Goal: Entertainment & Leisure: Consume media (video, audio)

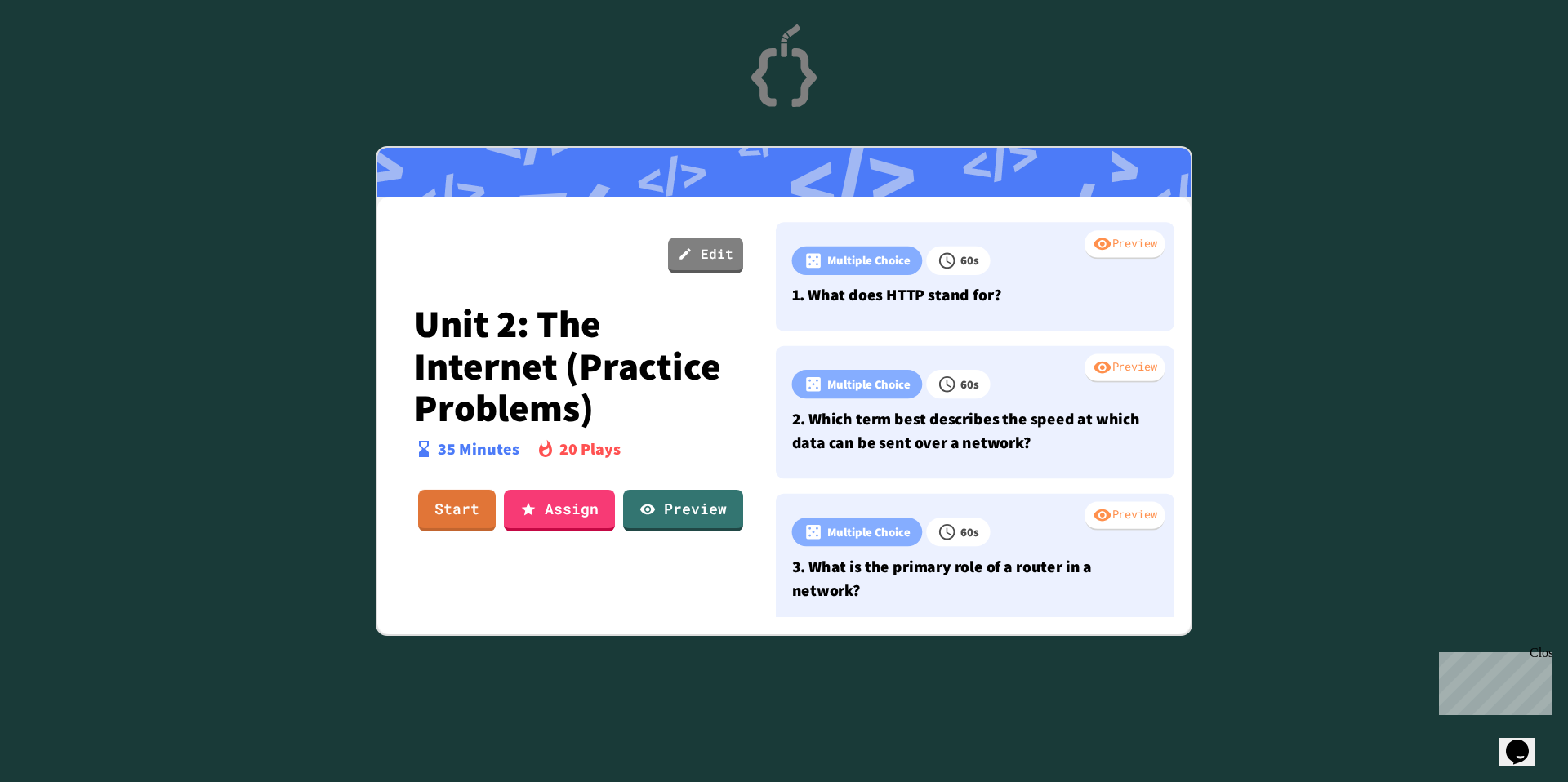
click at [424, 508] on link "Start" at bounding box center [457, 510] width 78 height 41
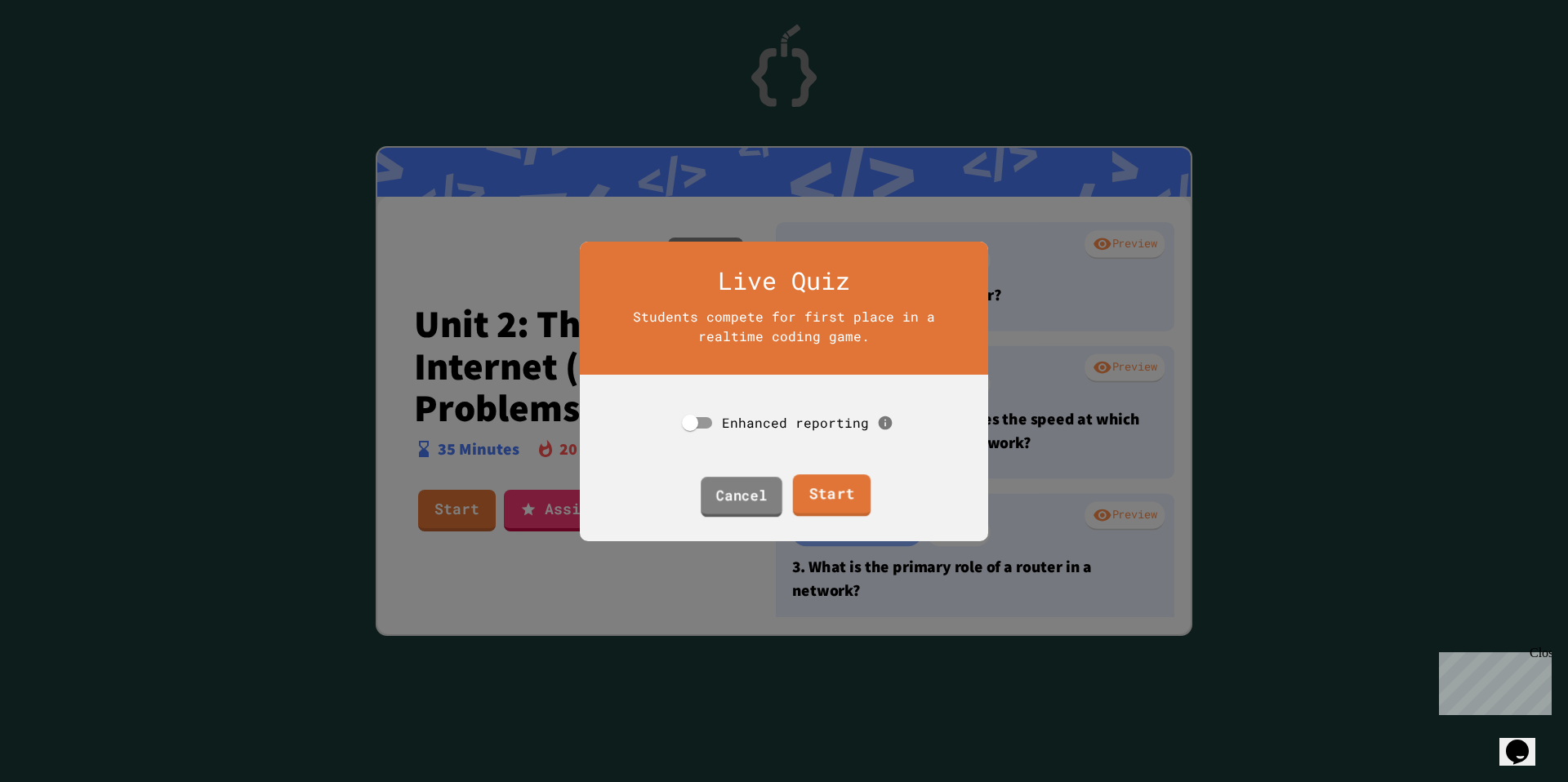
click at [814, 488] on link "Start" at bounding box center [832, 496] width 79 height 42
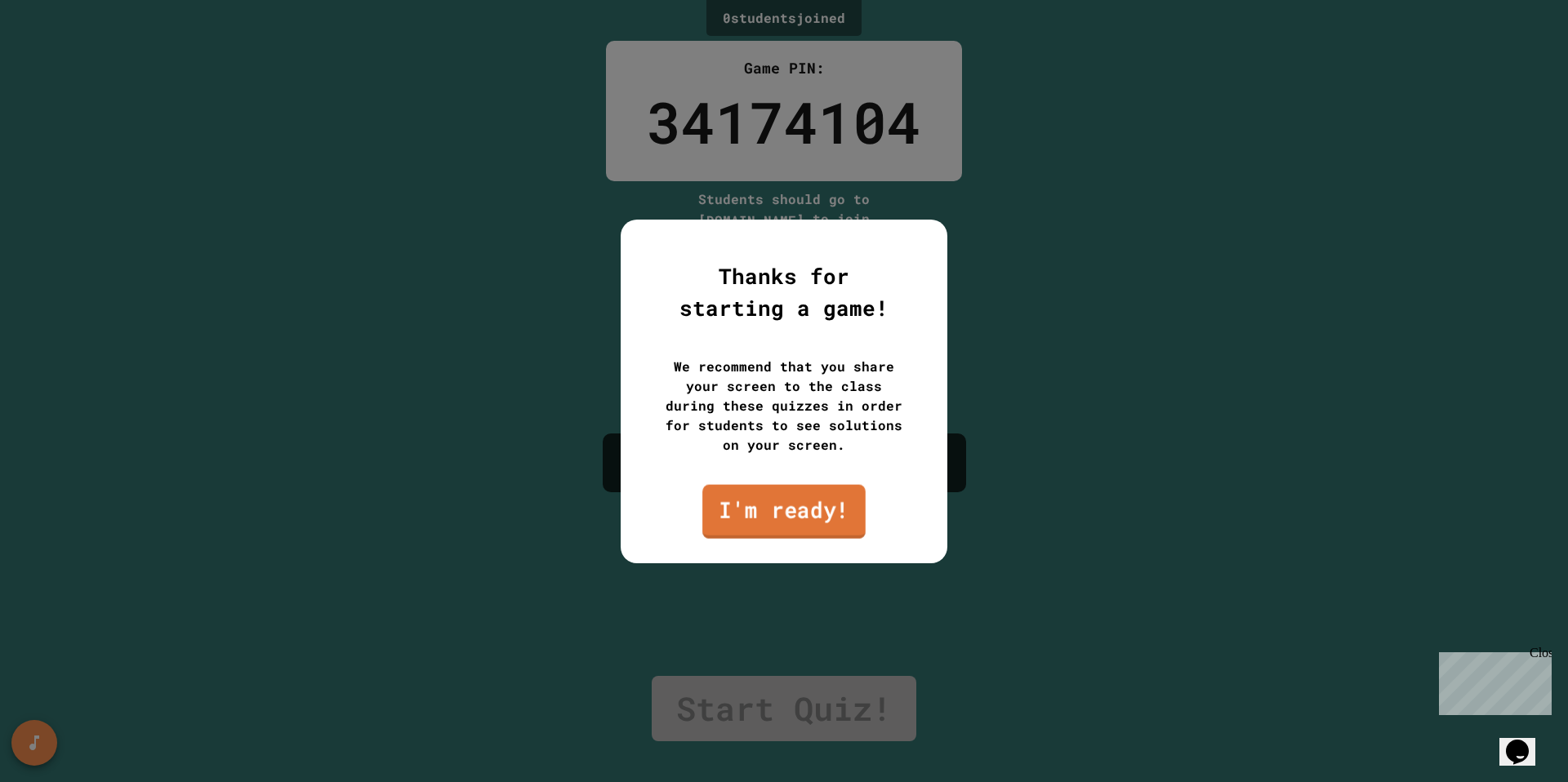
click at [824, 530] on link "I'm ready!" at bounding box center [784, 511] width 163 height 54
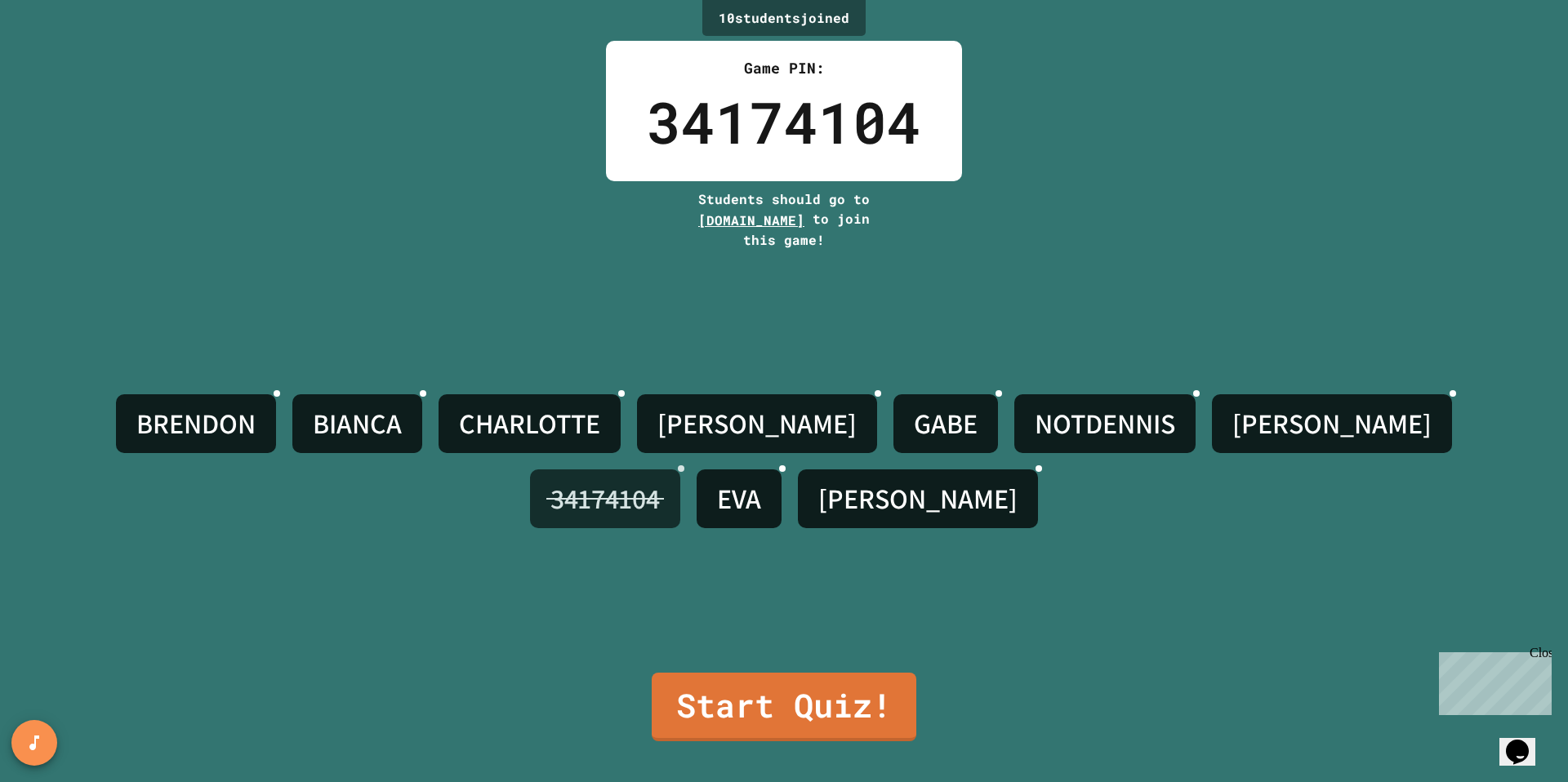
click at [697, 473] on icon at bounding box center [691, 479] width 12 height 12
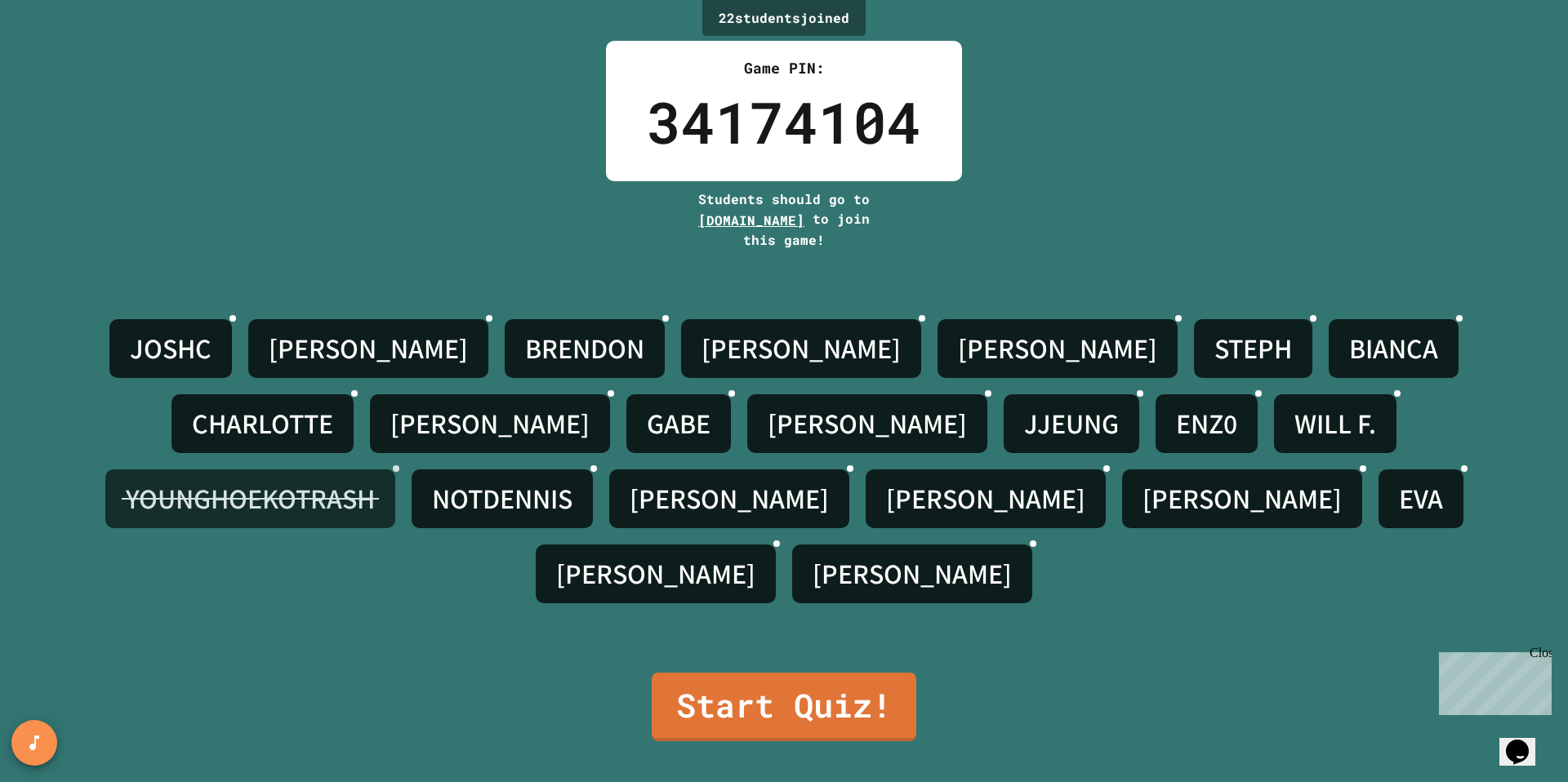
click at [396, 469] on icon at bounding box center [396, 469] width 0 height 0
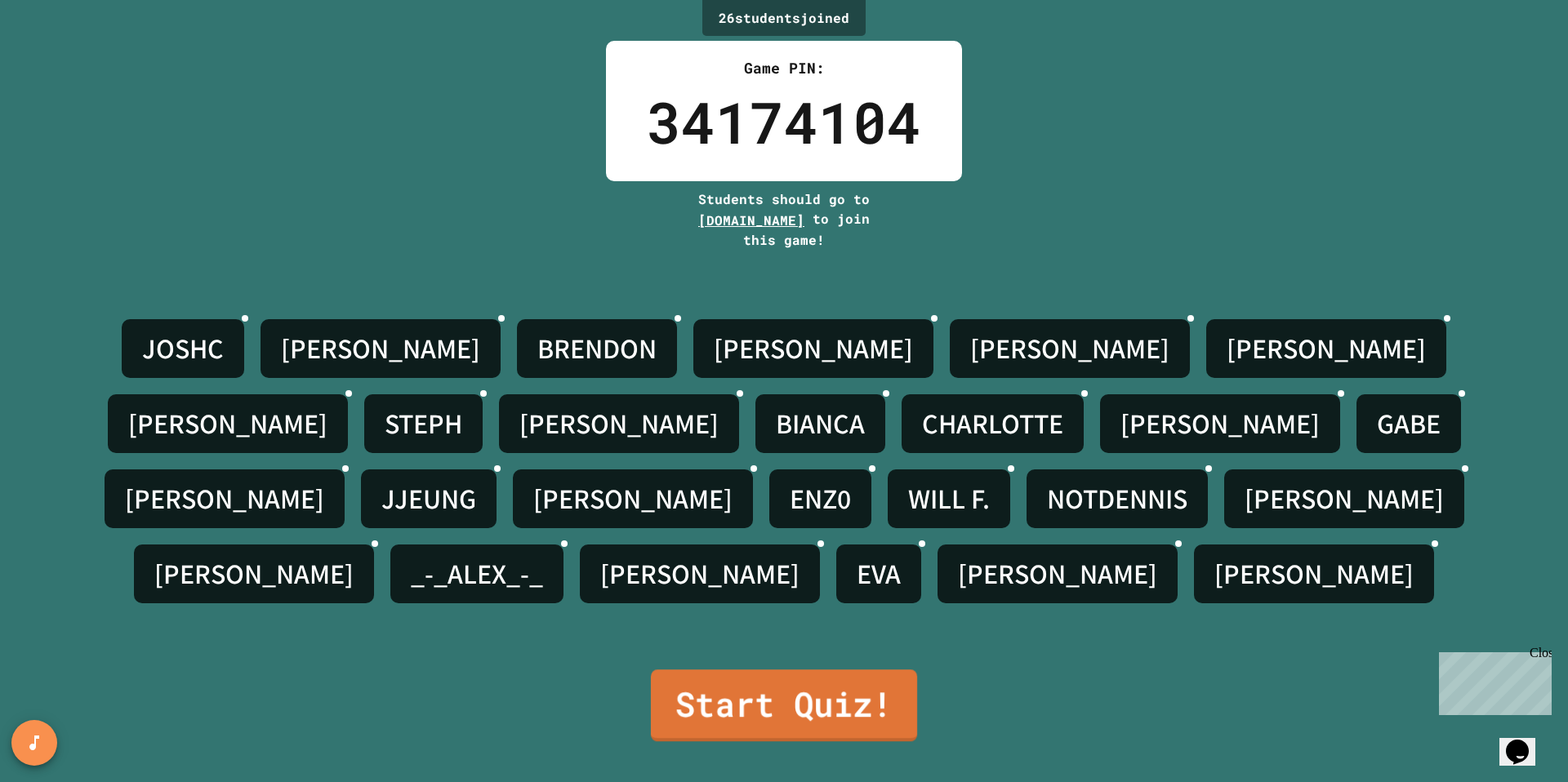
click at [700, 704] on link "Start Quiz!" at bounding box center [783, 705] width 266 height 72
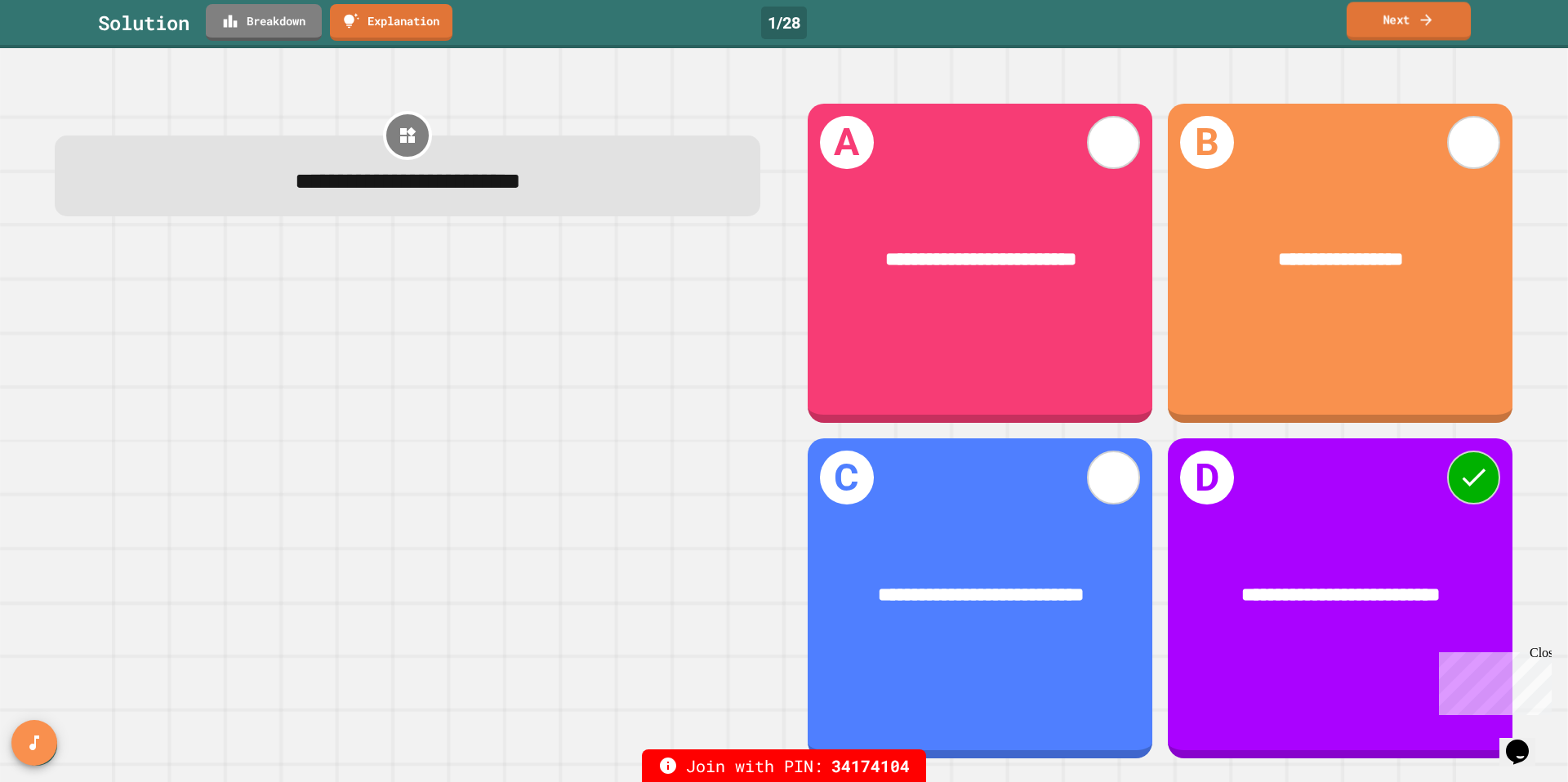
click at [1386, 25] on link "Next" at bounding box center [1409, 21] width 124 height 38
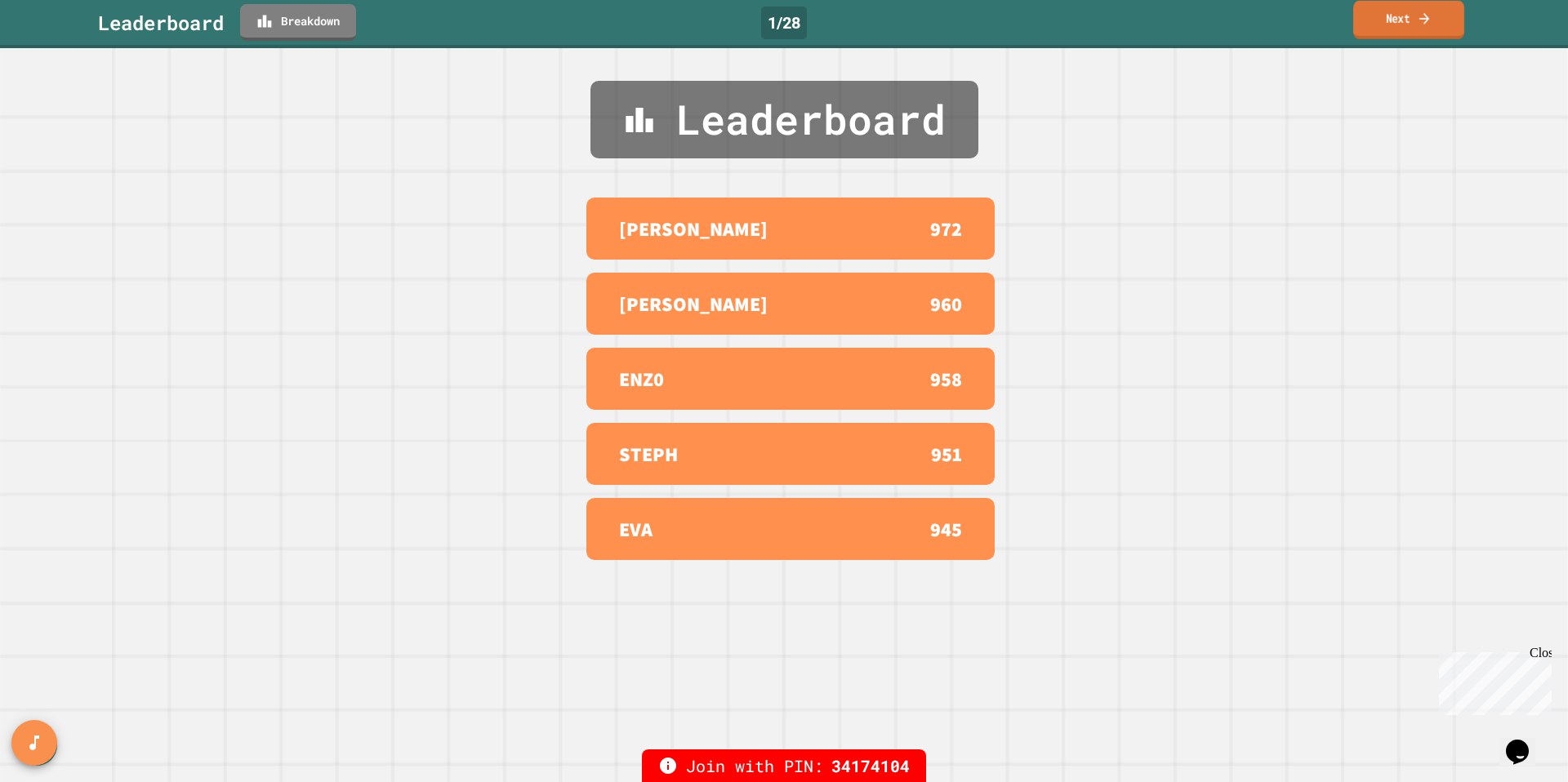
click at [1434, 22] on link "Next" at bounding box center [1409, 20] width 111 height 38
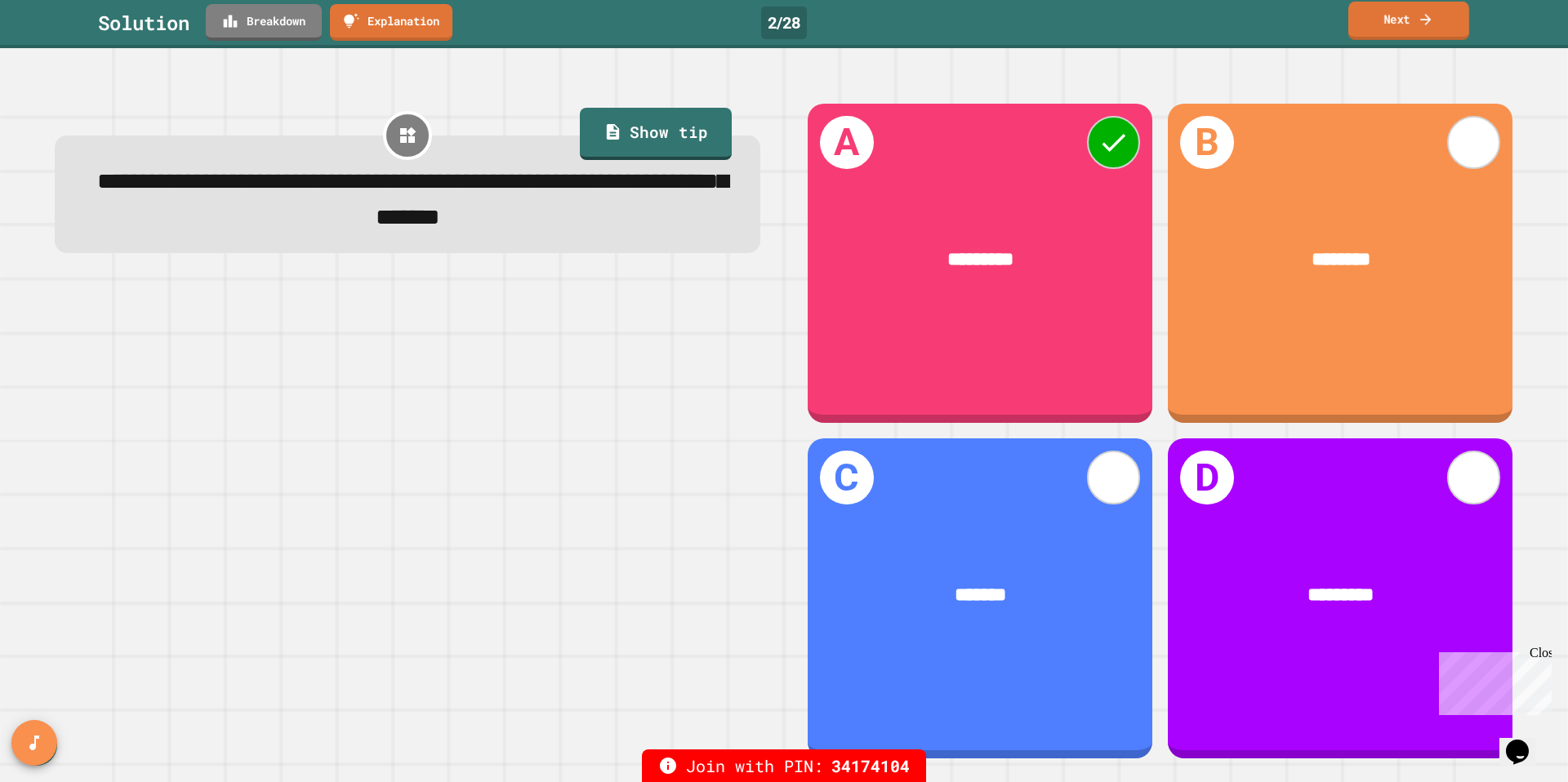
click at [1369, 28] on link "Next" at bounding box center [1409, 21] width 121 height 38
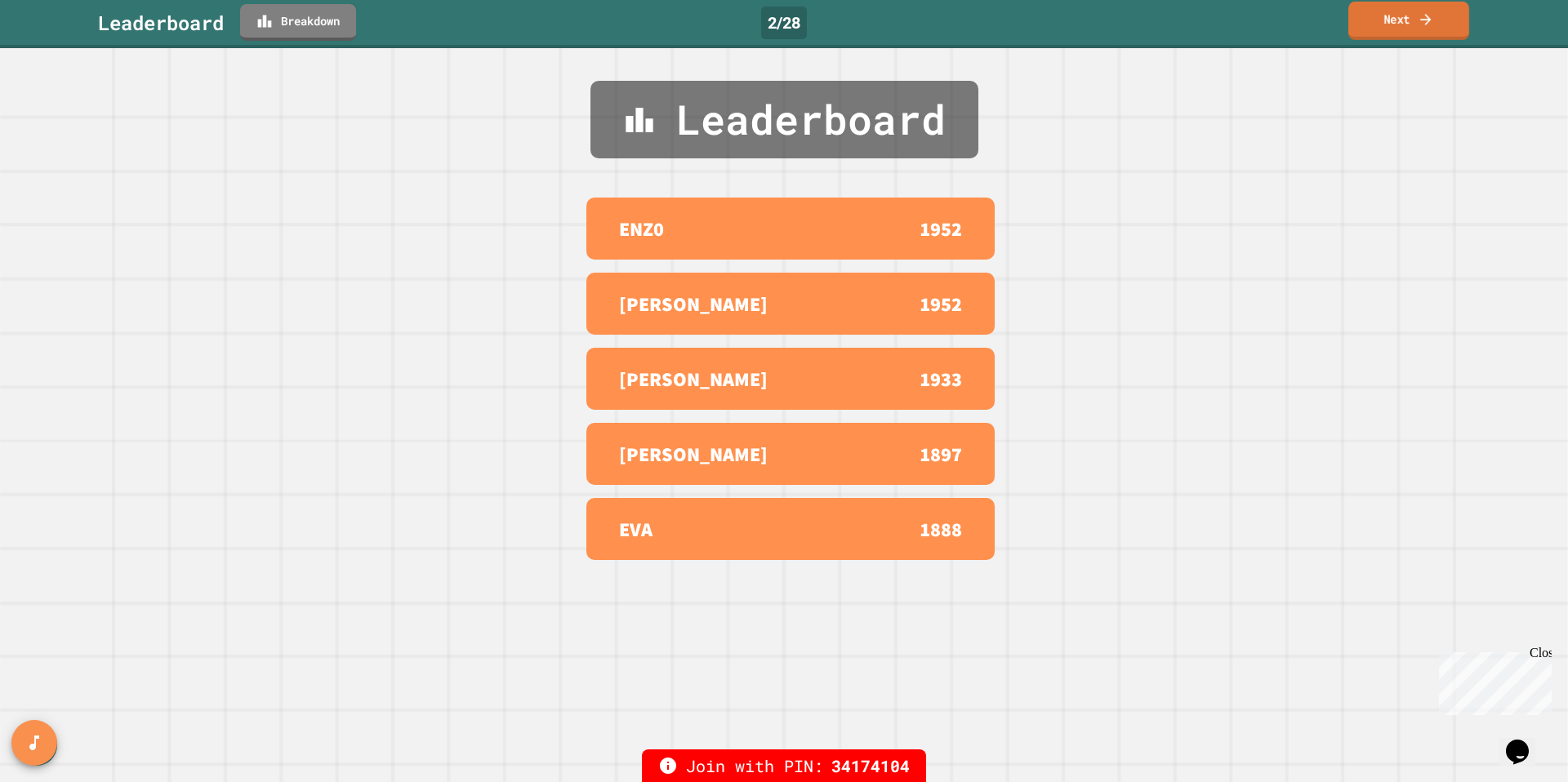
click at [1369, 28] on link "Next" at bounding box center [1409, 21] width 121 height 38
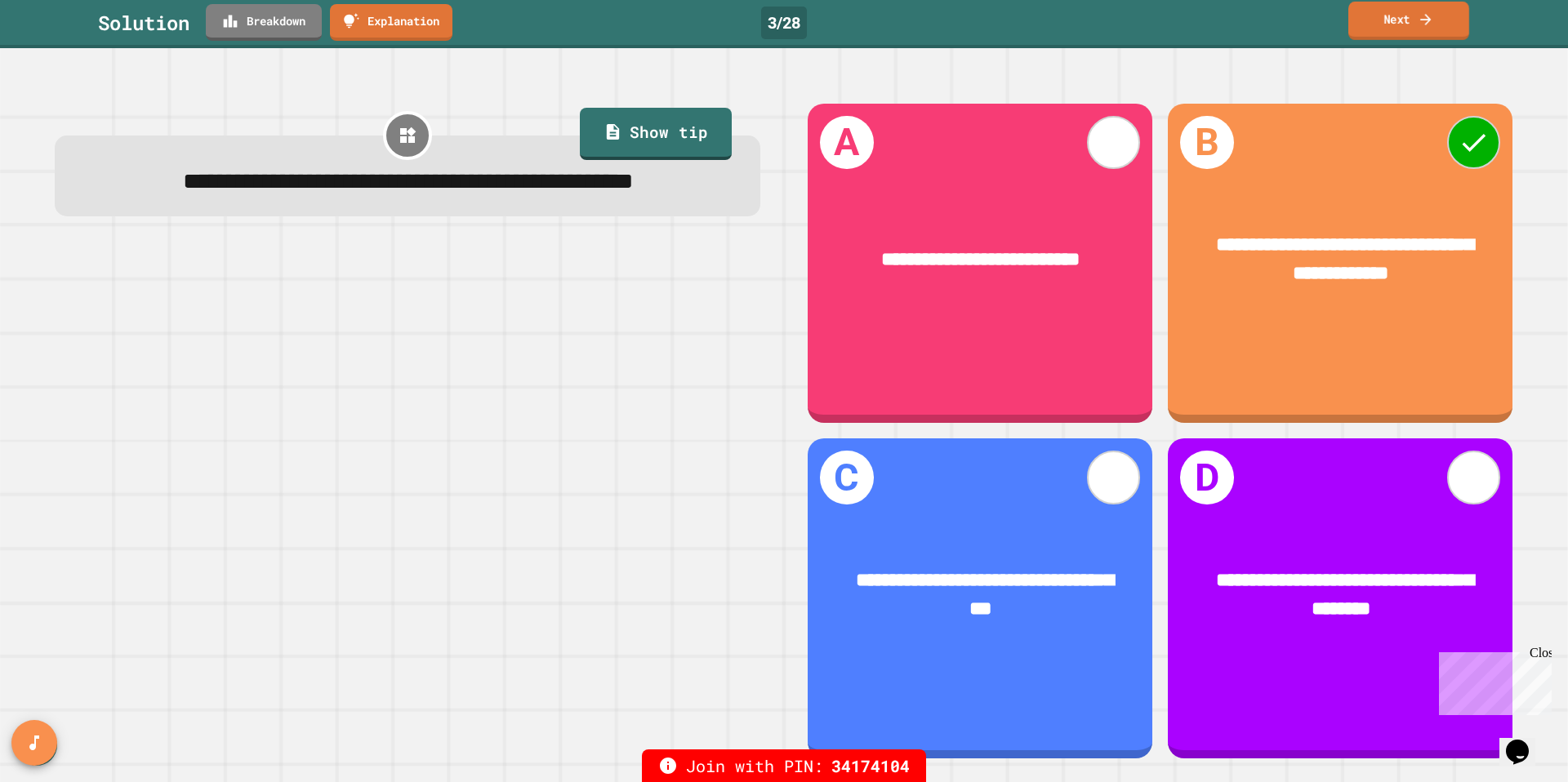
click at [1416, 16] on link "Next" at bounding box center [1409, 21] width 121 height 38
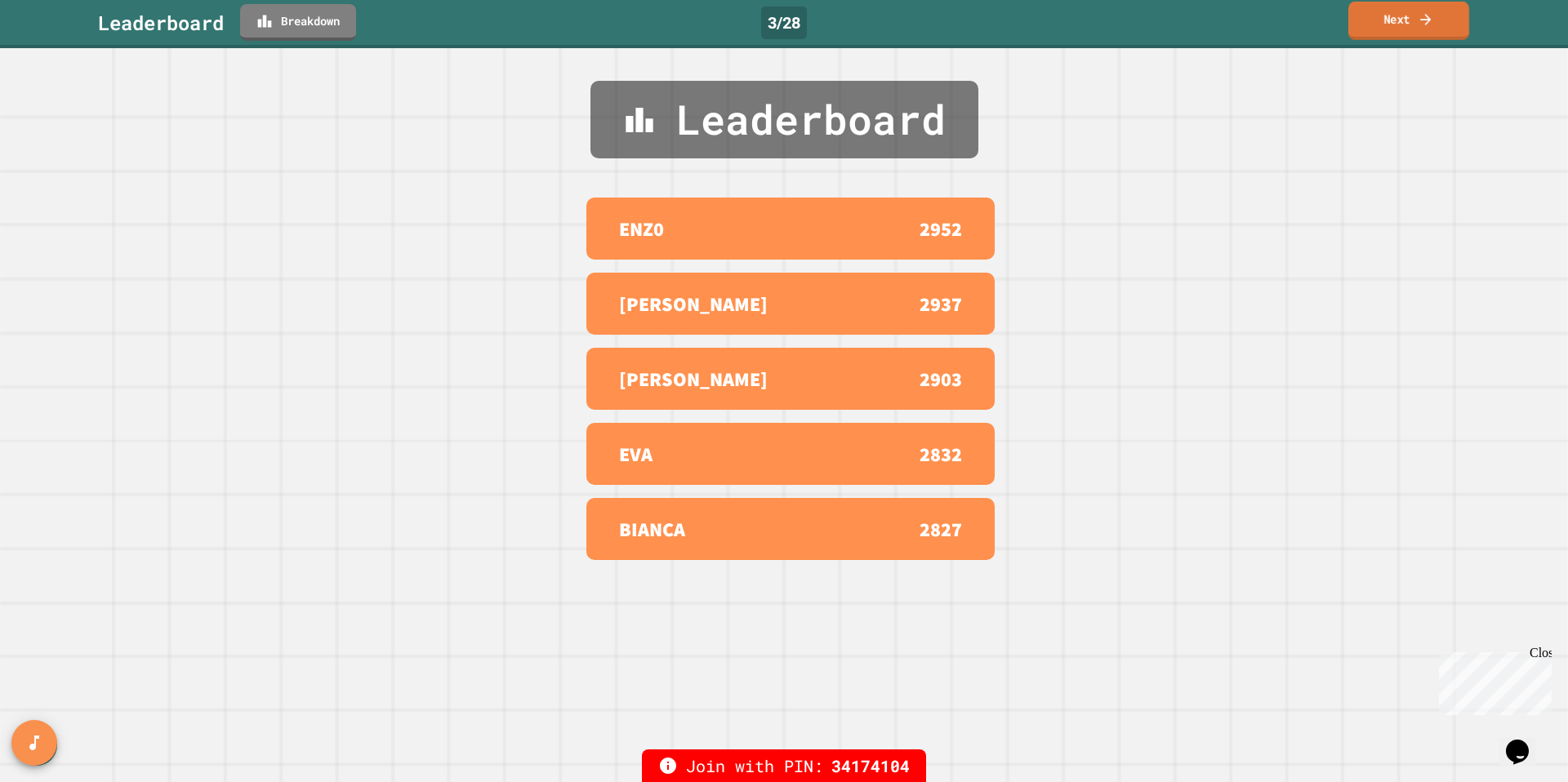
click at [1416, 16] on link "Next" at bounding box center [1409, 21] width 121 height 38
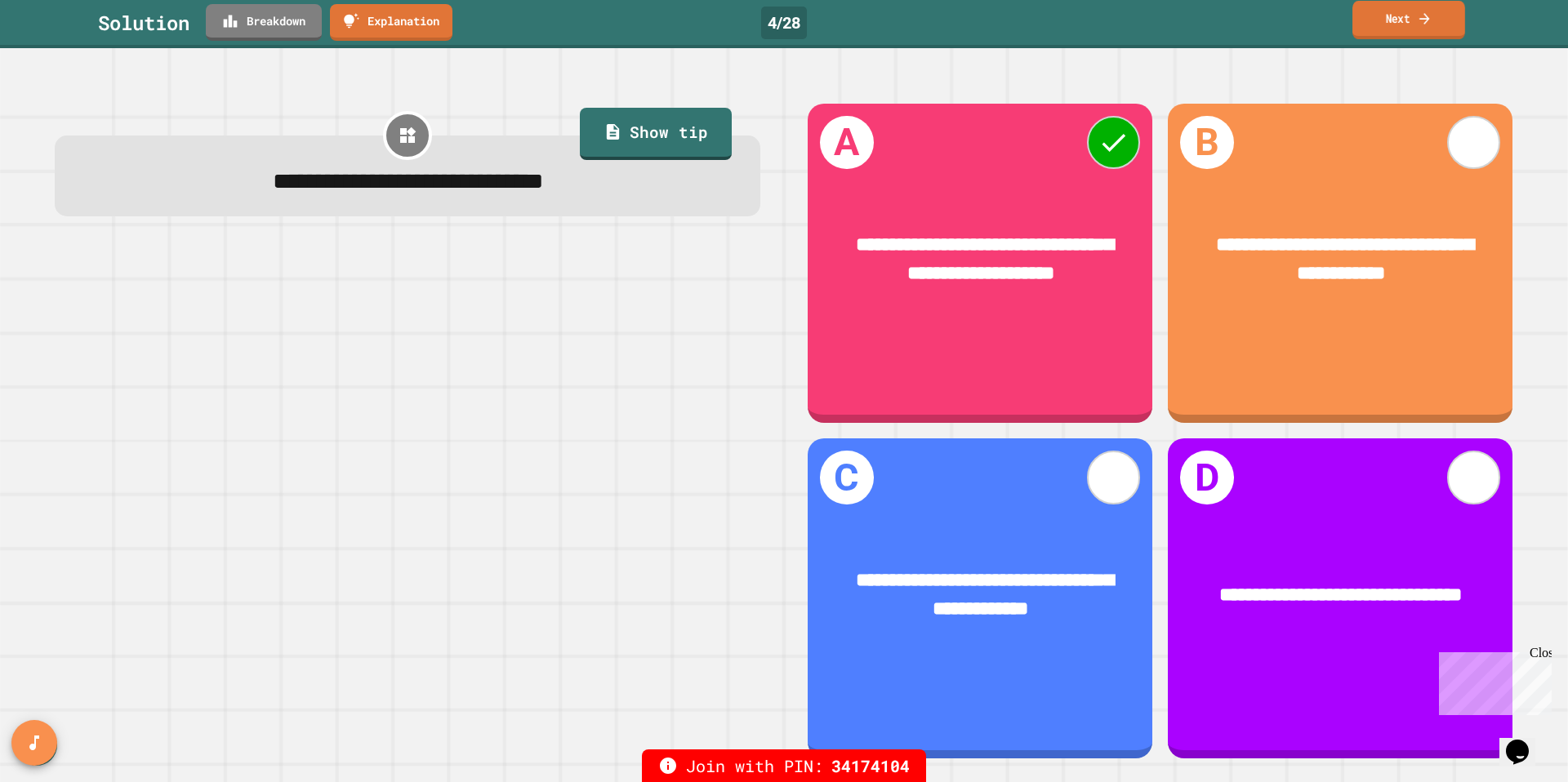
click at [1400, 35] on link "Next" at bounding box center [1409, 20] width 112 height 38
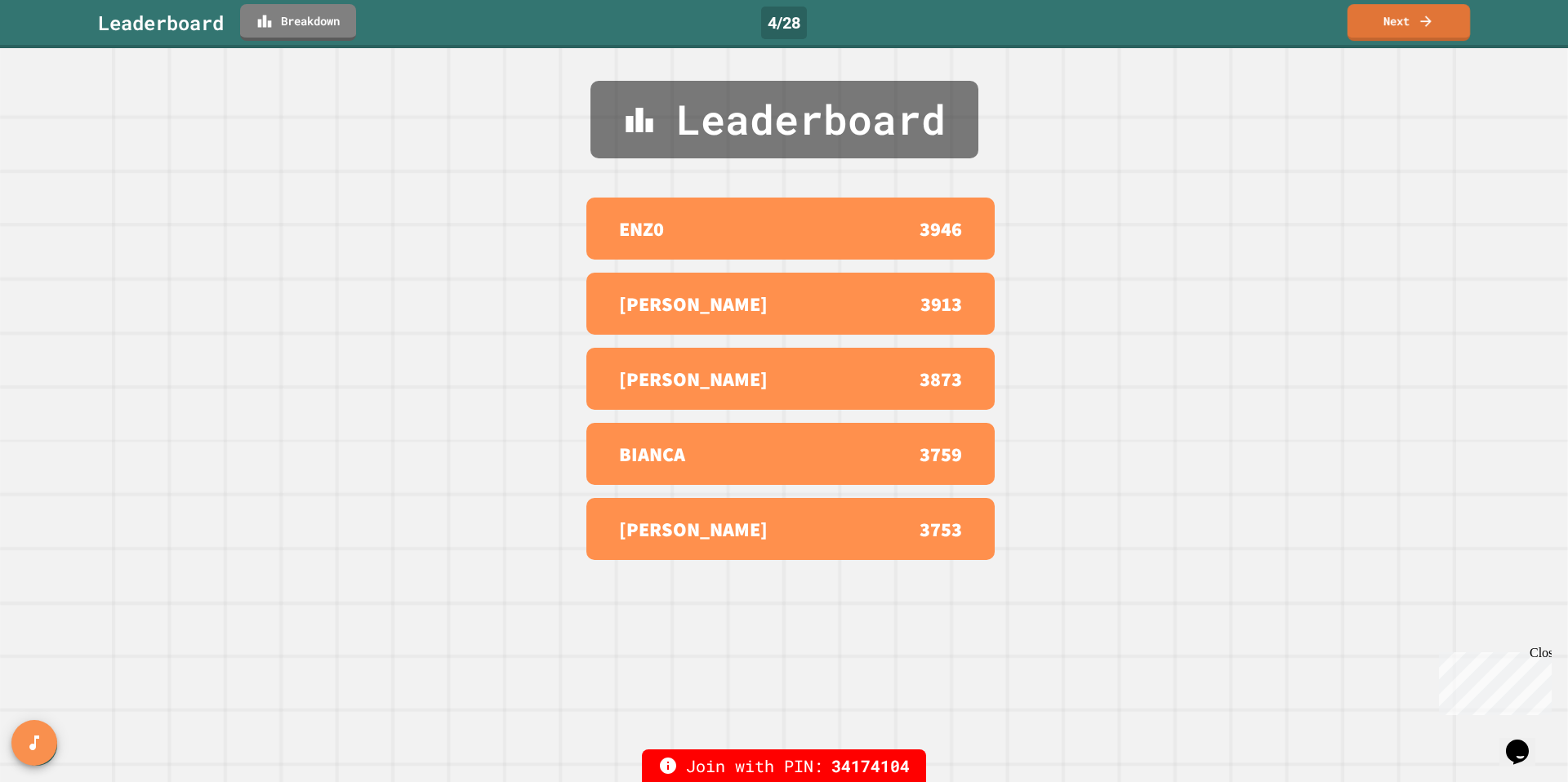
click at [1414, 29] on link "Next" at bounding box center [1409, 22] width 123 height 36
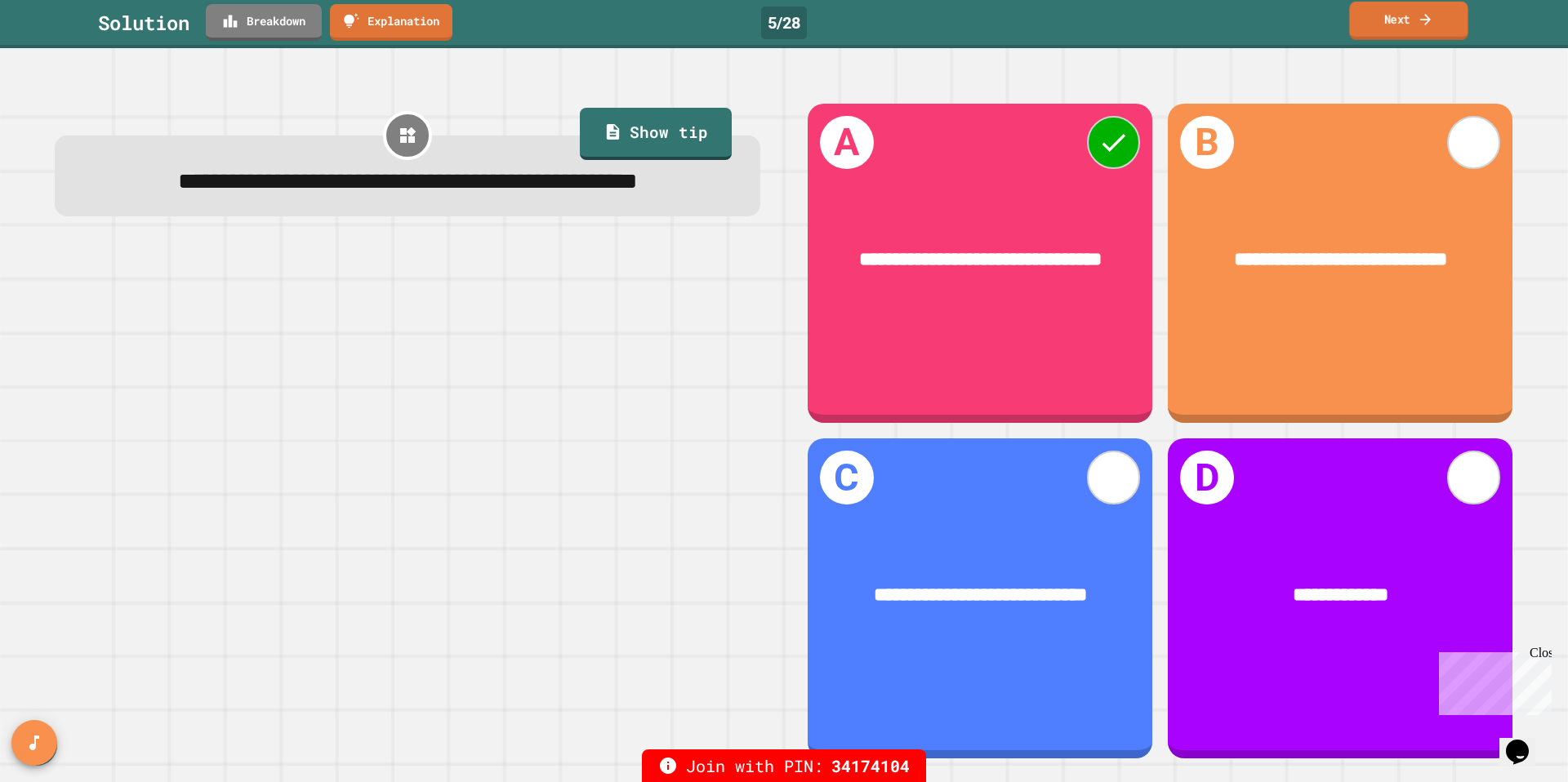
click at [1408, 25] on link "Next" at bounding box center [1408, 21] width 118 height 38
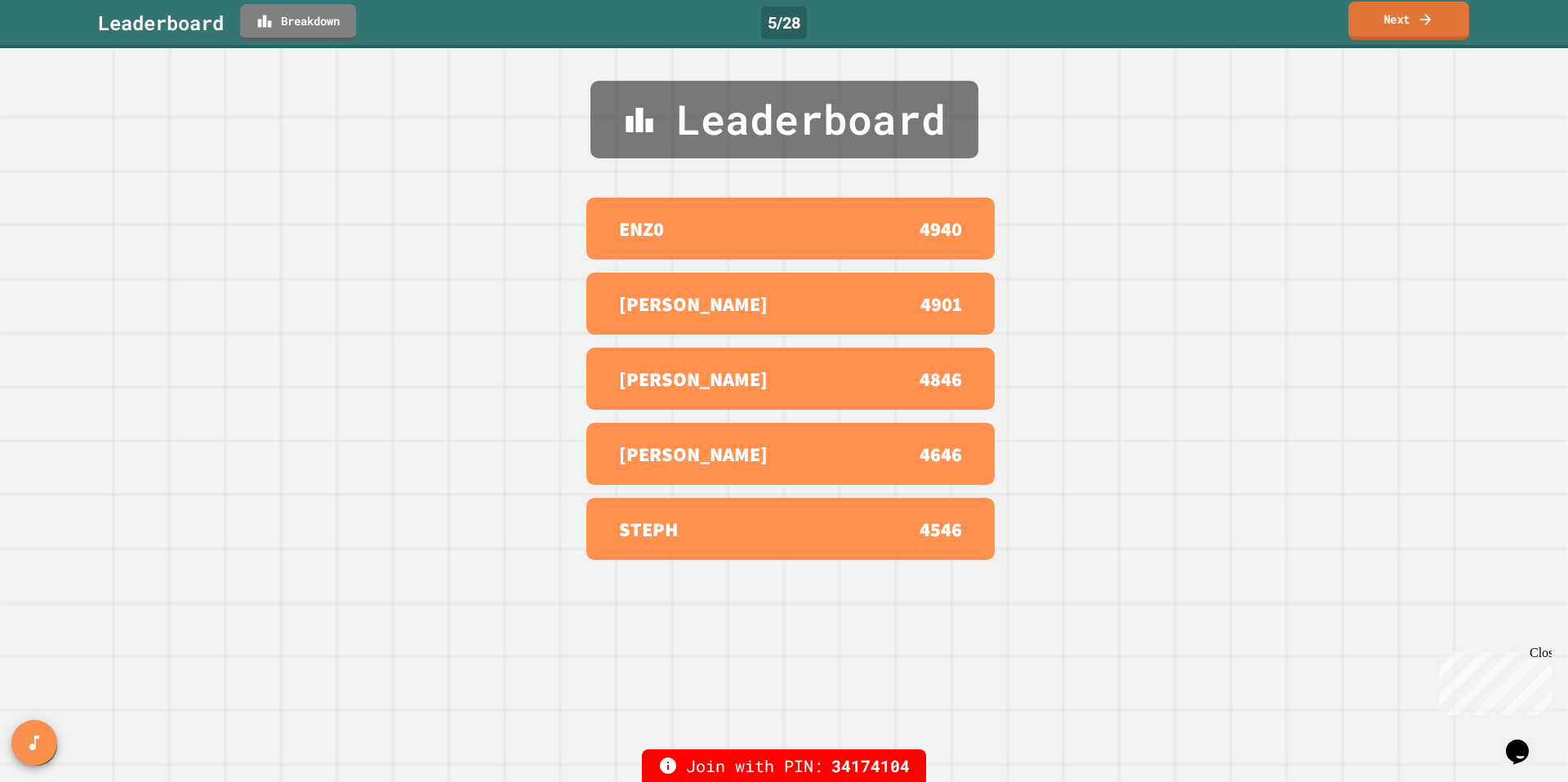
click at [1406, 19] on link "Next" at bounding box center [1409, 21] width 121 height 38
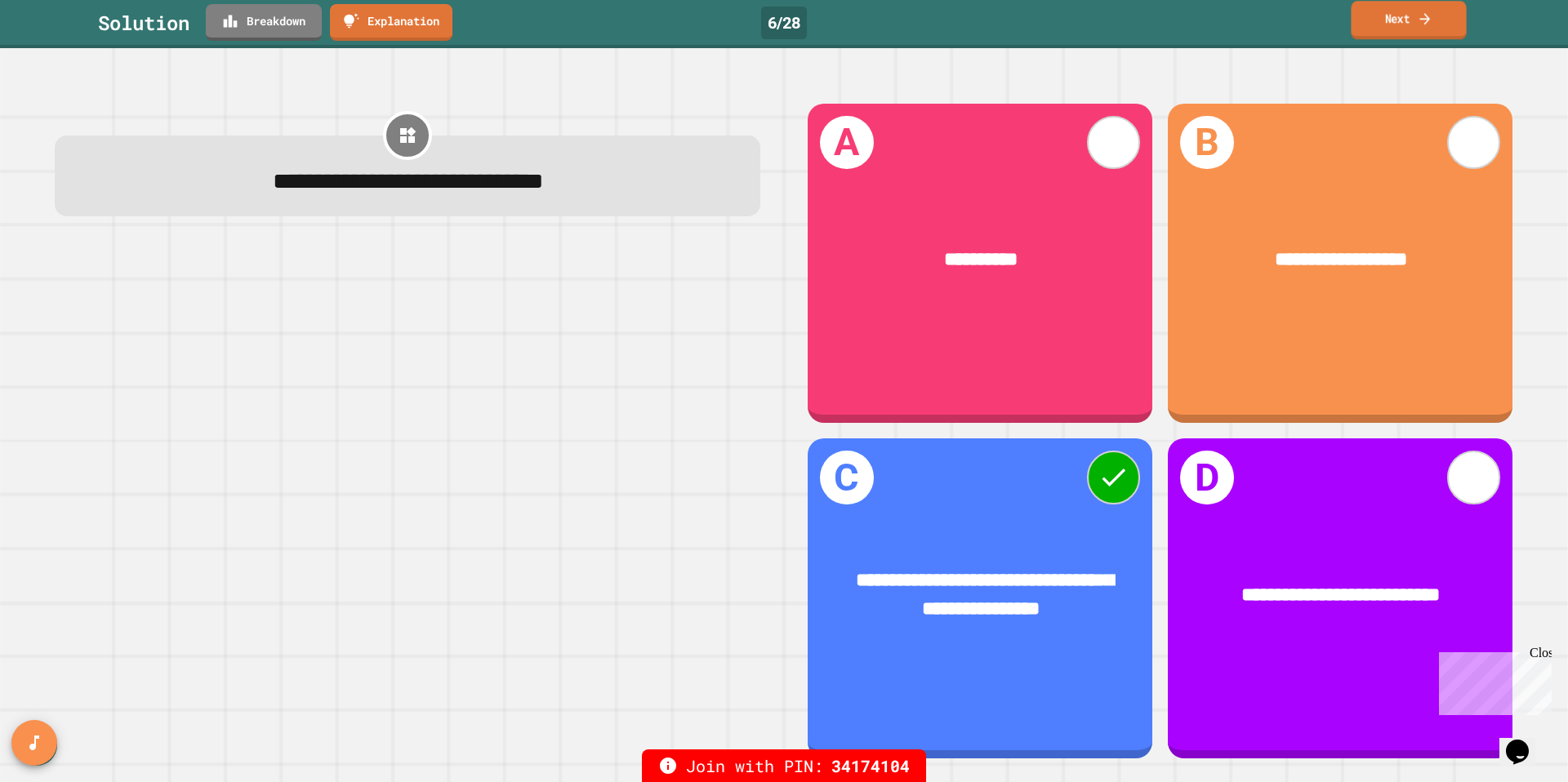
click at [1409, 19] on link "Next" at bounding box center [1409, 20] width 115 height 38
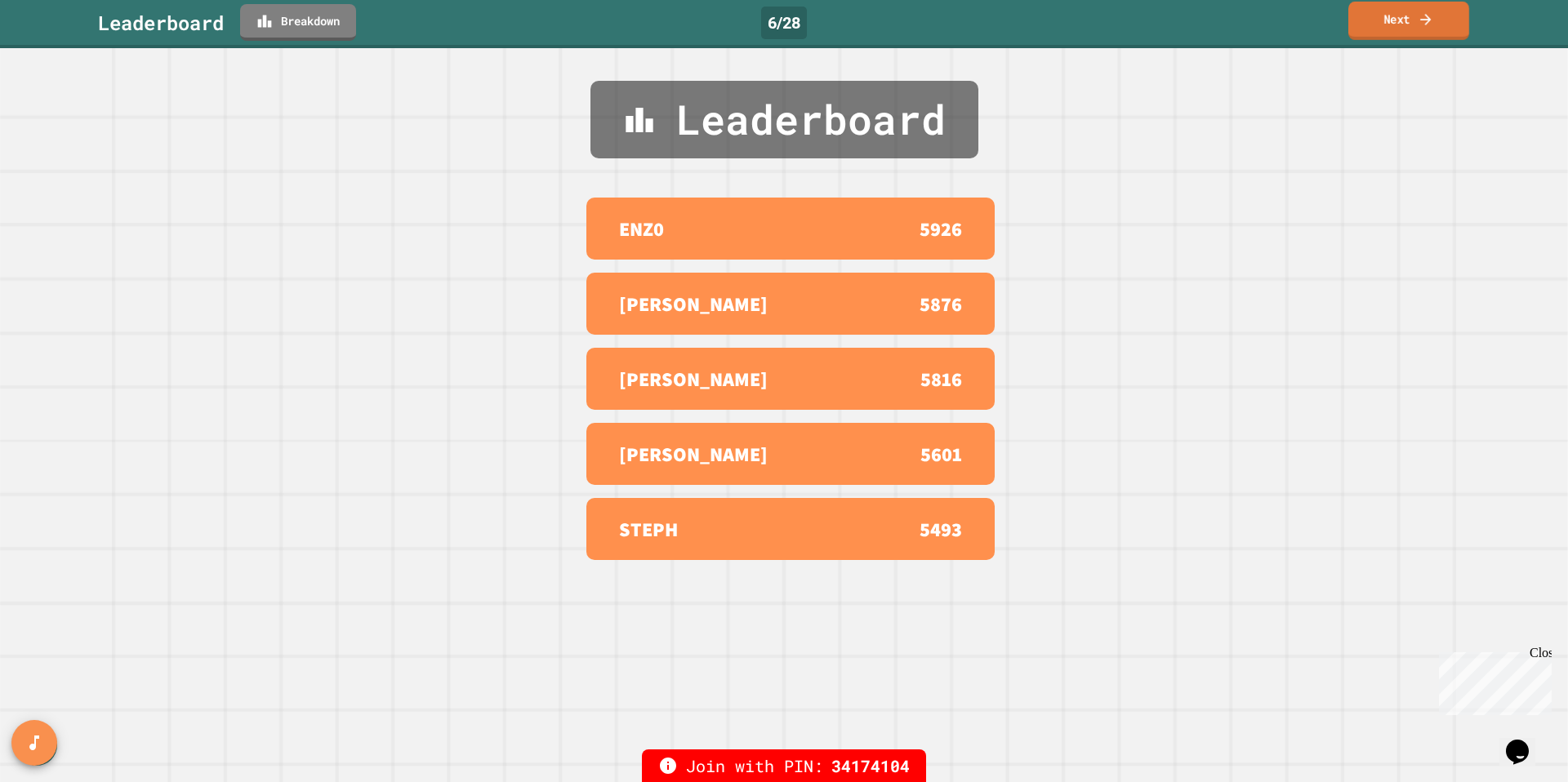
click at [1409, 19] on link "Next" at bounding box center [1409, 21] width 121 height 38
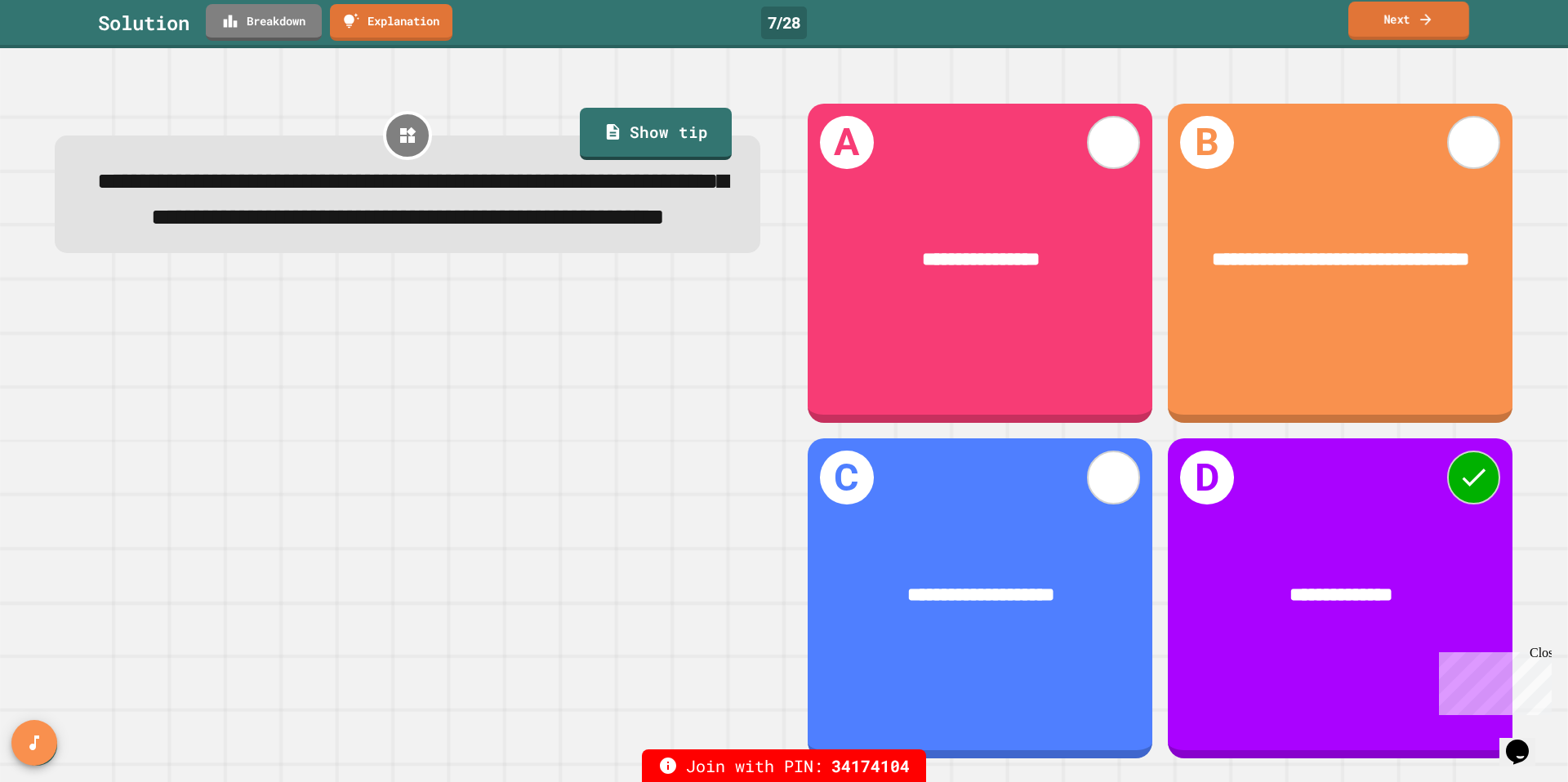
click at [1395, 12] on link "Next" at bounding box center [1409, 21] width 121 height 38
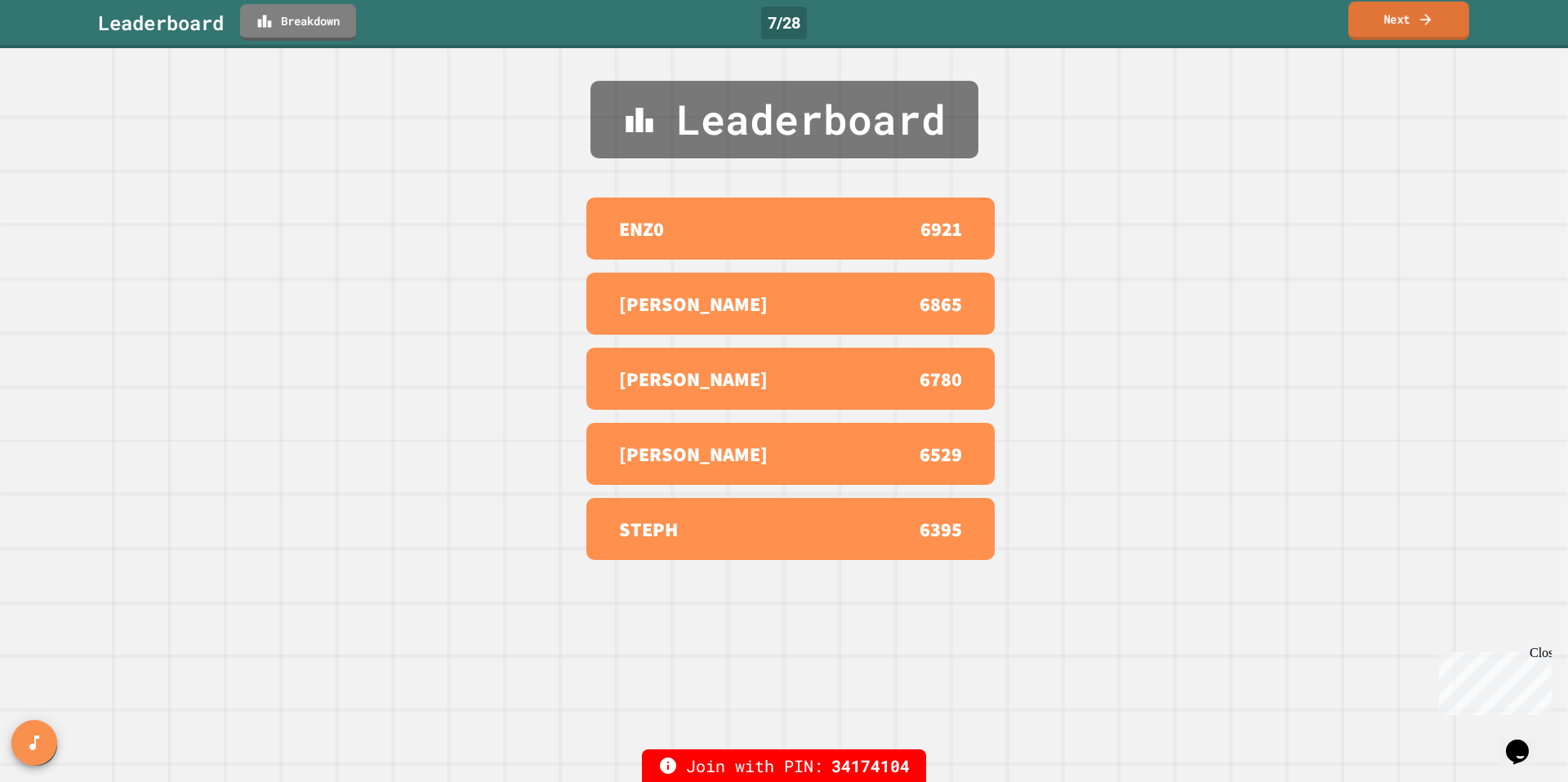
click at [1395, 12] on link "Next" at bounding box center [1409, 21] width 121 height 38
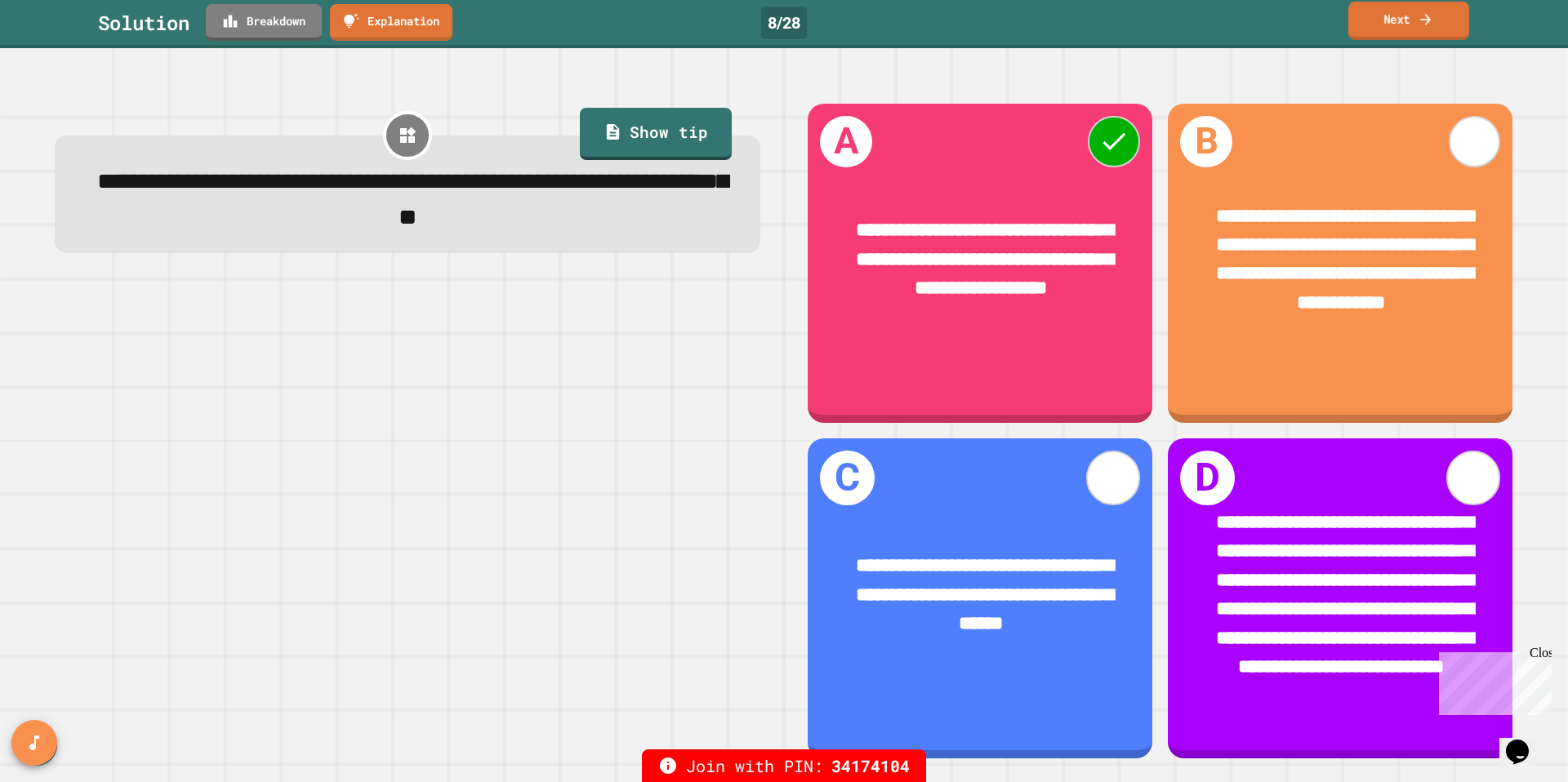
click at [1395, 12] on link "Next" at bounding box center [1409, 21] width 121 height 38
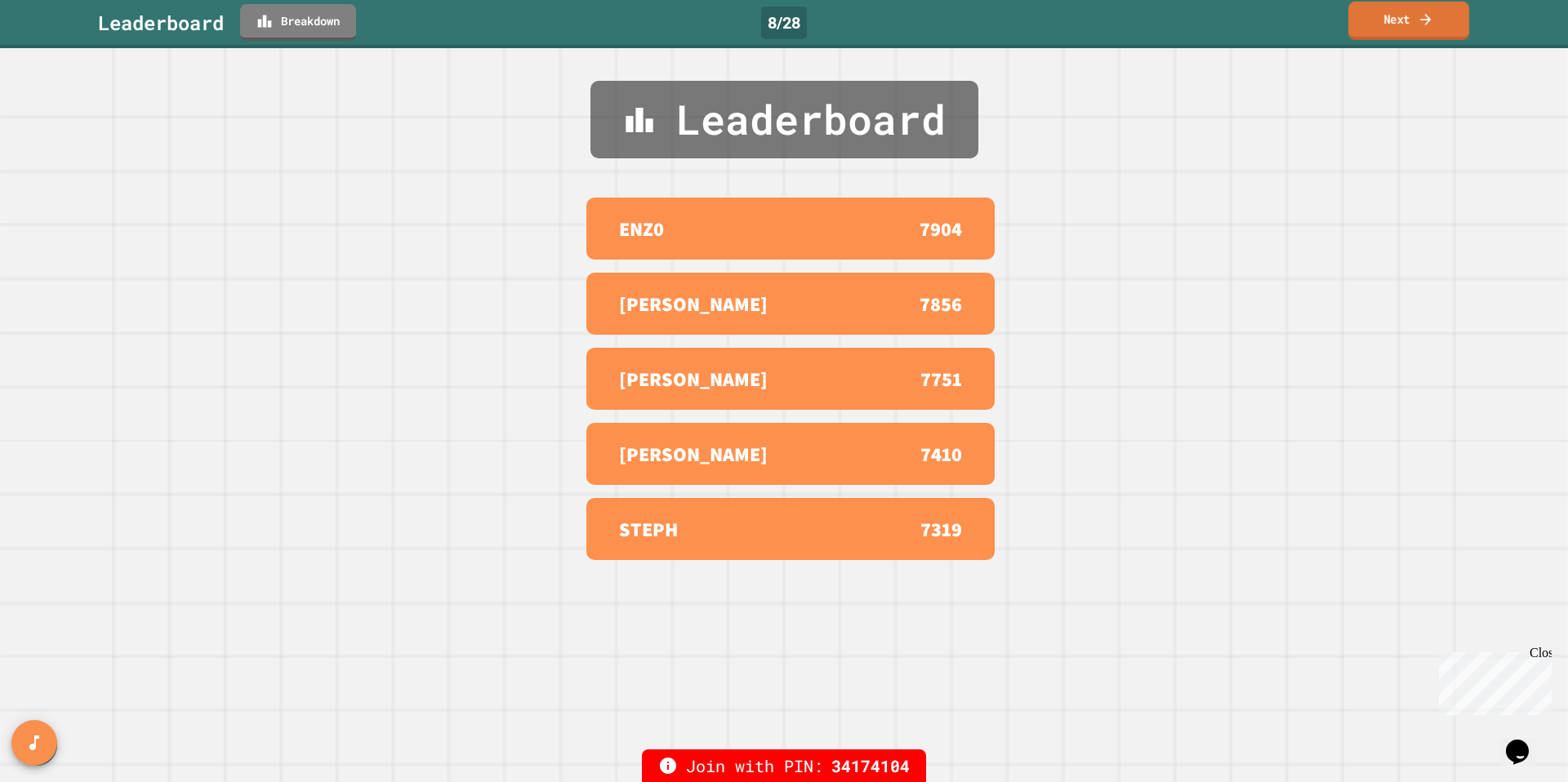
click at [1395, 12] on link "Next" at bounding box center [1409, 21] width 121 height 38
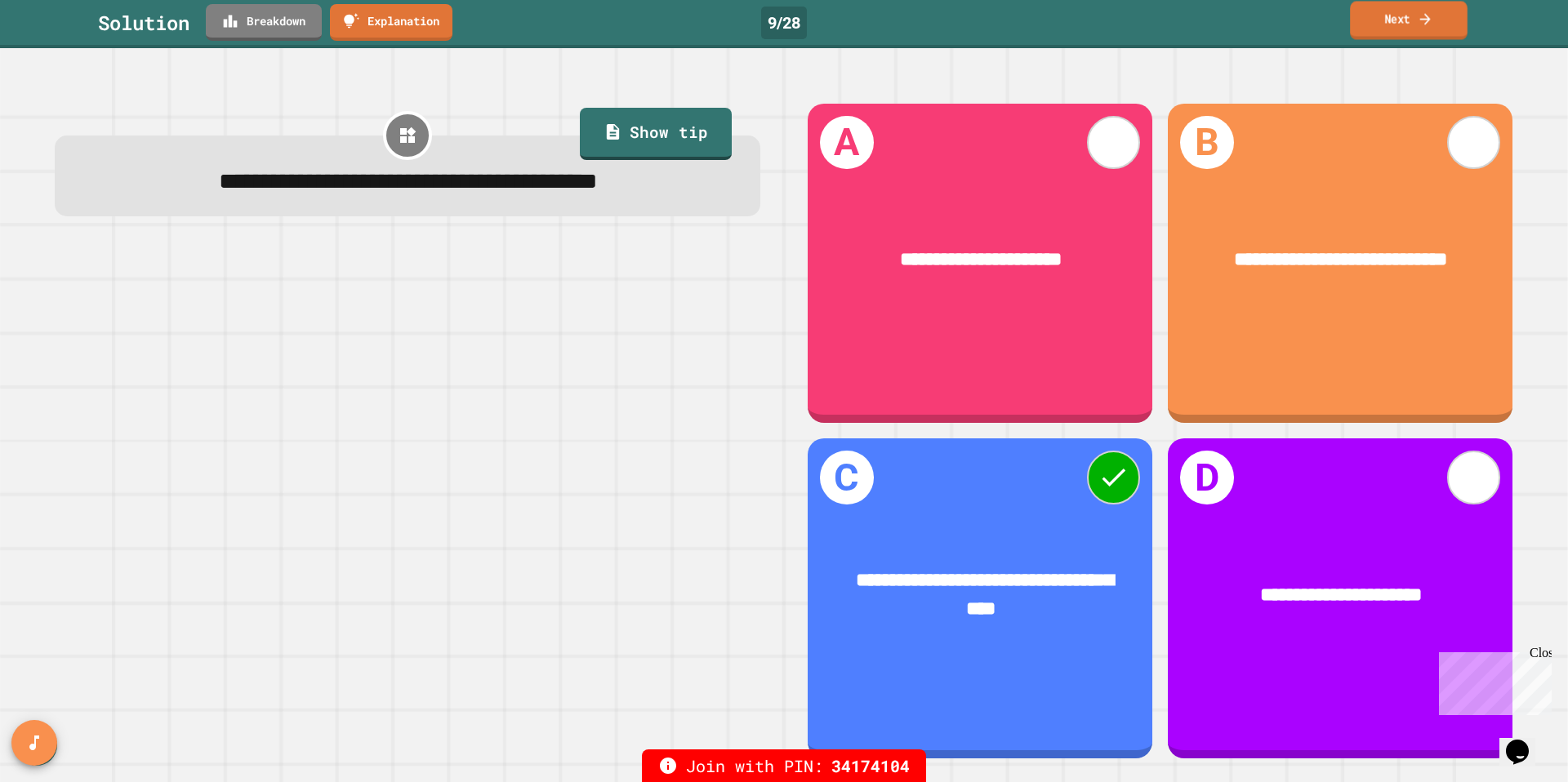
click at [1397, 19] on link "Next" at bounding box center [1409, 20] width 118 height 38
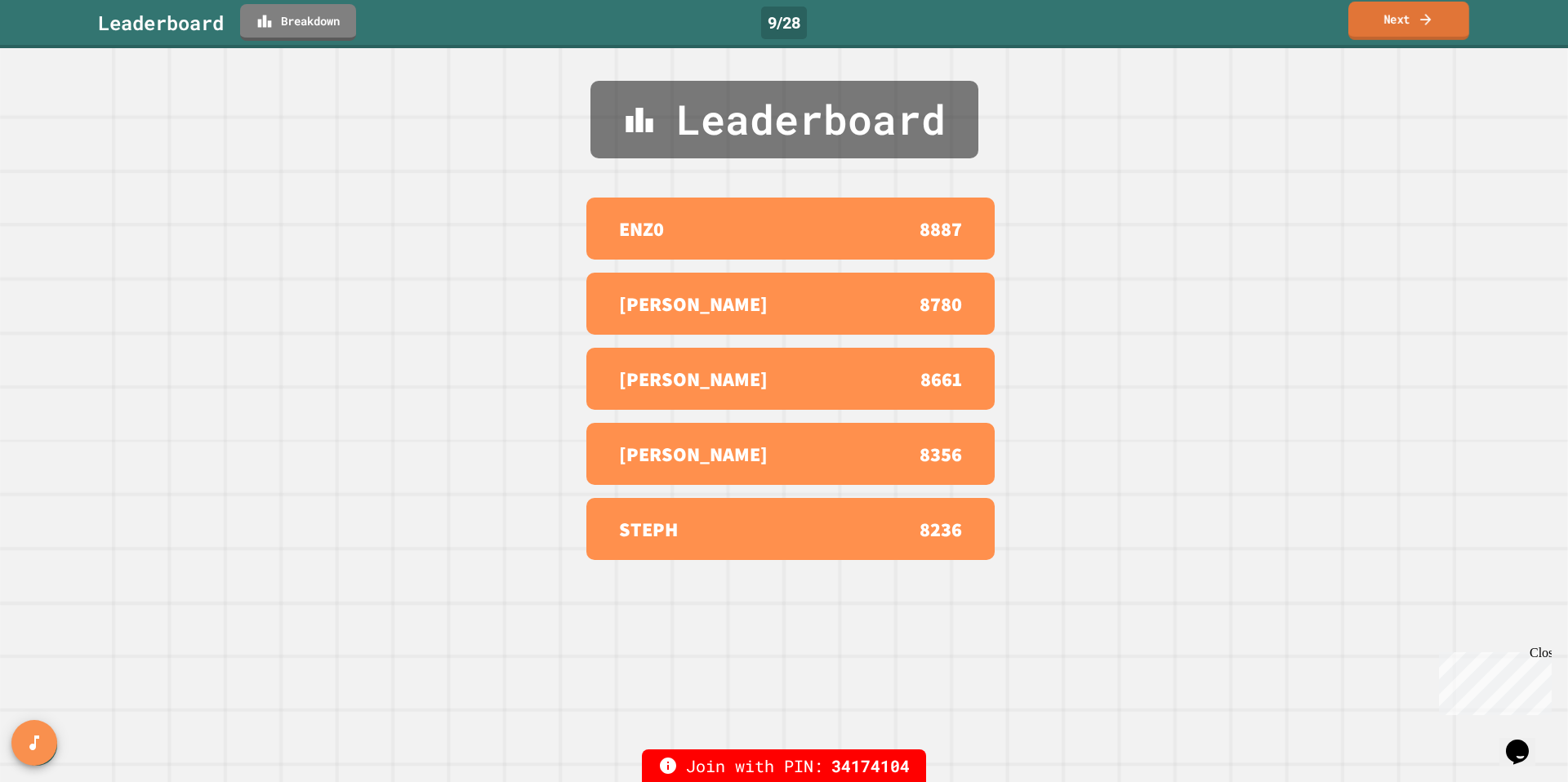
click at [1397, 19] on link "Next" at bounding box center [1409, 21] width 121 height 38
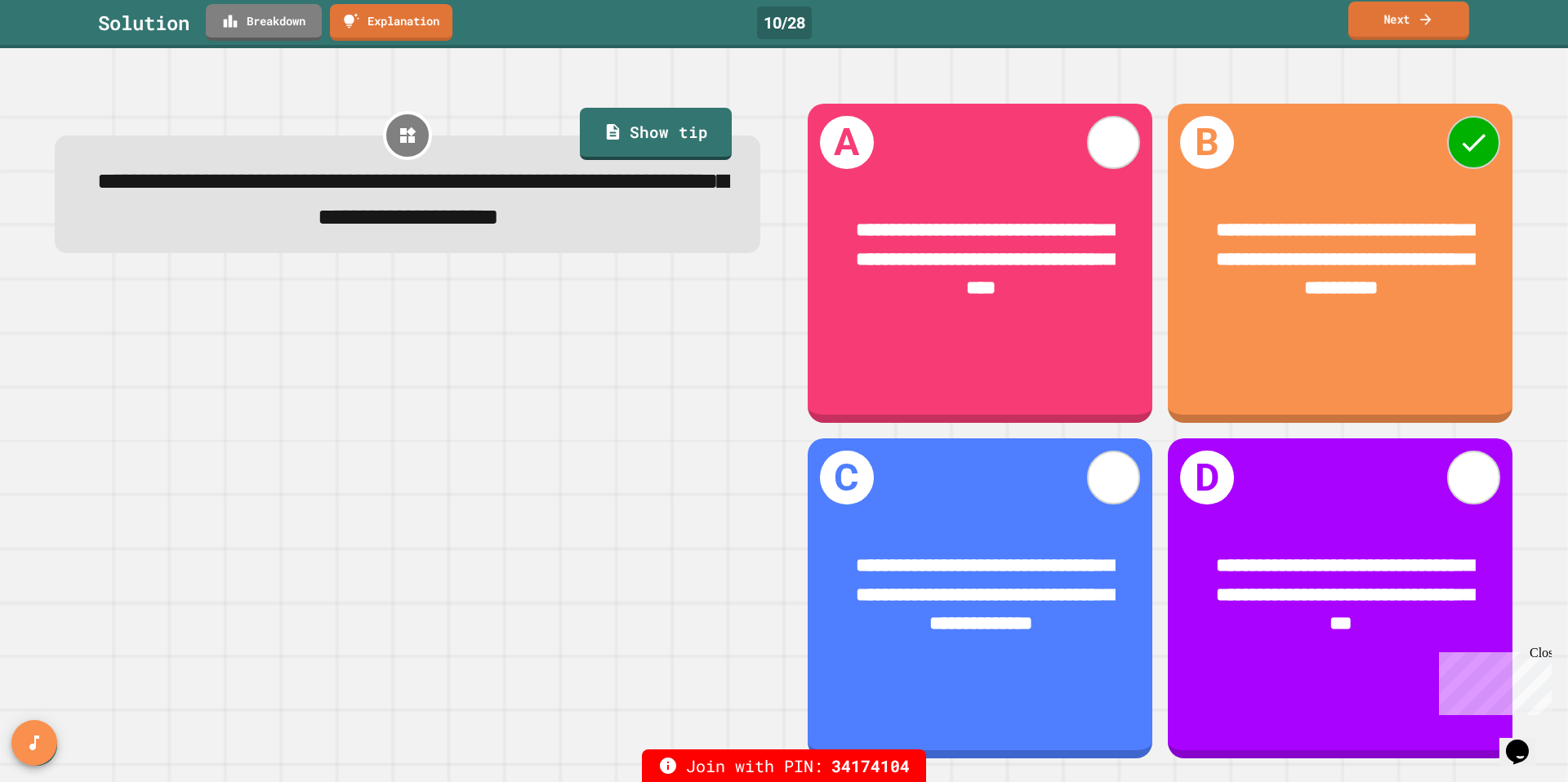
click at [1397, 19] on link "Next" at bounding box center [1409, 21] width 121 height 38
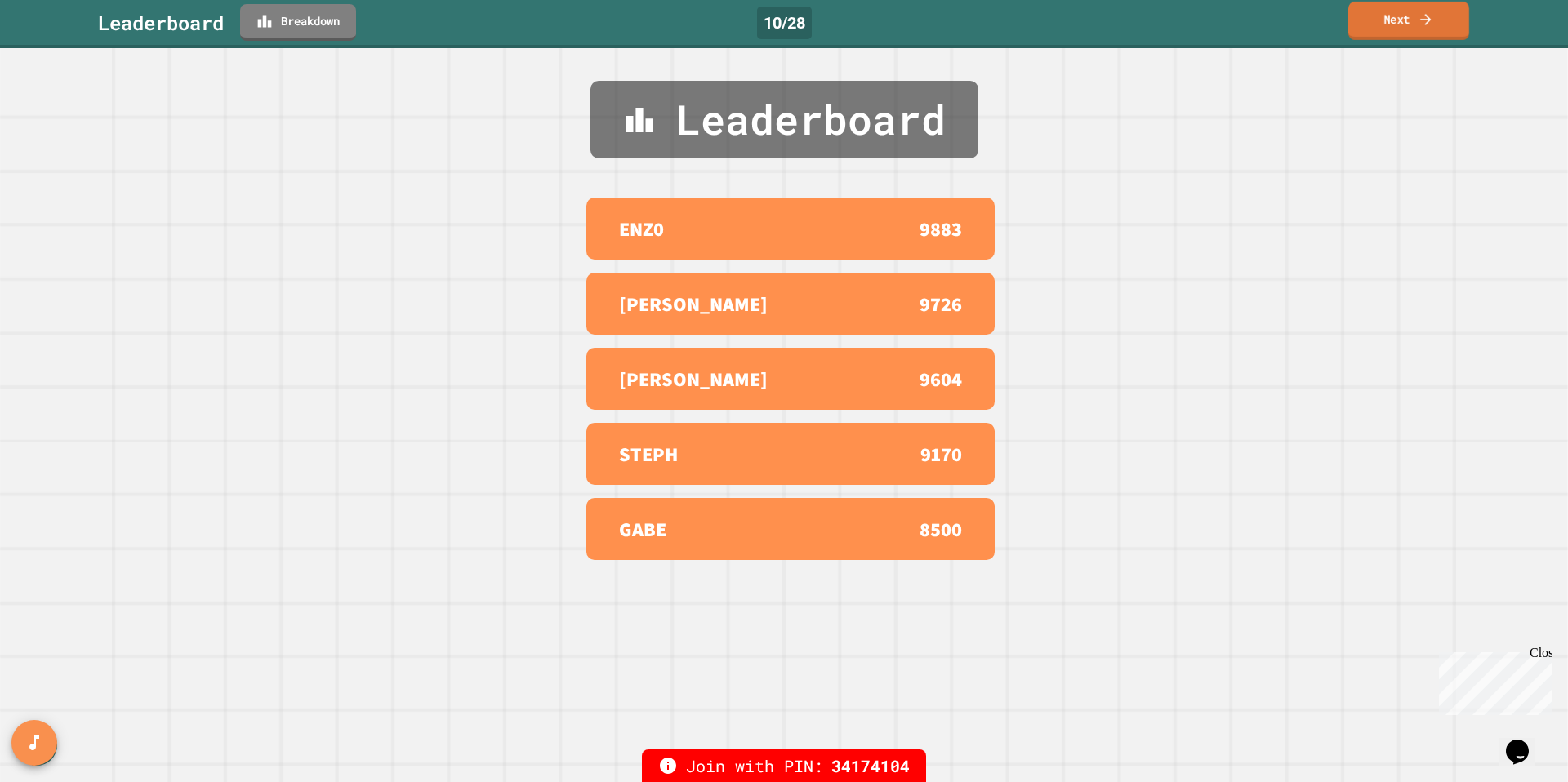
click at [1397, 19] on link "Next" at bounding box center [1409, 21] width 121 height 38
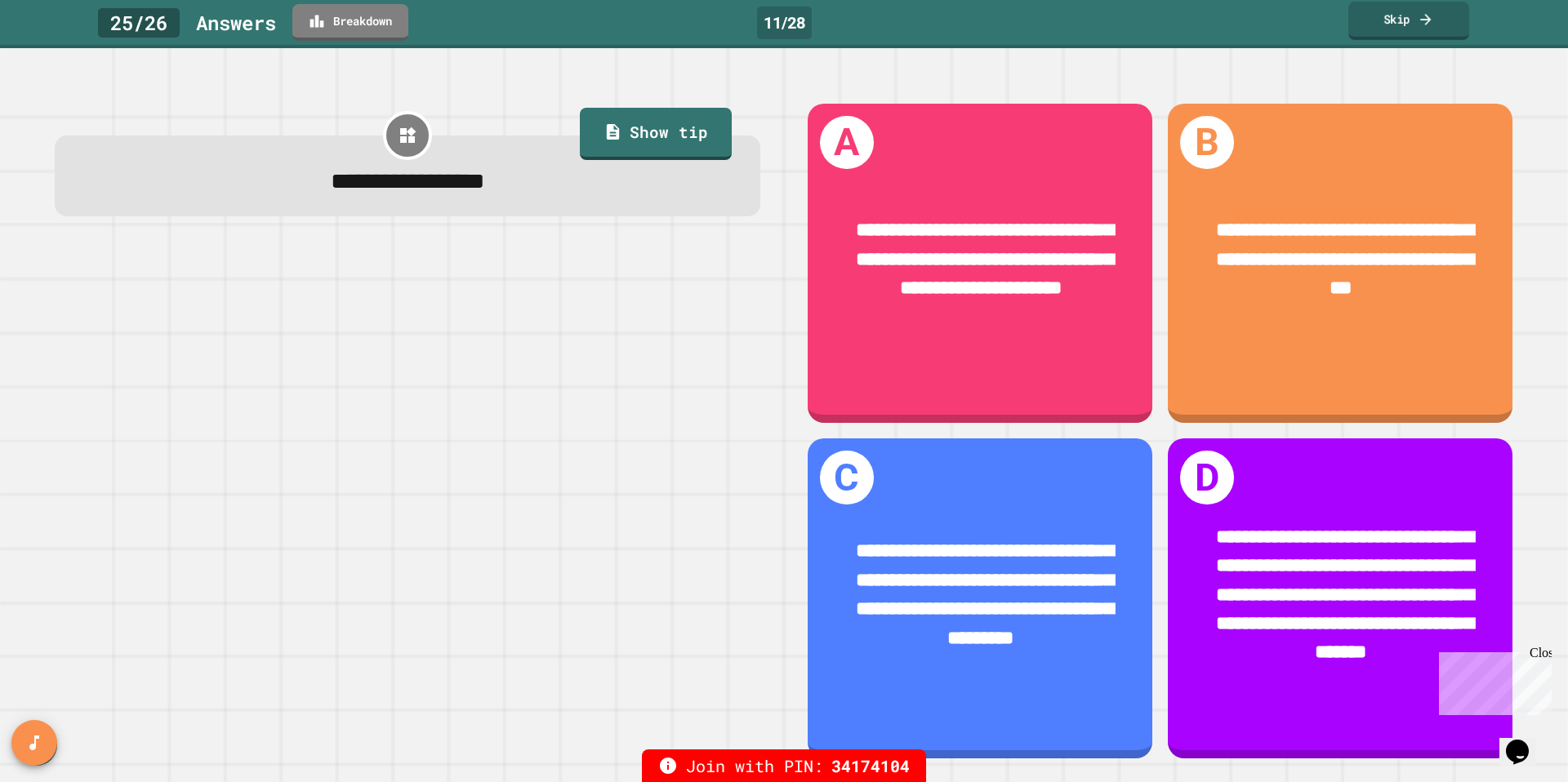
click at [1397, 19] on link "Skip" at bounding box center [1409, 21] width 121 height 38
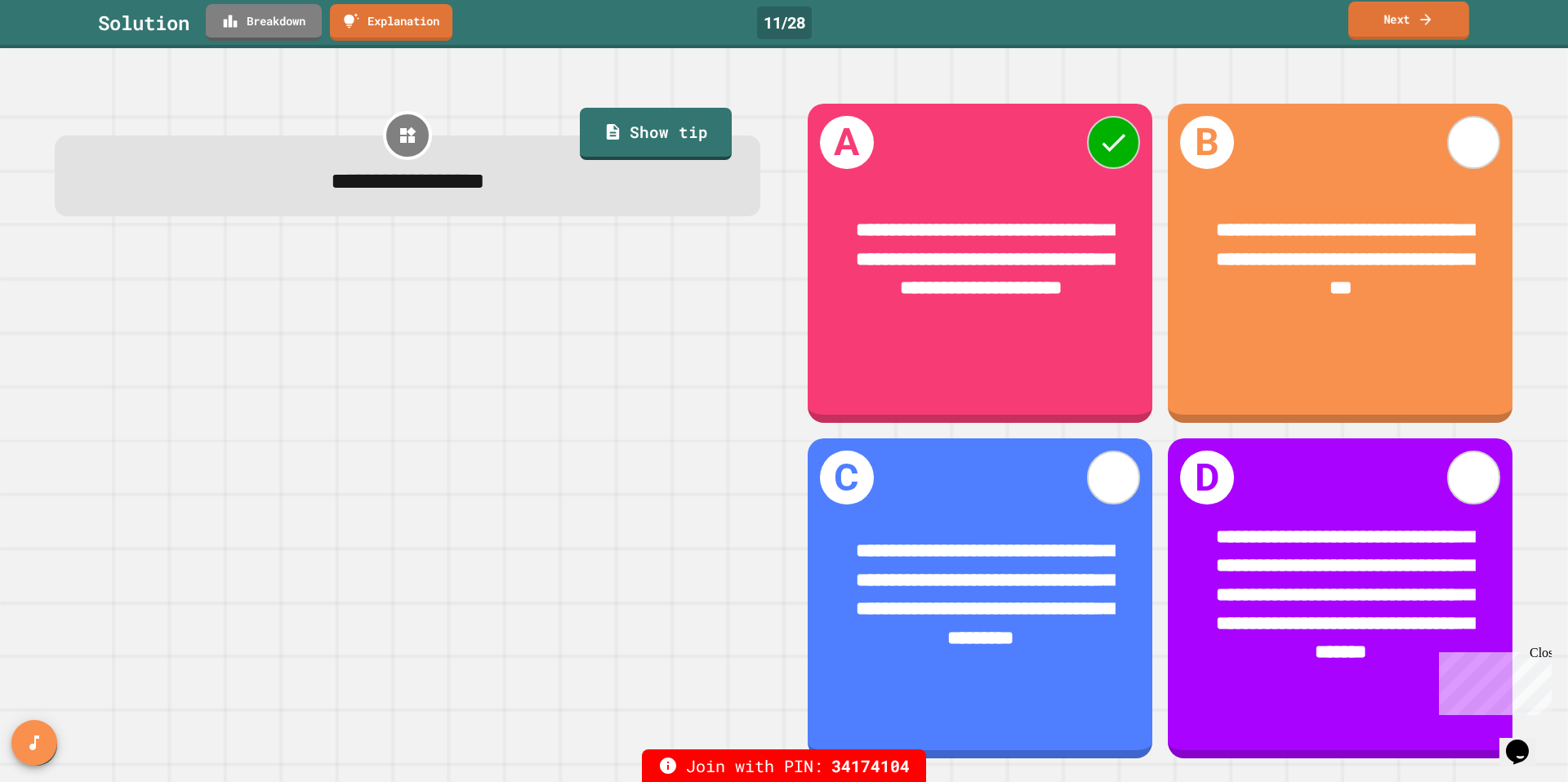
click at [1397, 19] on link "Next" at bounding box center [1409, 21] width 121 height 38
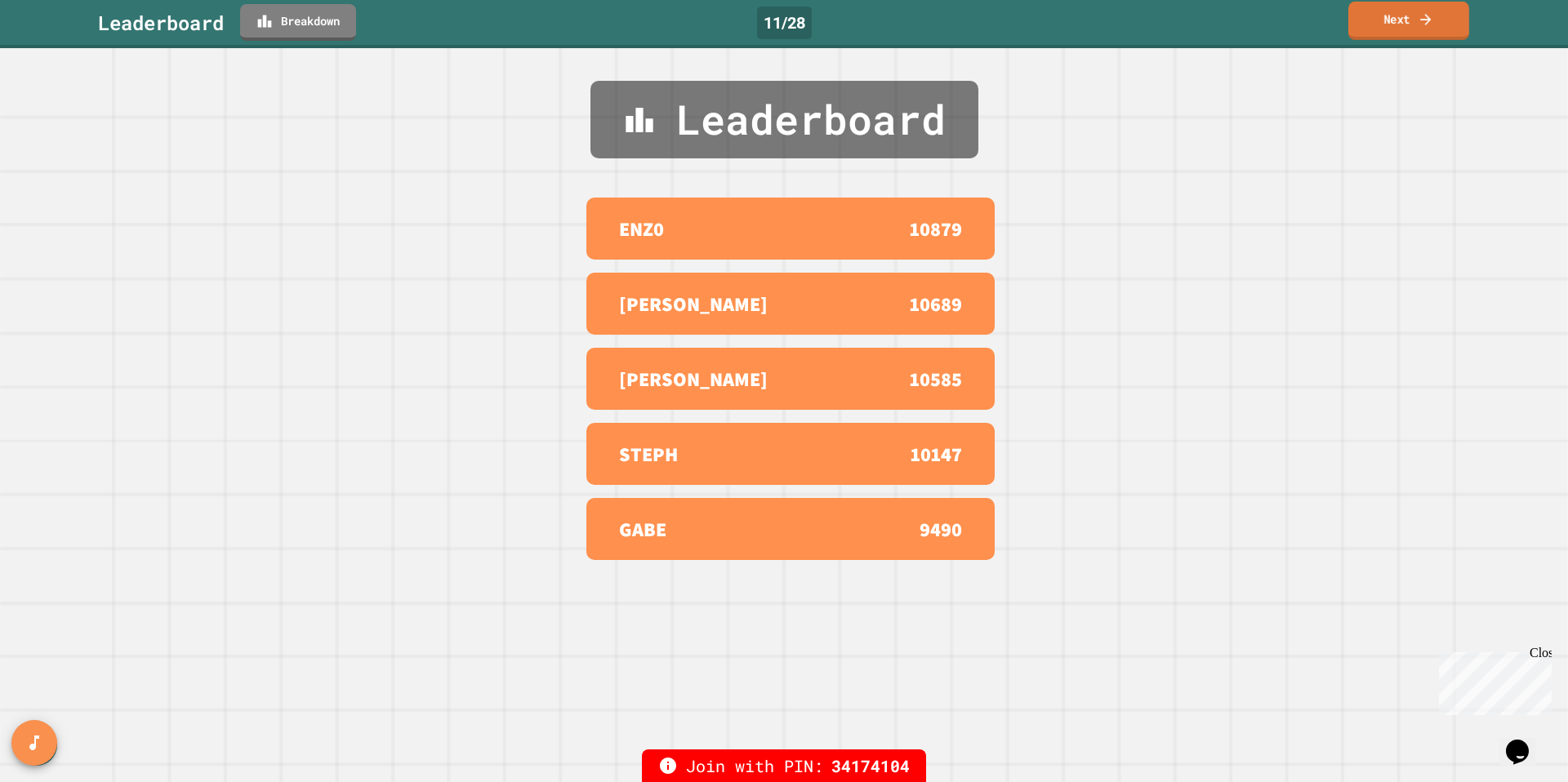
click at [1397, 19] on link "Next" at bounding box center [1409, 21] width 121 height 38
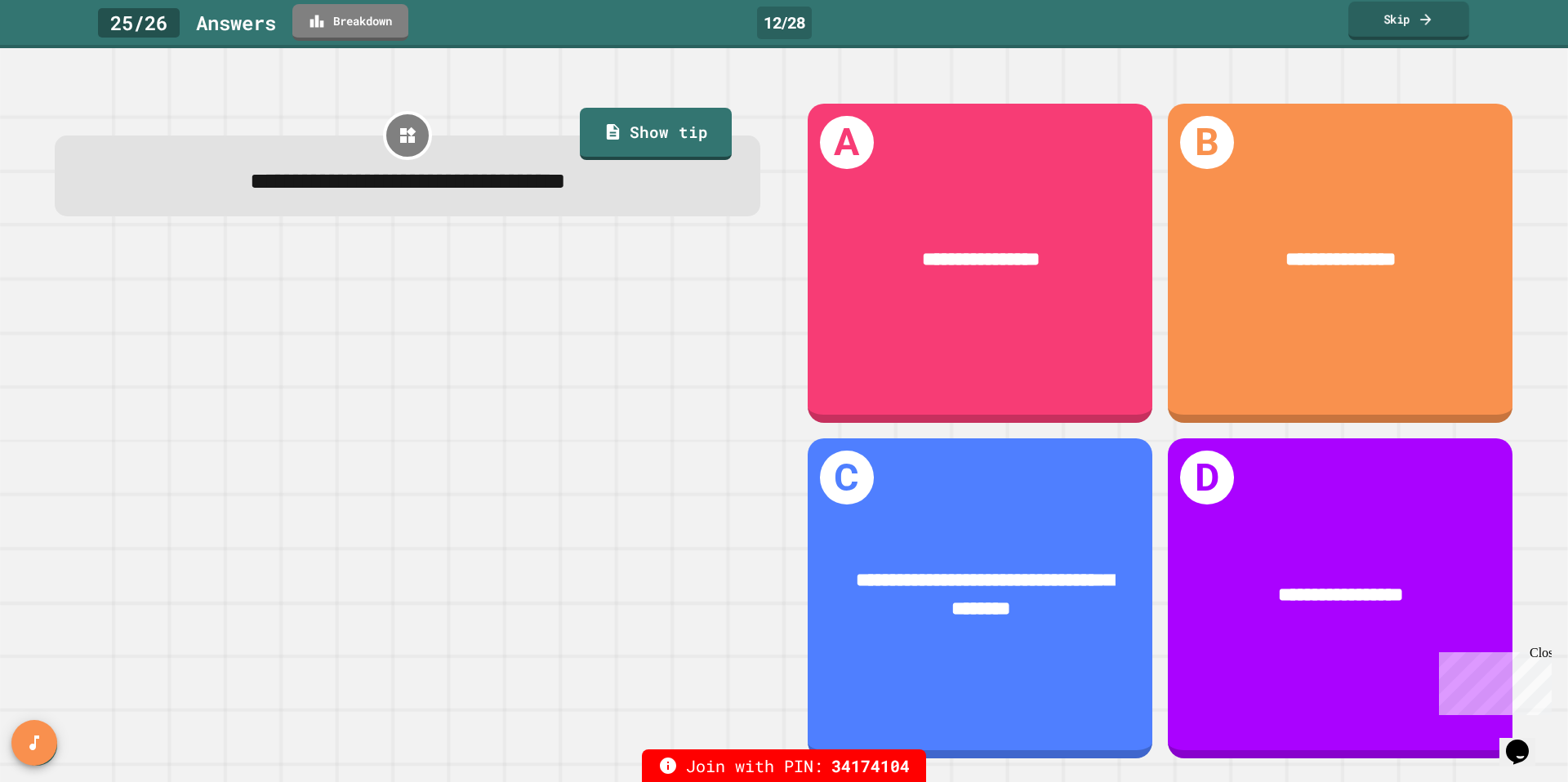
click at [1397, 19] on link "Skip" at bounding box center [1409, 21] width 121 height 38
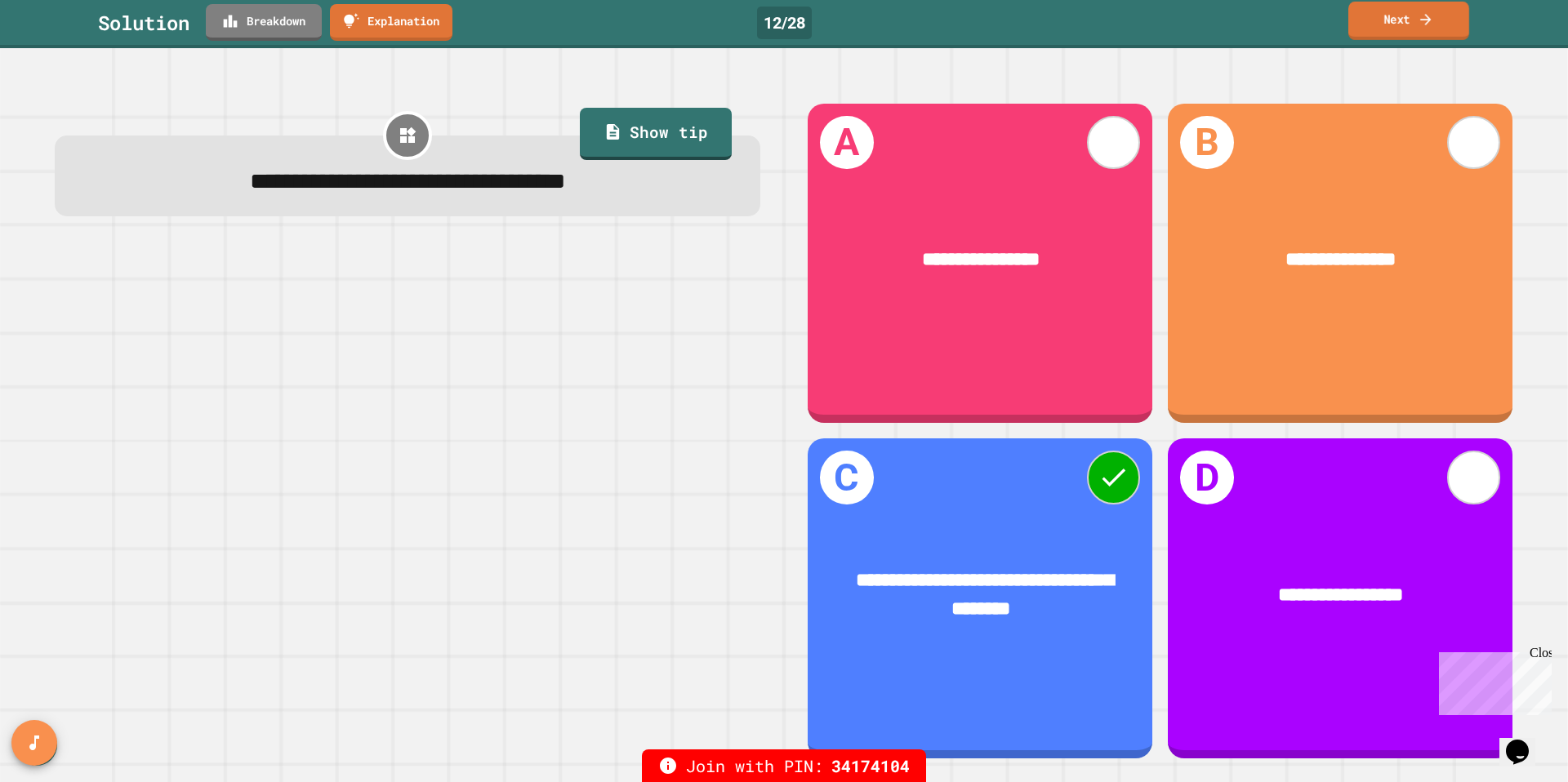
click at [1397, 19] on link "Next" at bounding box center [1409, 21] width 121 height 38
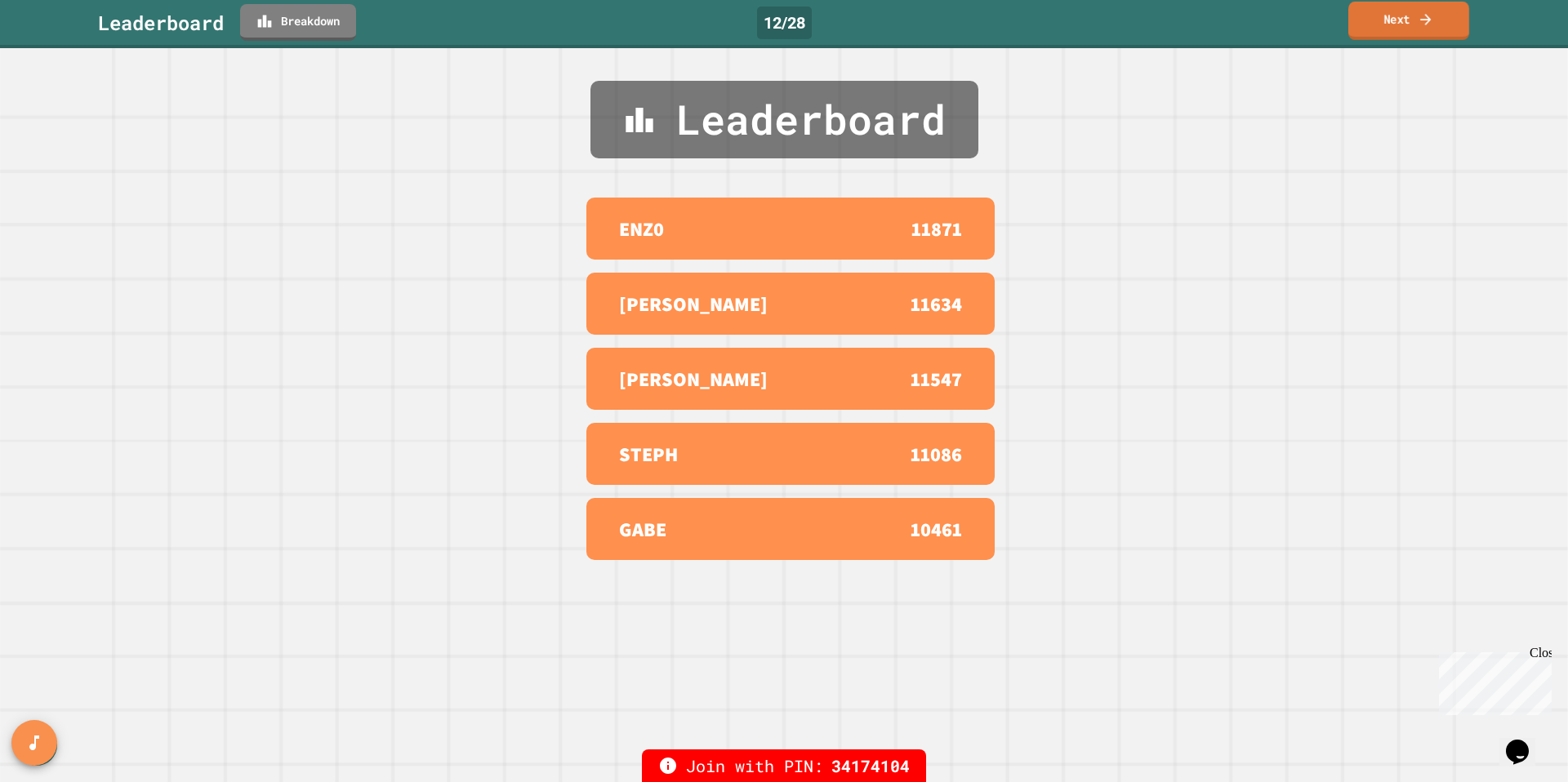
click at [1397, 19] on link "Next" at bounding box center [1409, 21] width 121 height 38
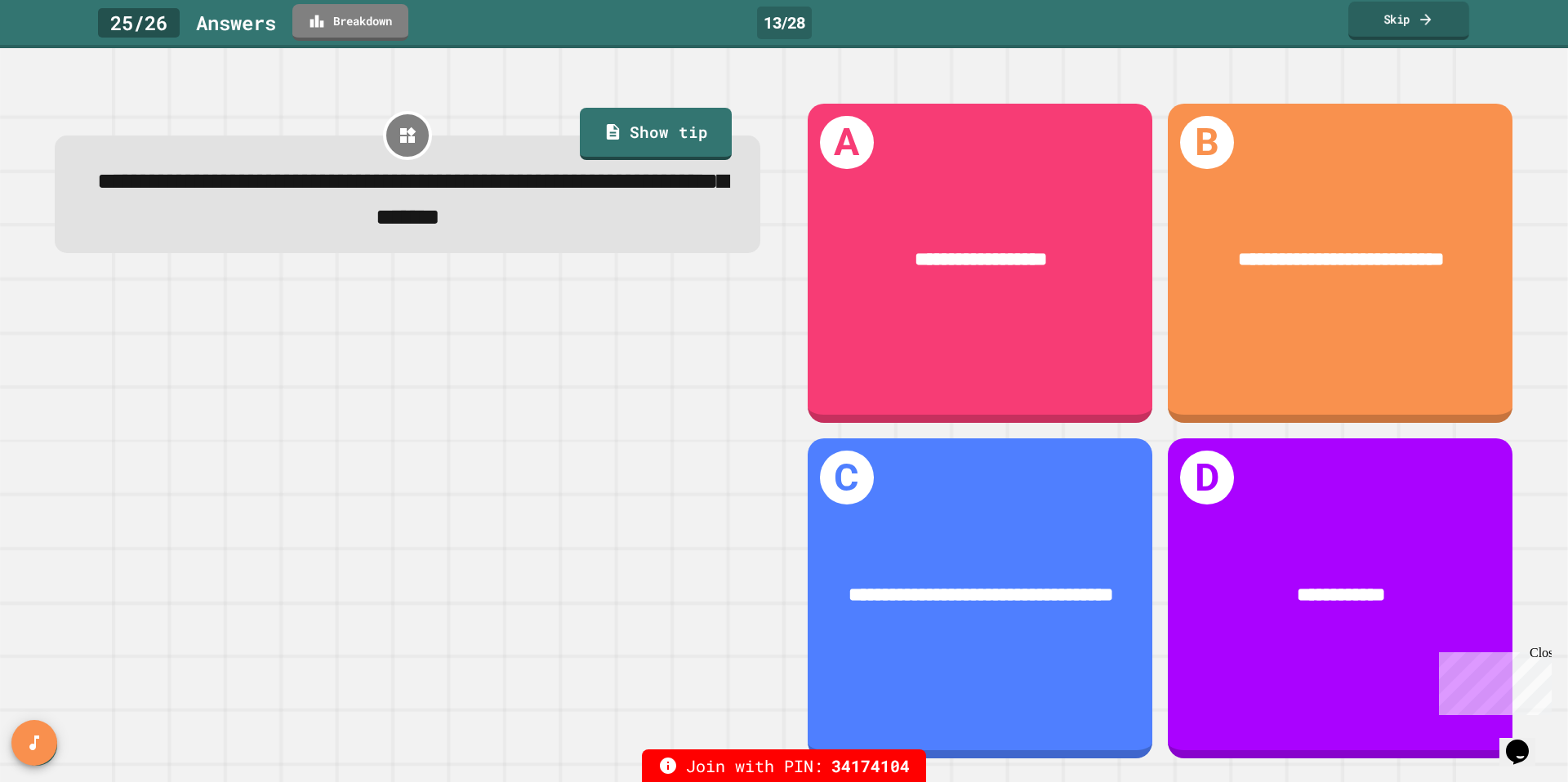
click at [1393, 18] on link "Skip" at bounding box center [1409, 21] width 121 height 38
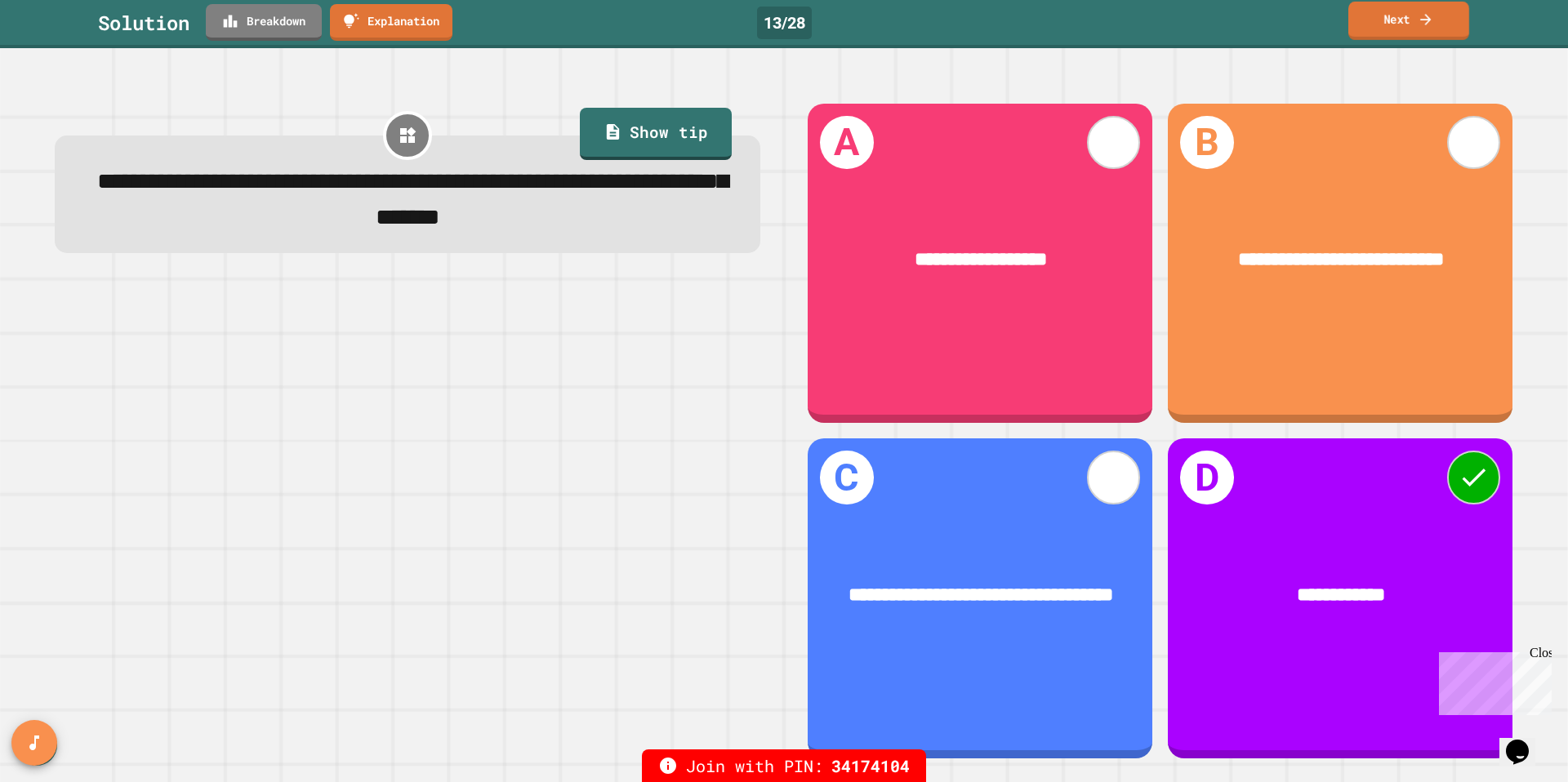
click at [1393, 18] on link "Next" at bounding box center [1409, 21] width 121 height 38
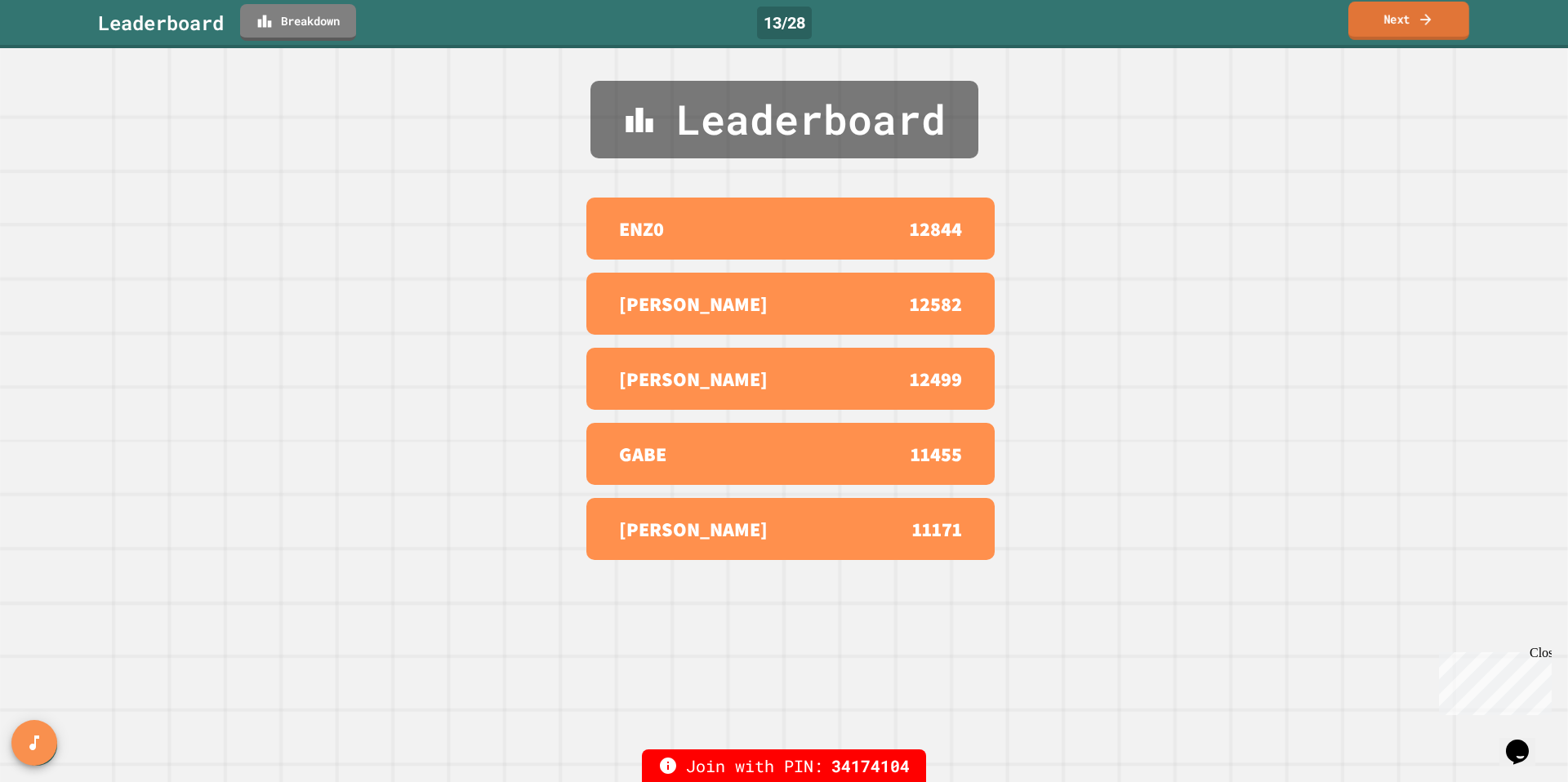
click at [1393, 18] on link "Next" at bounding box center [1409, 21] width 121 height 38
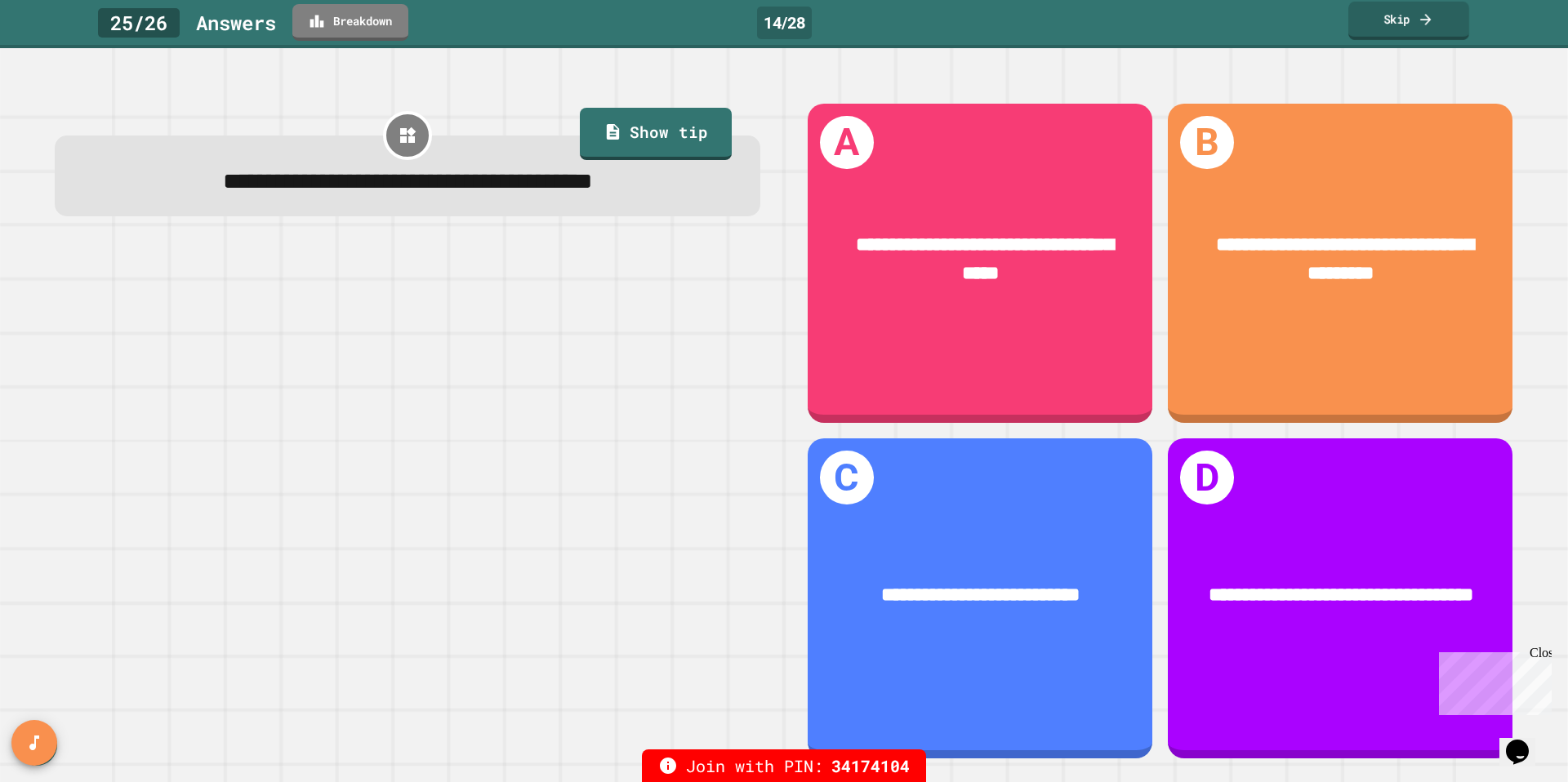
click at [1393, 18] on link "Skip" at bounding box center [1409, 21] width 121 height 38
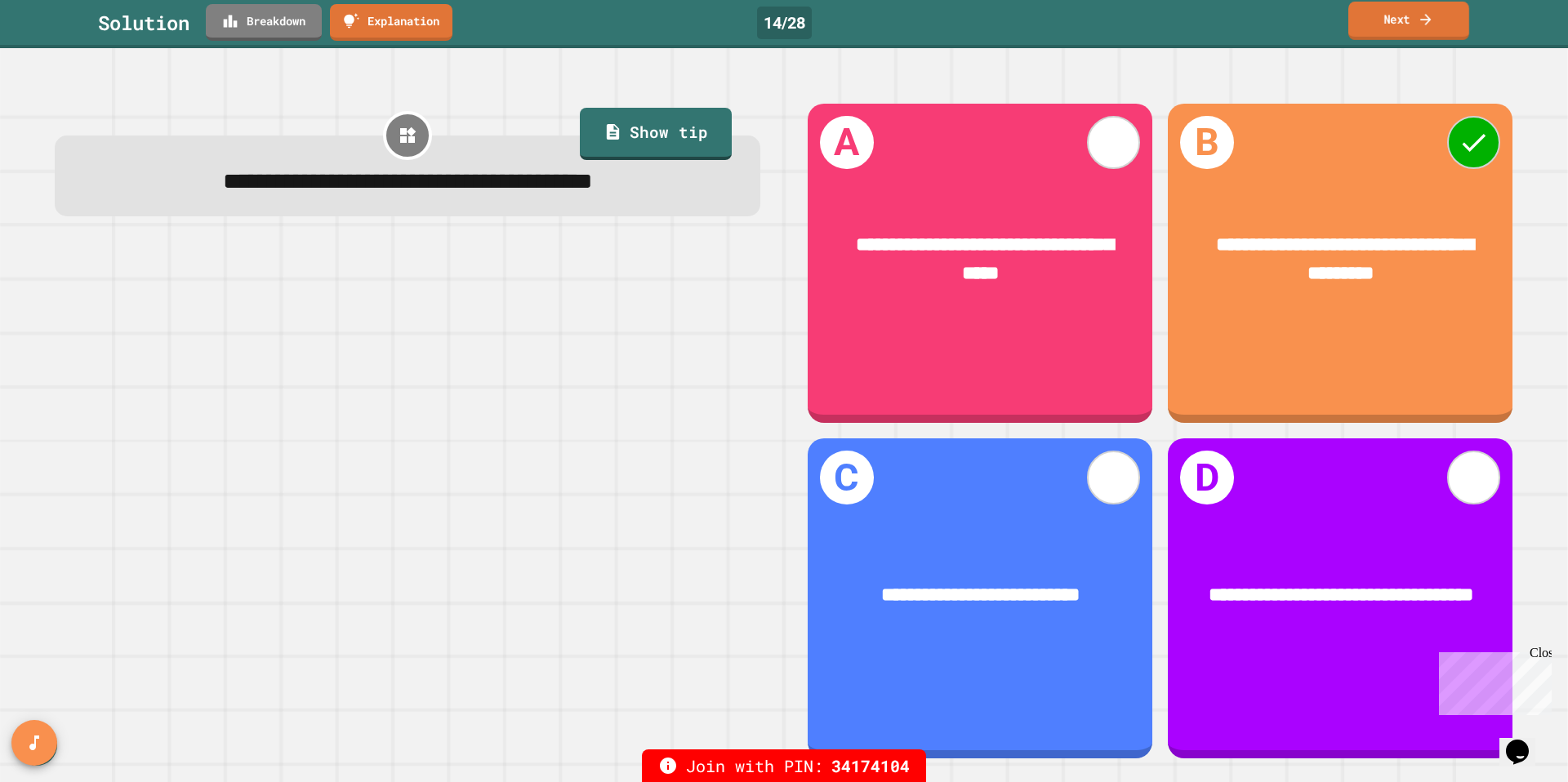
click at [1395, 22] on link "Next" at bounding box center [1409, 21] width 121 height 38
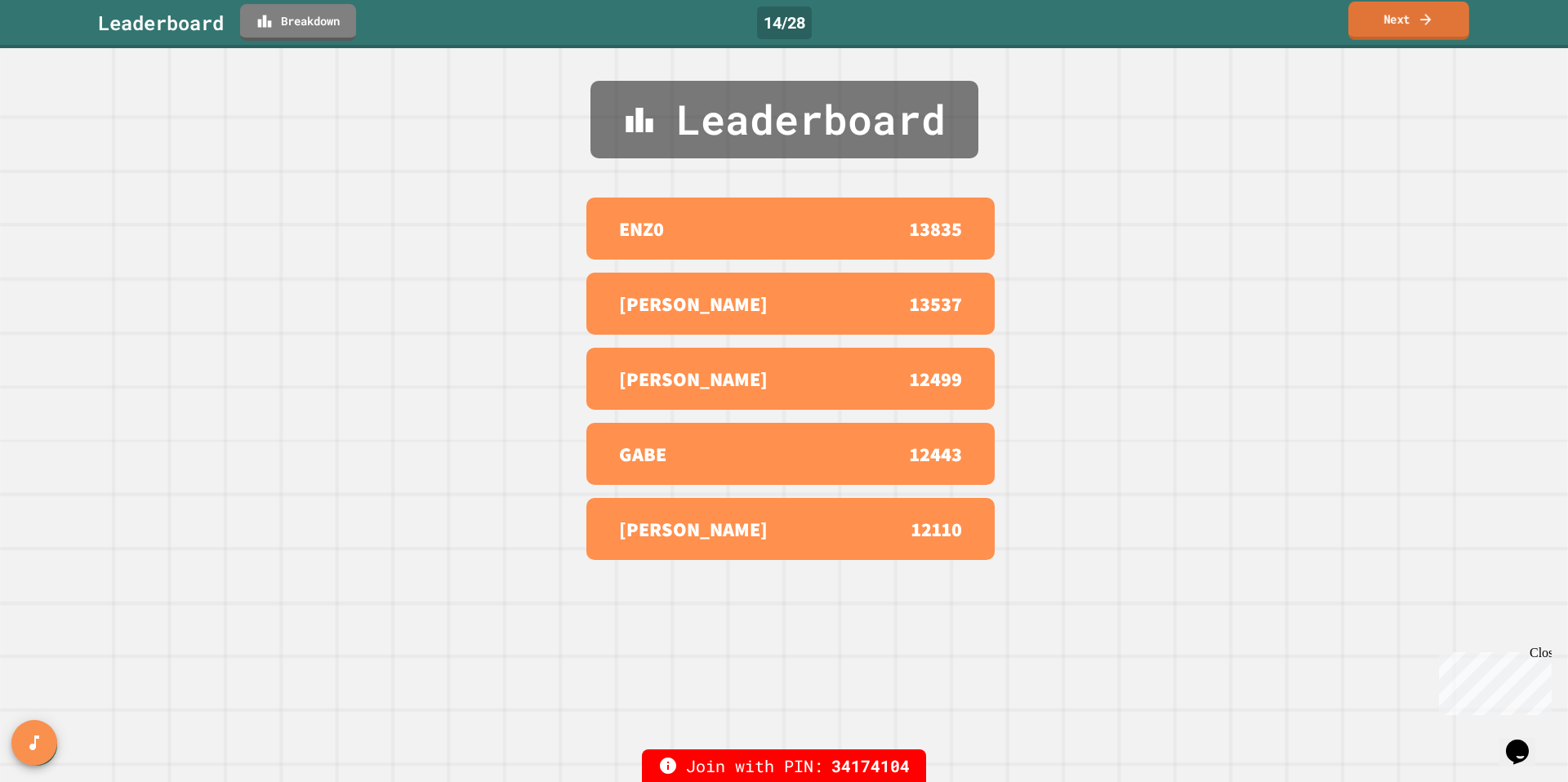
click at [1395, 22] on link "Next" at bounding box center [1409, 21] width 121 height 38
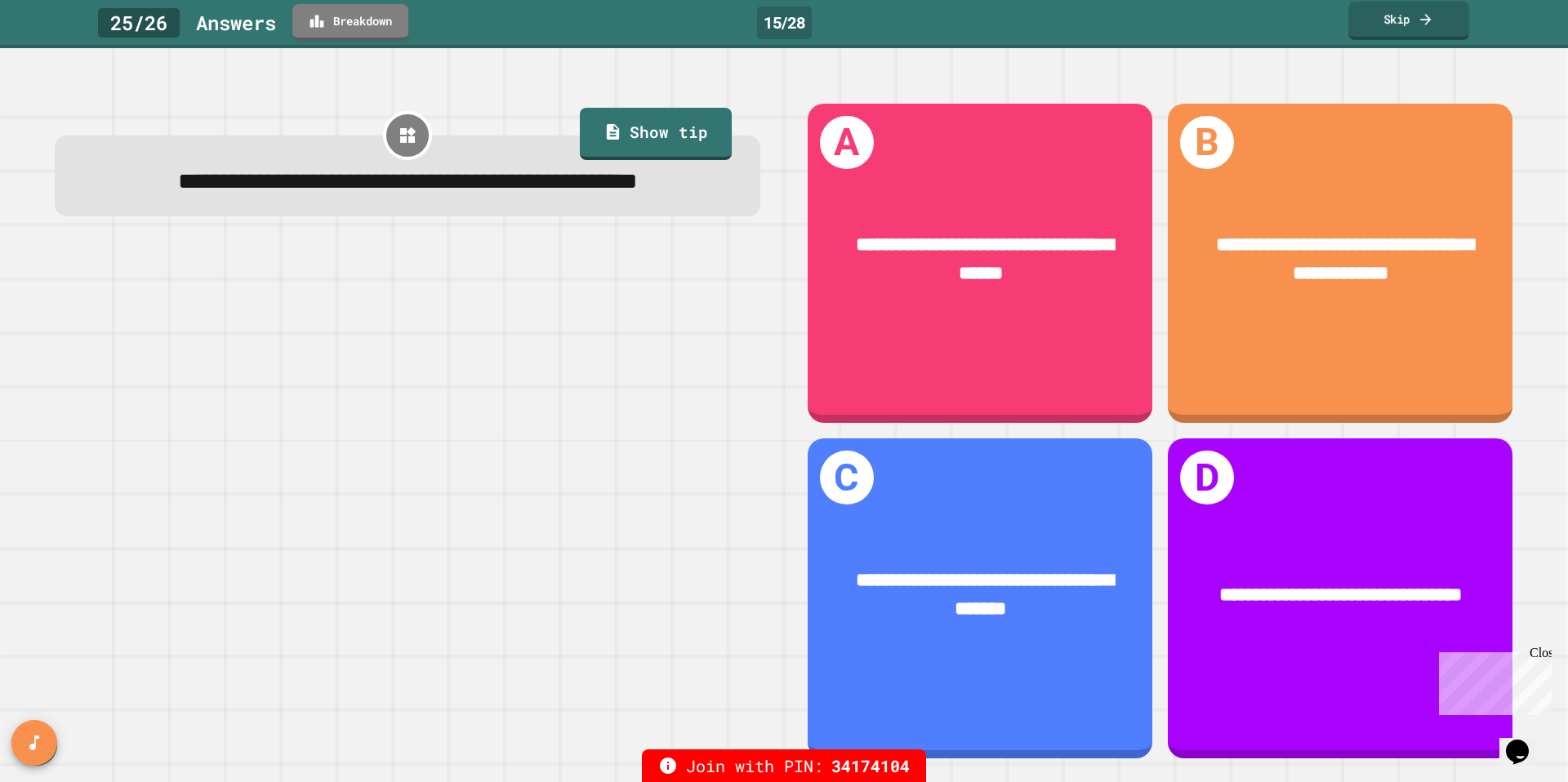
click at [1395, 22] on link "Skip" at bounding box center [1409, 21] width 121 height 38
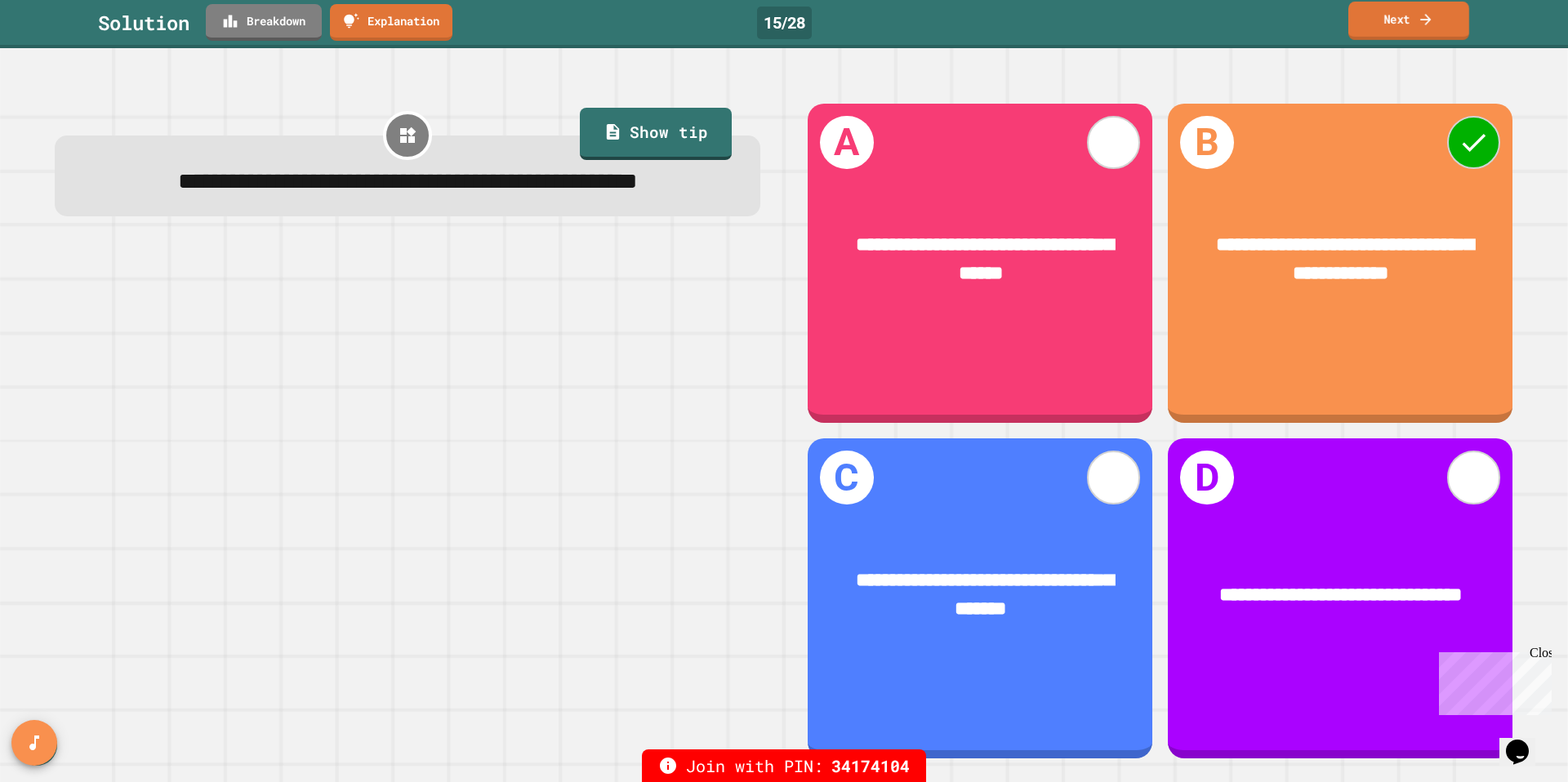
click at [1395, 21] on link "Next" at bounding box center [1409, 21] width 121 height 38
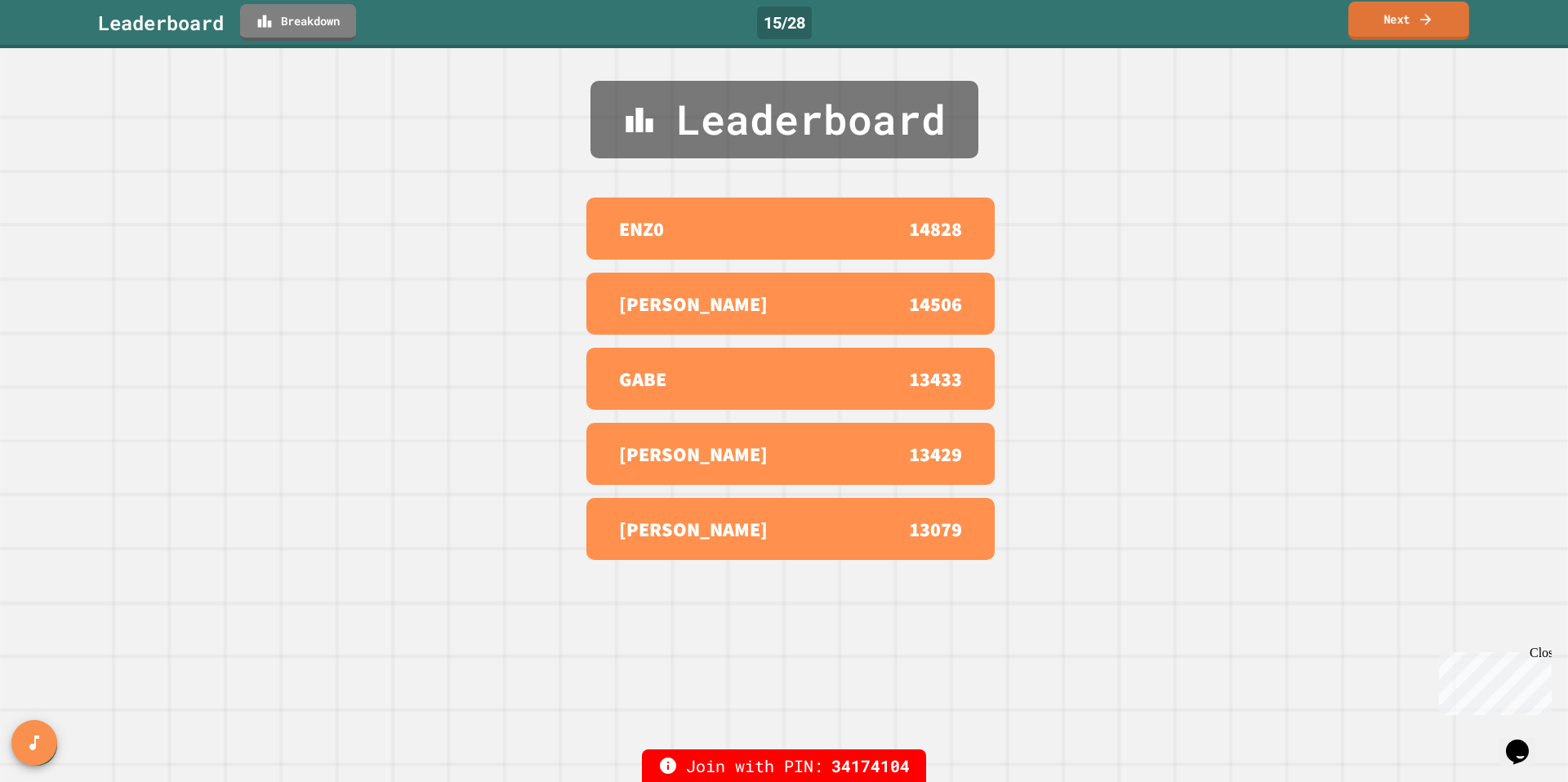
click at [1395, 21] on link "Next" at bounding box center [1409, 21] width 121 height 38
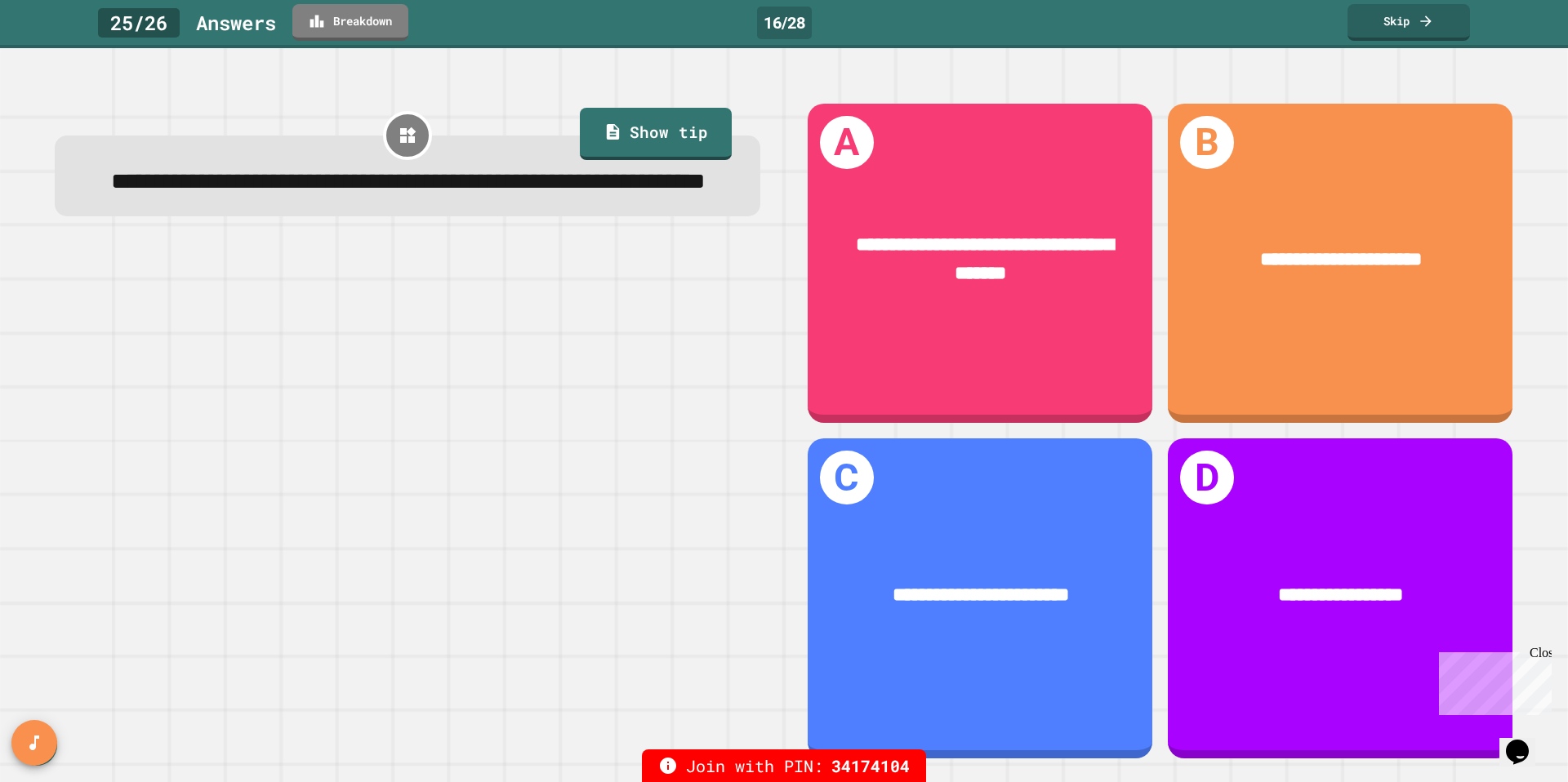
click at [0, 48] on span at bounding box center [0, 48] width 0 height 0
click at [1390, 26] on link "Skip" at bounding box center [1409, 20] width 116 height 38
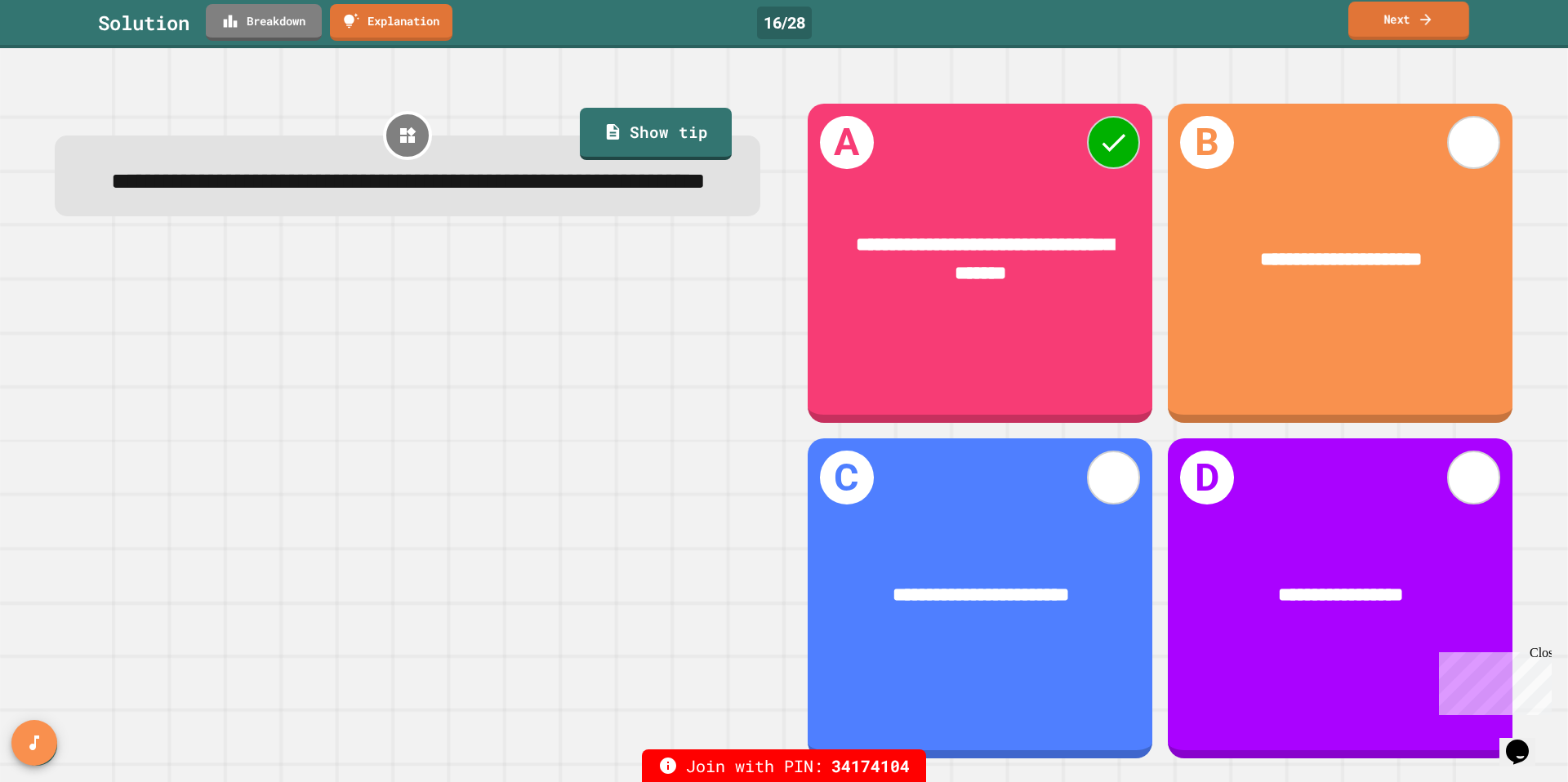
click at [1426, 19] on icon at bounding box center [1425, 19] width 11 height 12
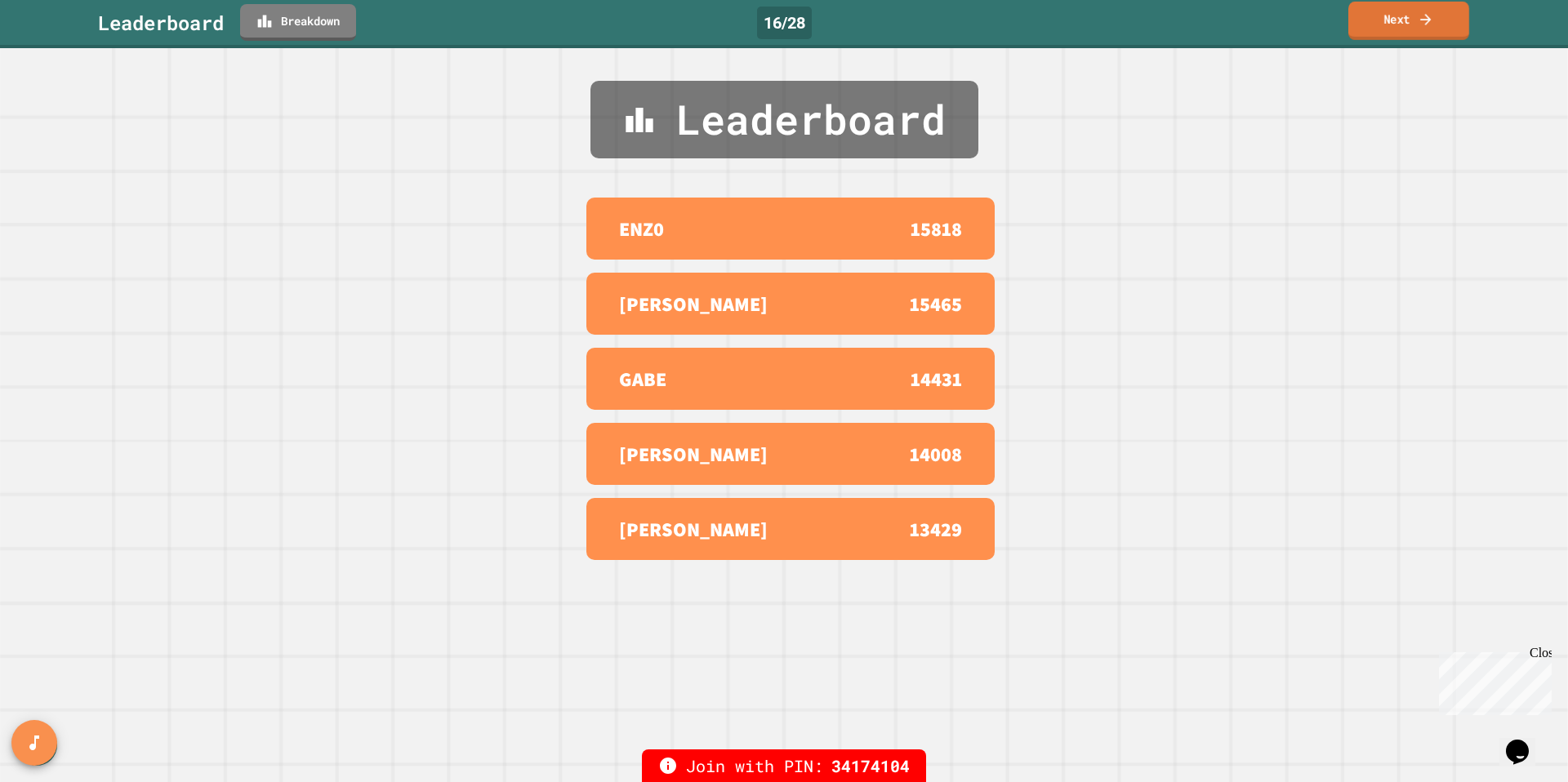
click at [1426, 19] on icon at bounding box center [1425, 19] width 11 height 12
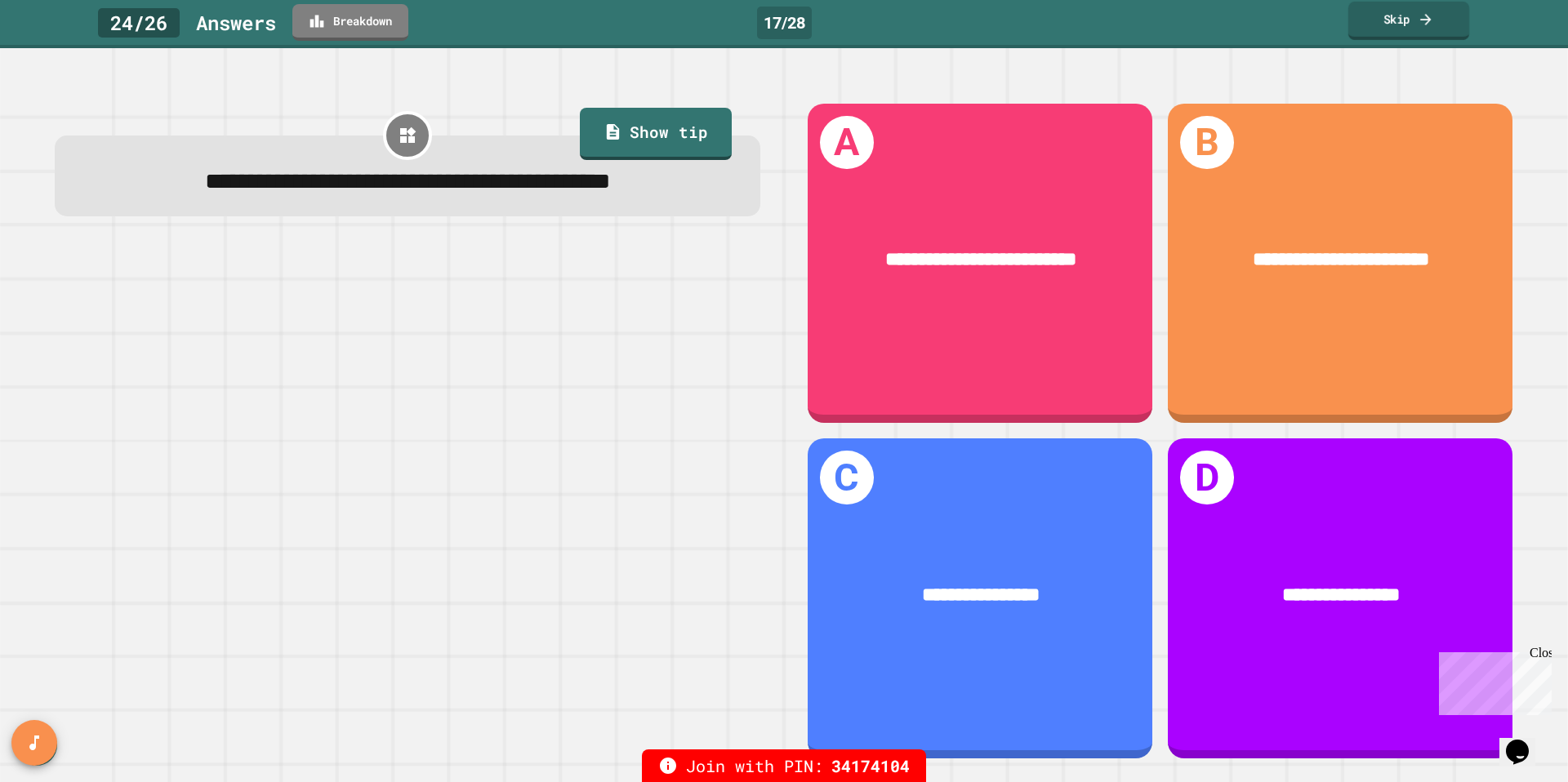
click at [1418, 25] on icon at bounding box center [1426, 19] width 16 height 17
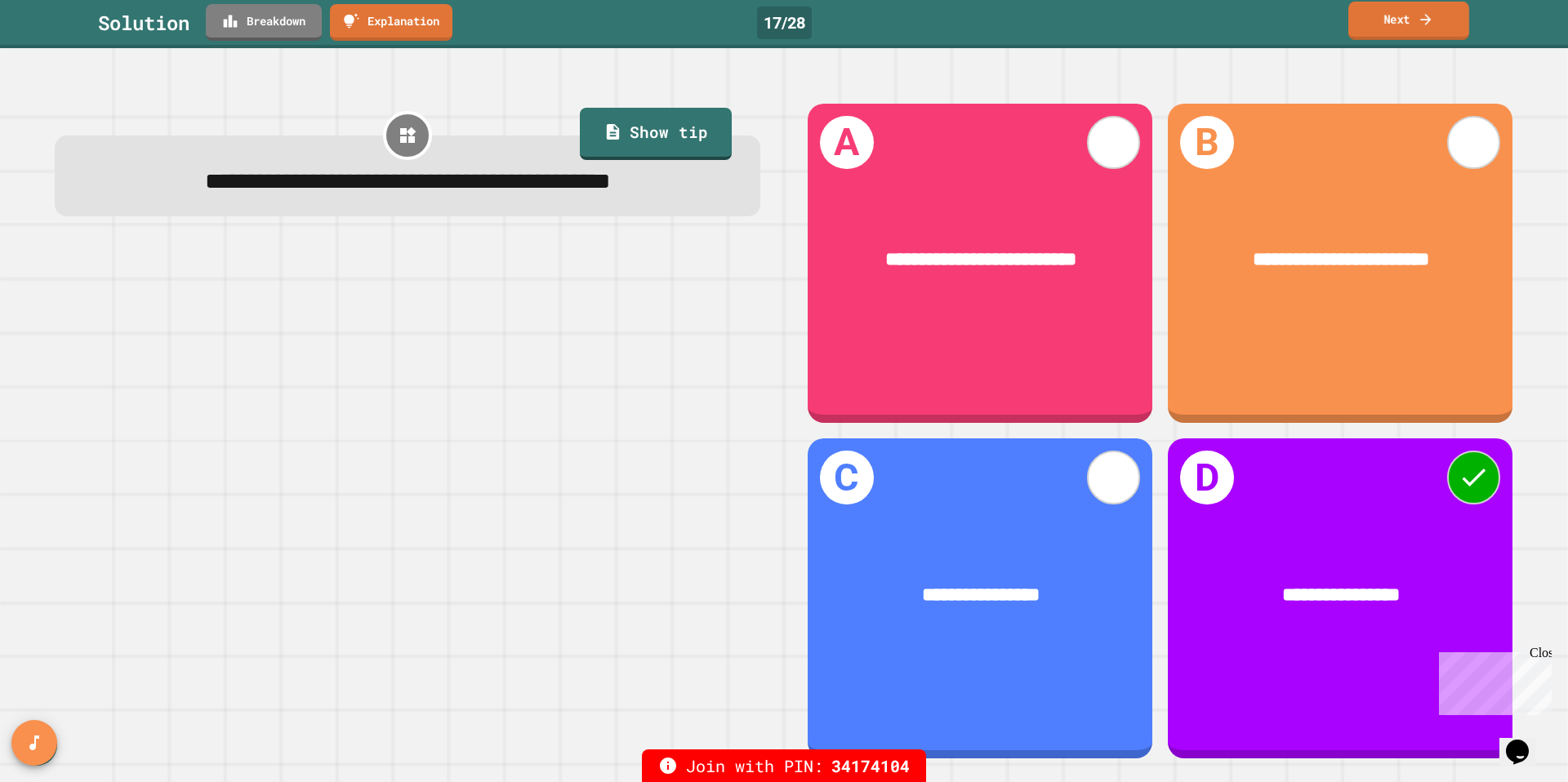
click at [1418, 25] on icon at bounding box center [1426, 19] width 16 height 17
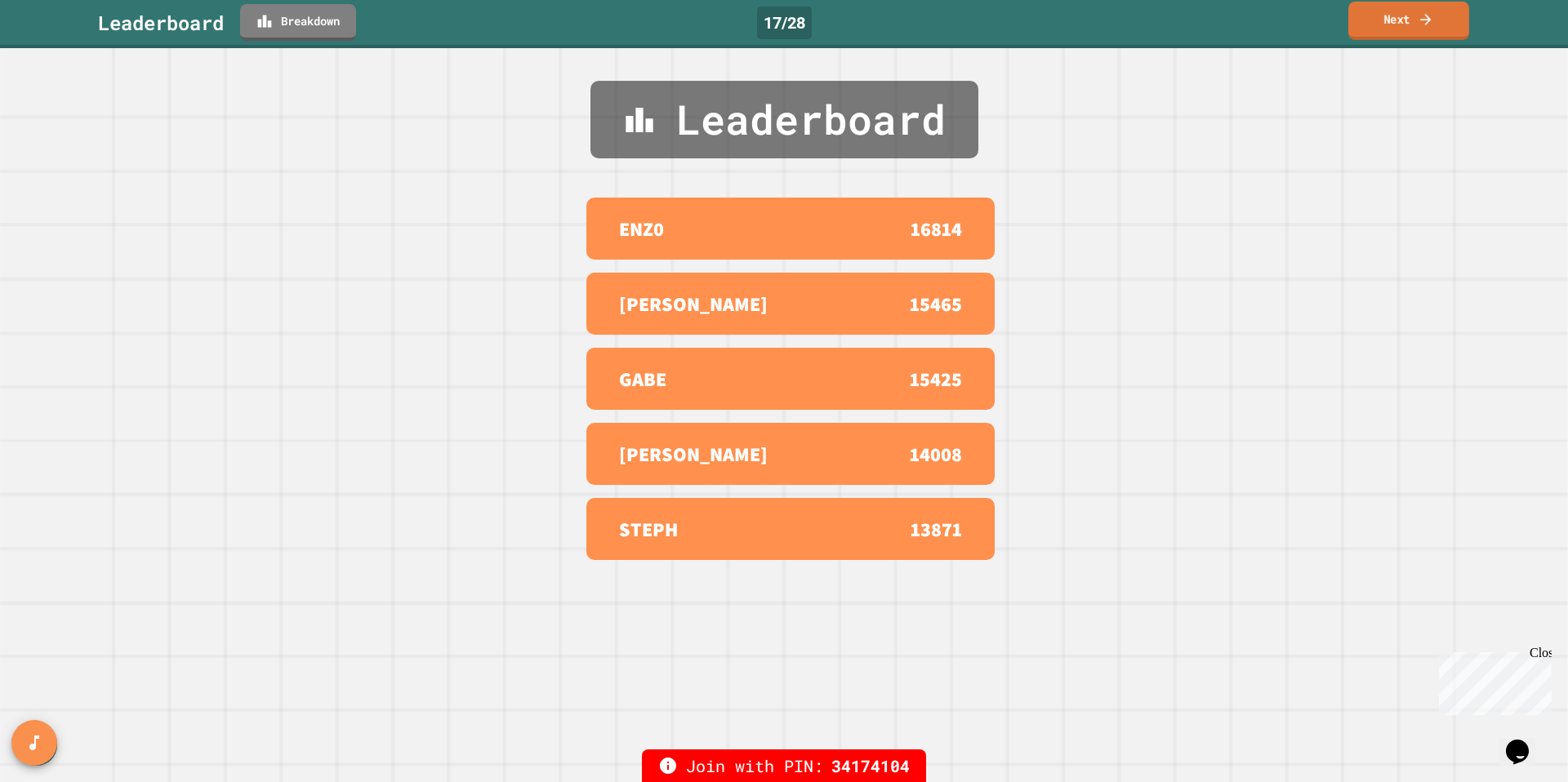
click at [1408, 33] on link "Next" at bounding box center [1409, 21] width 121 height 38
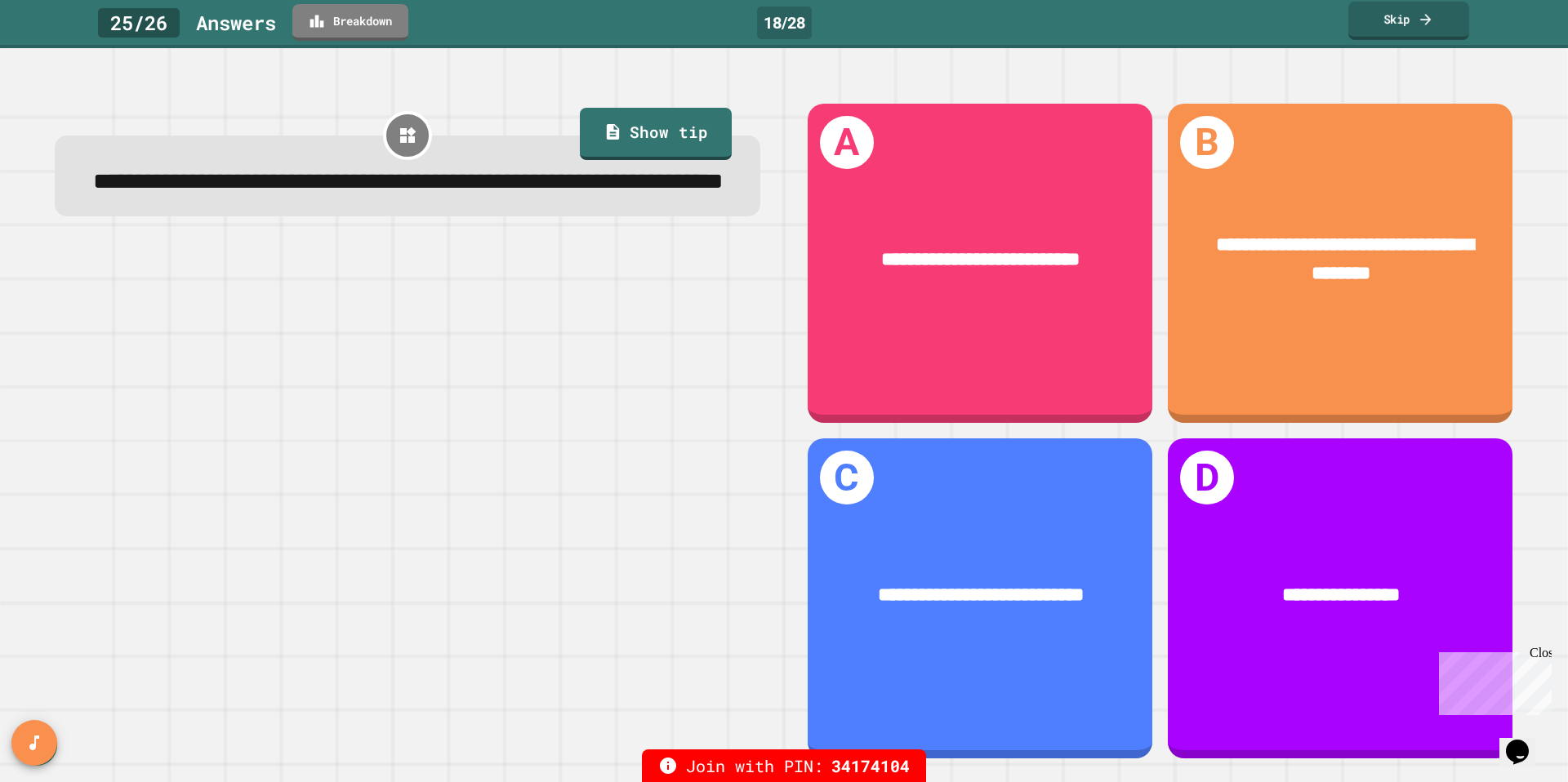
click at [1412, 32] on link "Skip" at bounding box center [1409, 21] width 121 height 38
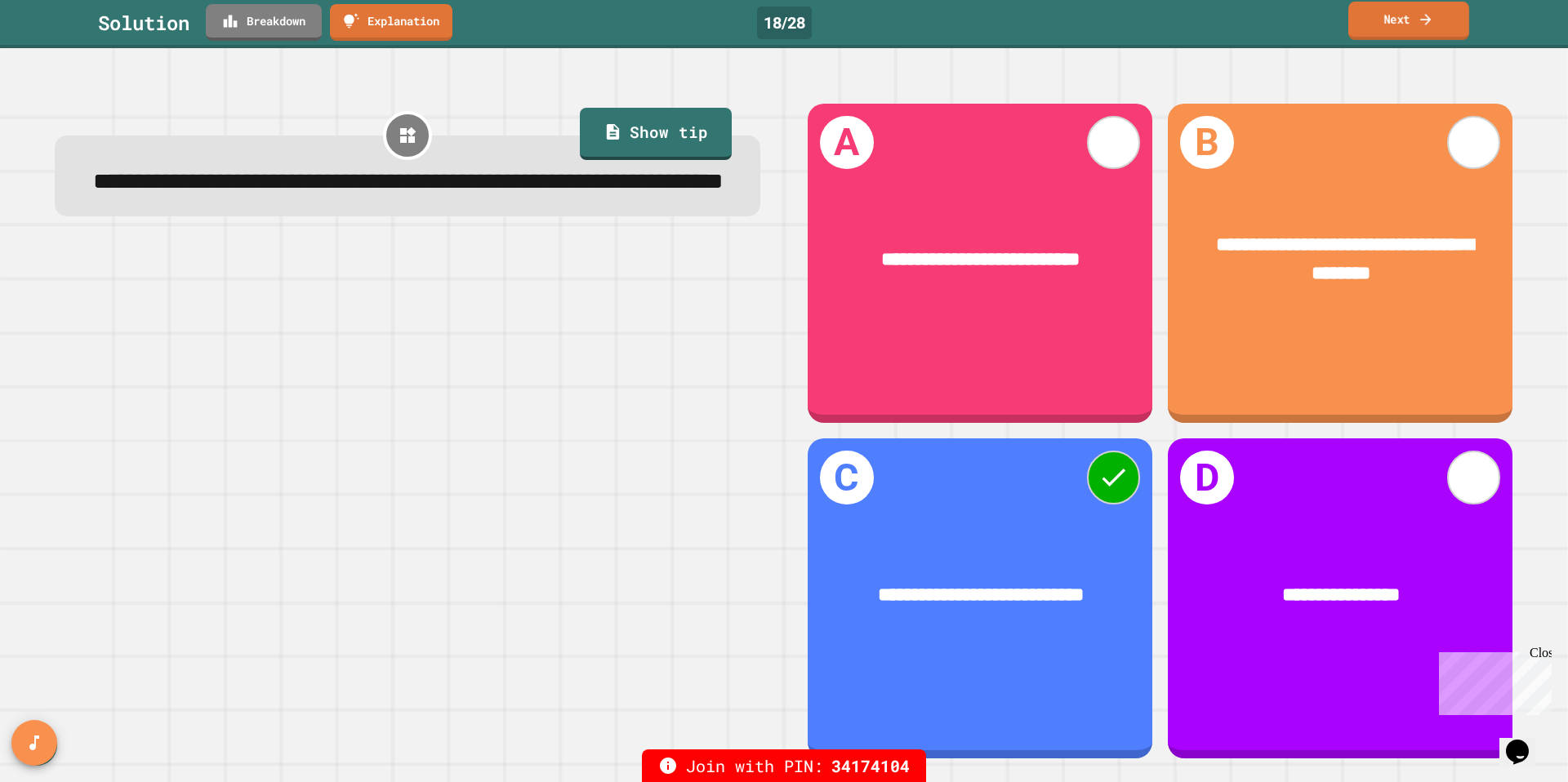
click at [1409, 23] on link "Next" at bounding box center [1409, 21] width 121 height 38
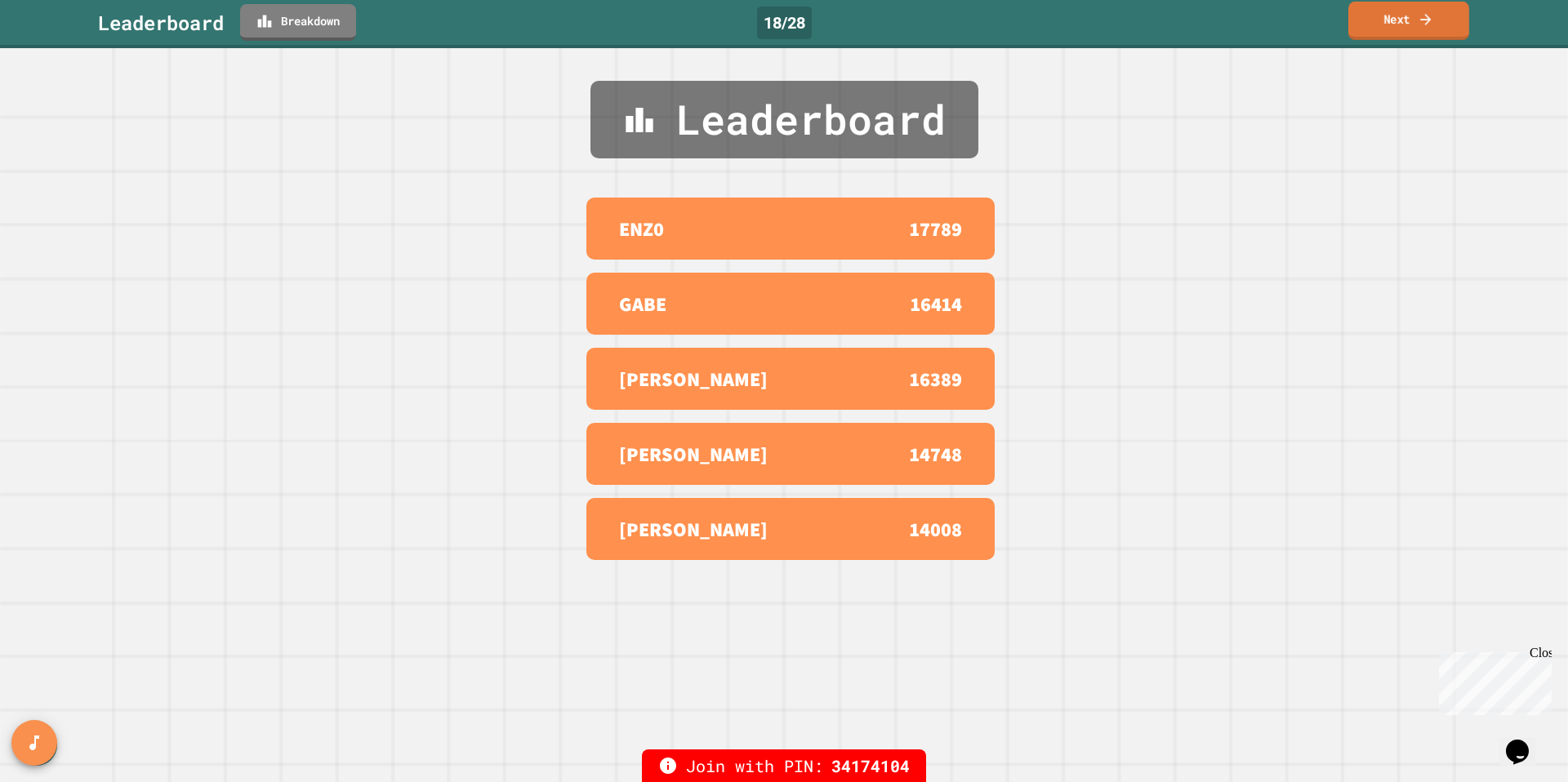
click at [1409, 23] on link "Next" at bounding box center [1409, 21] width 121 height 38
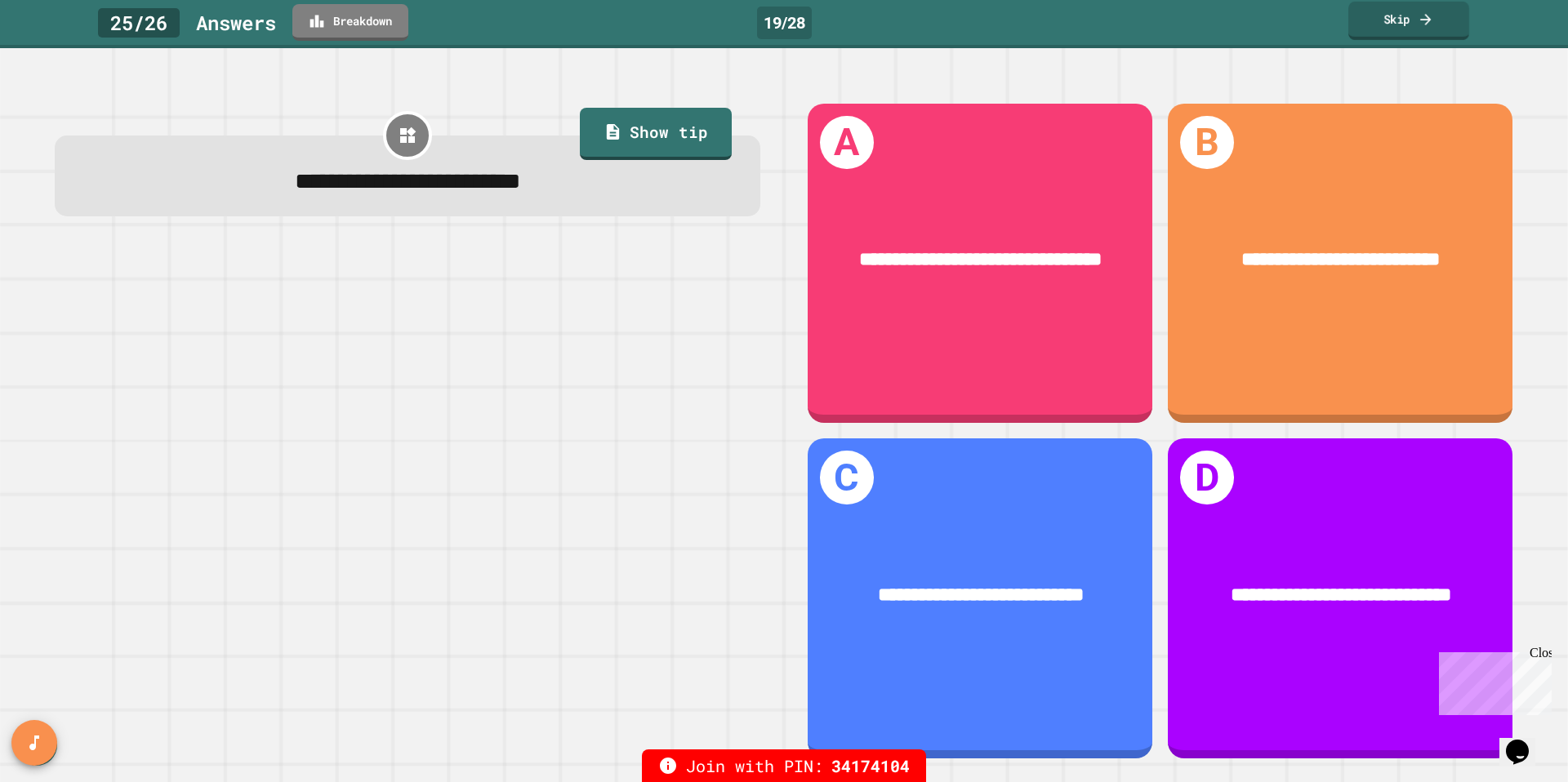
click at [1409, 23] on link "Skip" at bounding box center [1409, 21] width 121 height 38
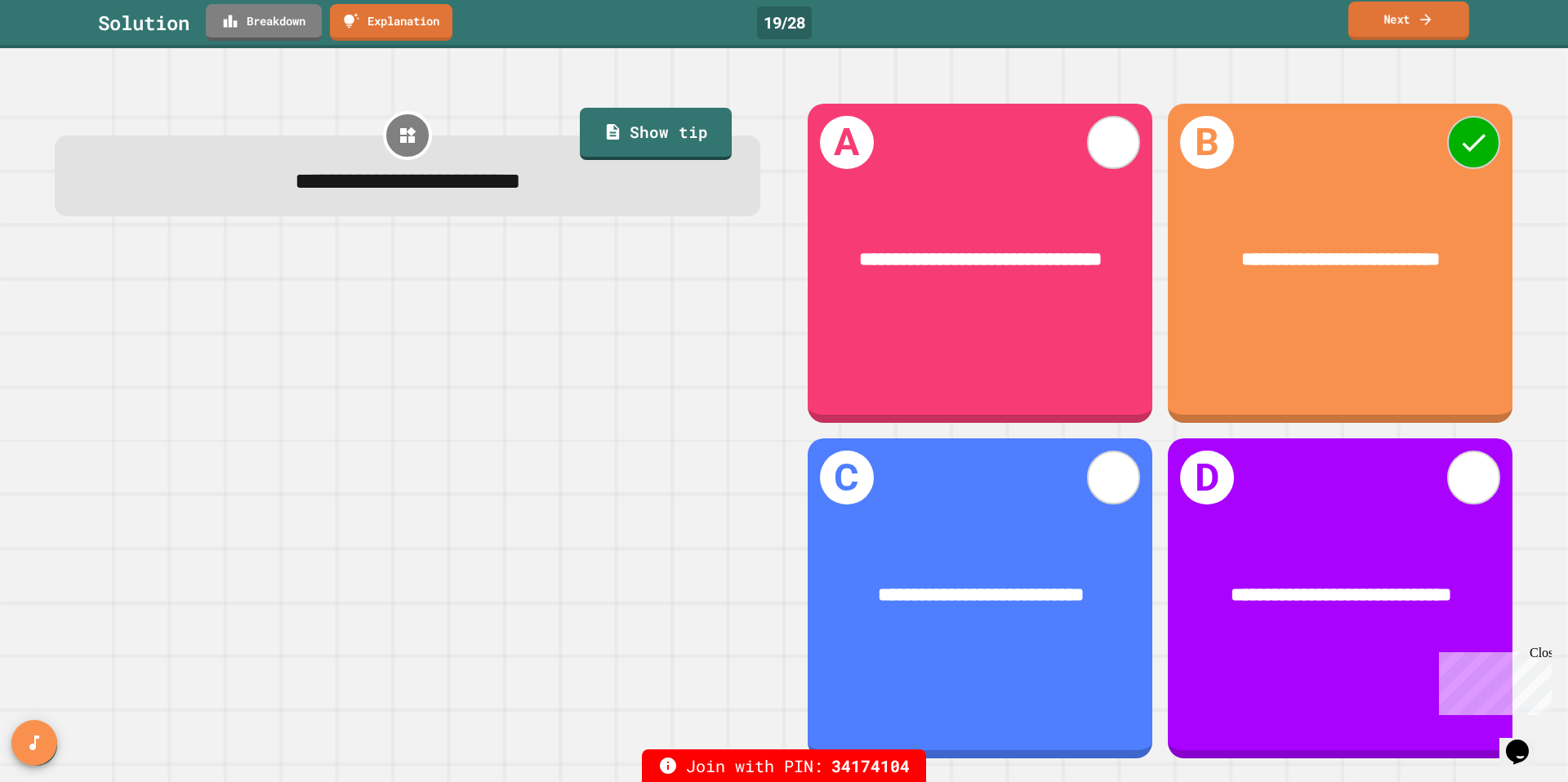
click at [1409, 23] on link "Next" at bounding box center [1409, 21] width 121 height 38
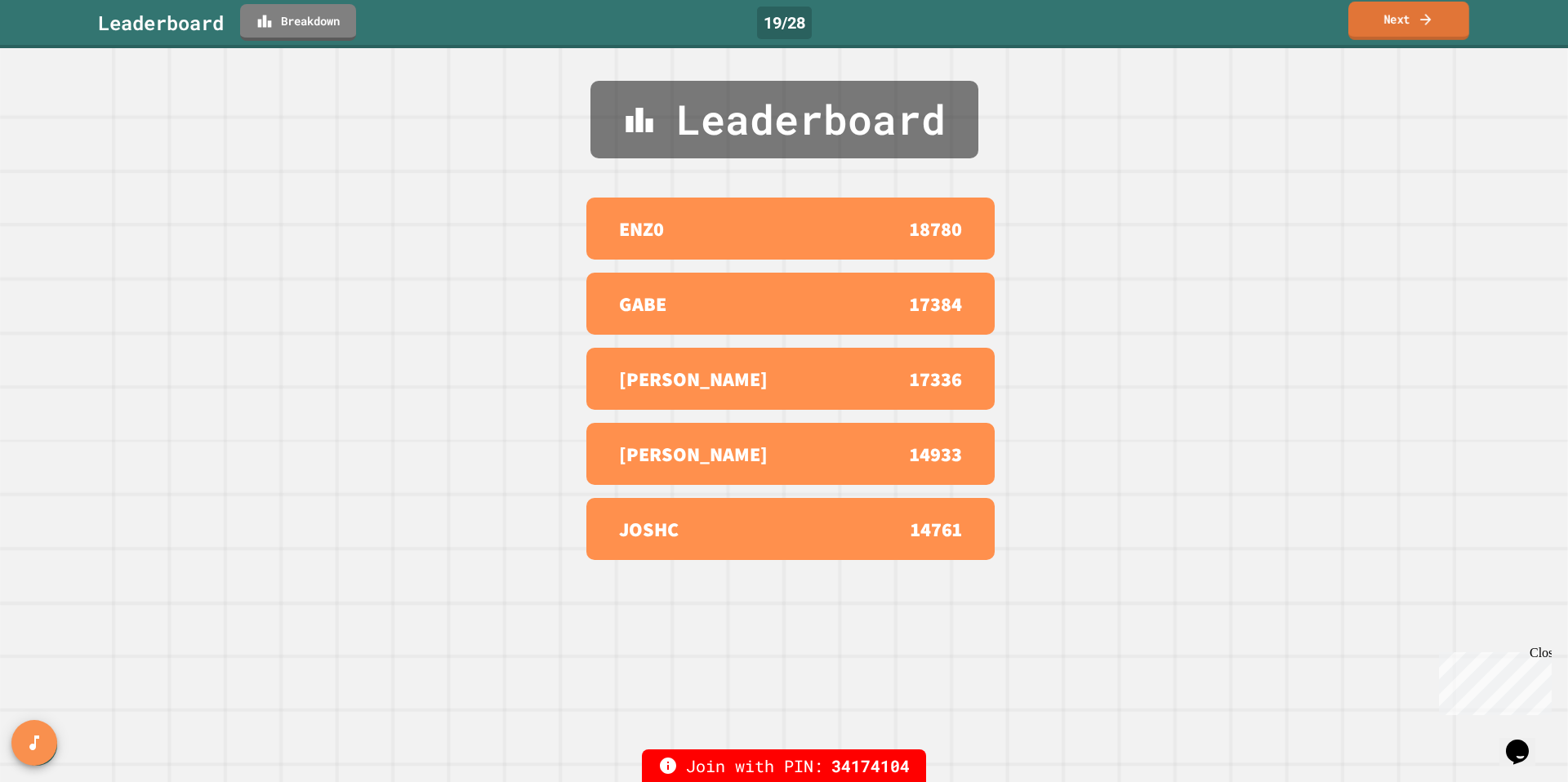
click at [1409, 23] on link "Next" at bounding box center [1409, 21] width 121 height 38
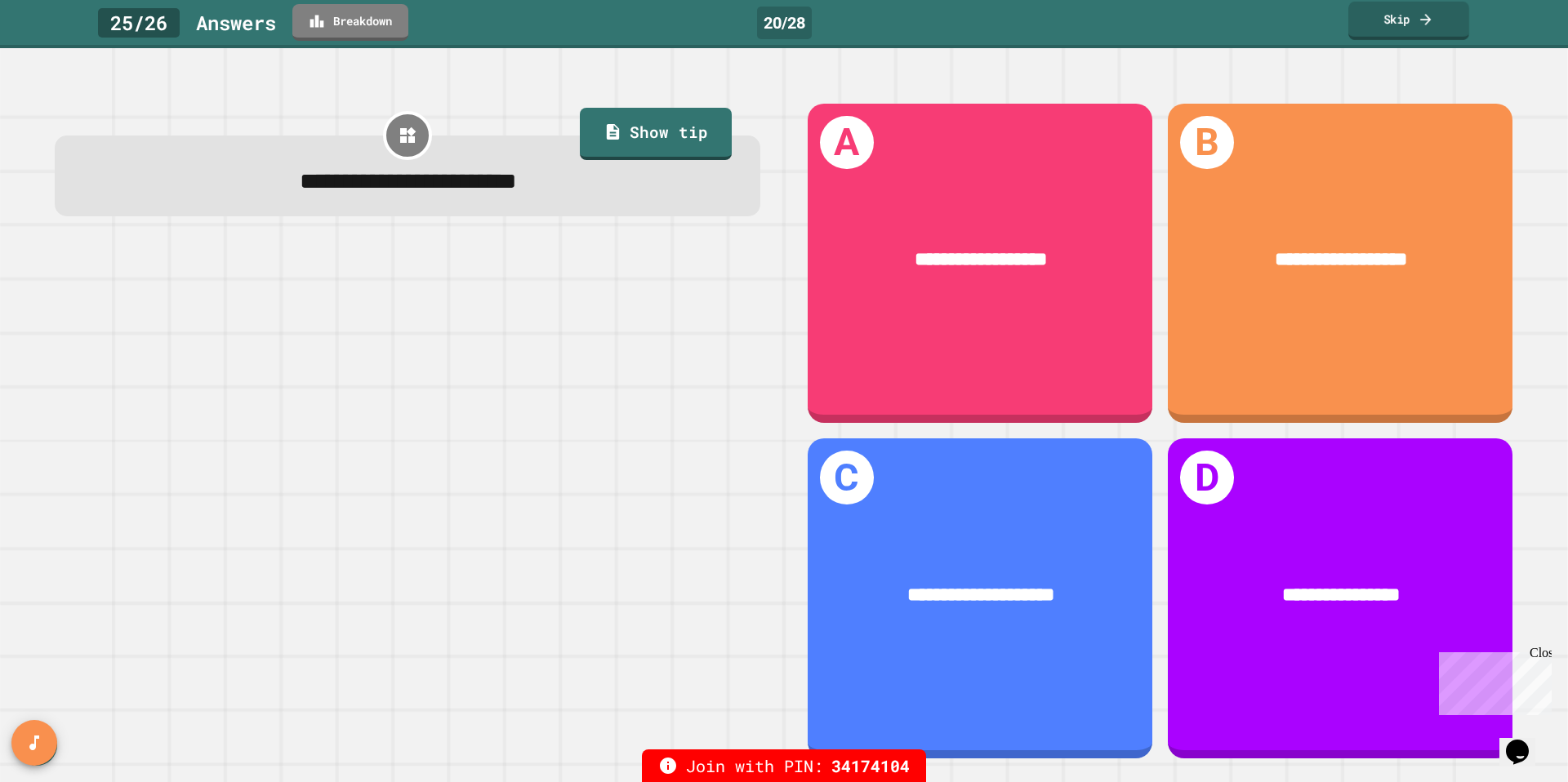
click at [1409, 23] on link "Skip" at bounding box center [1409, 21] width 121 height 38
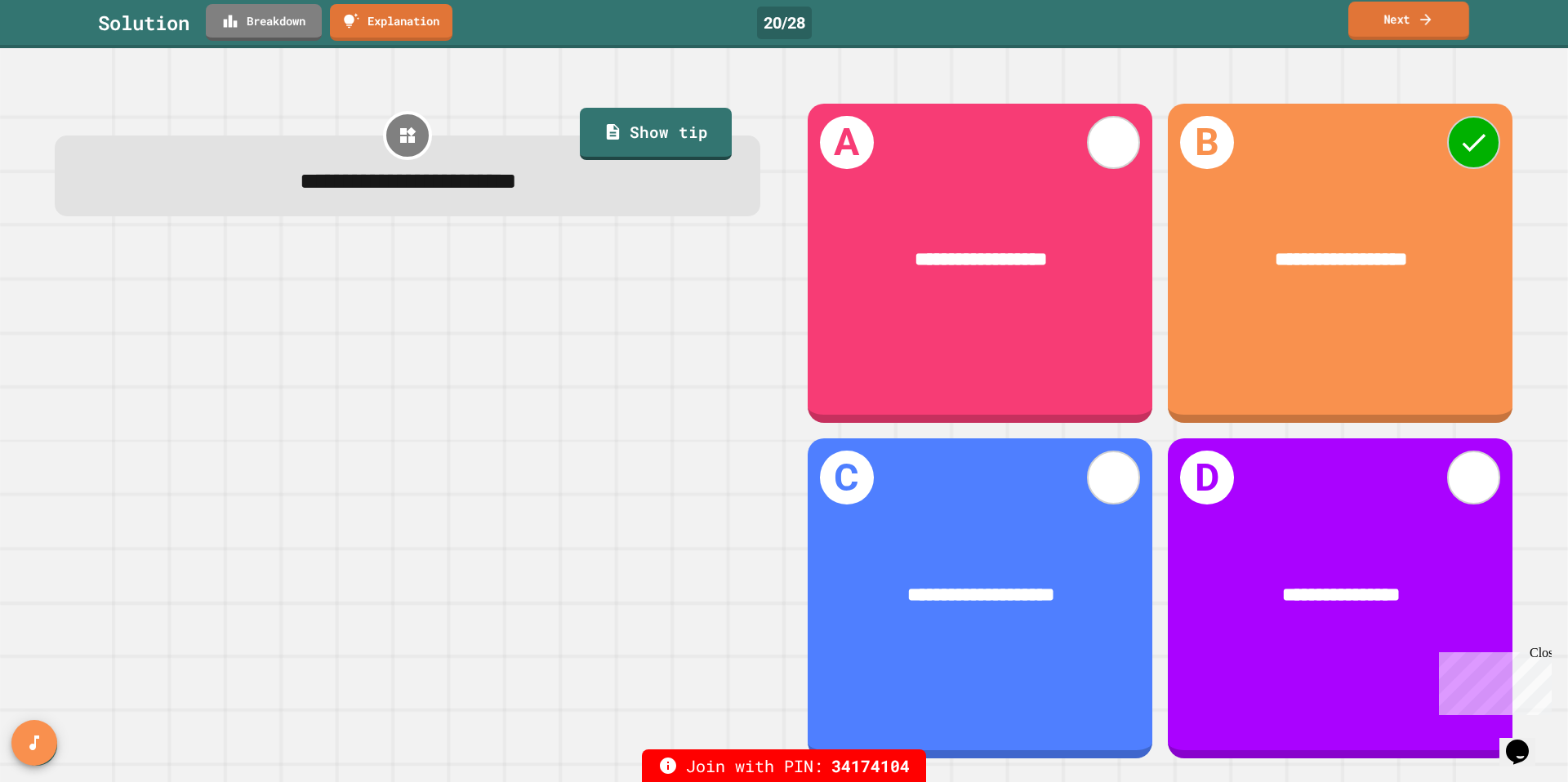
click at [1409, 23] on link "Next" at bounding box center [1409, 21] width 121 height 38
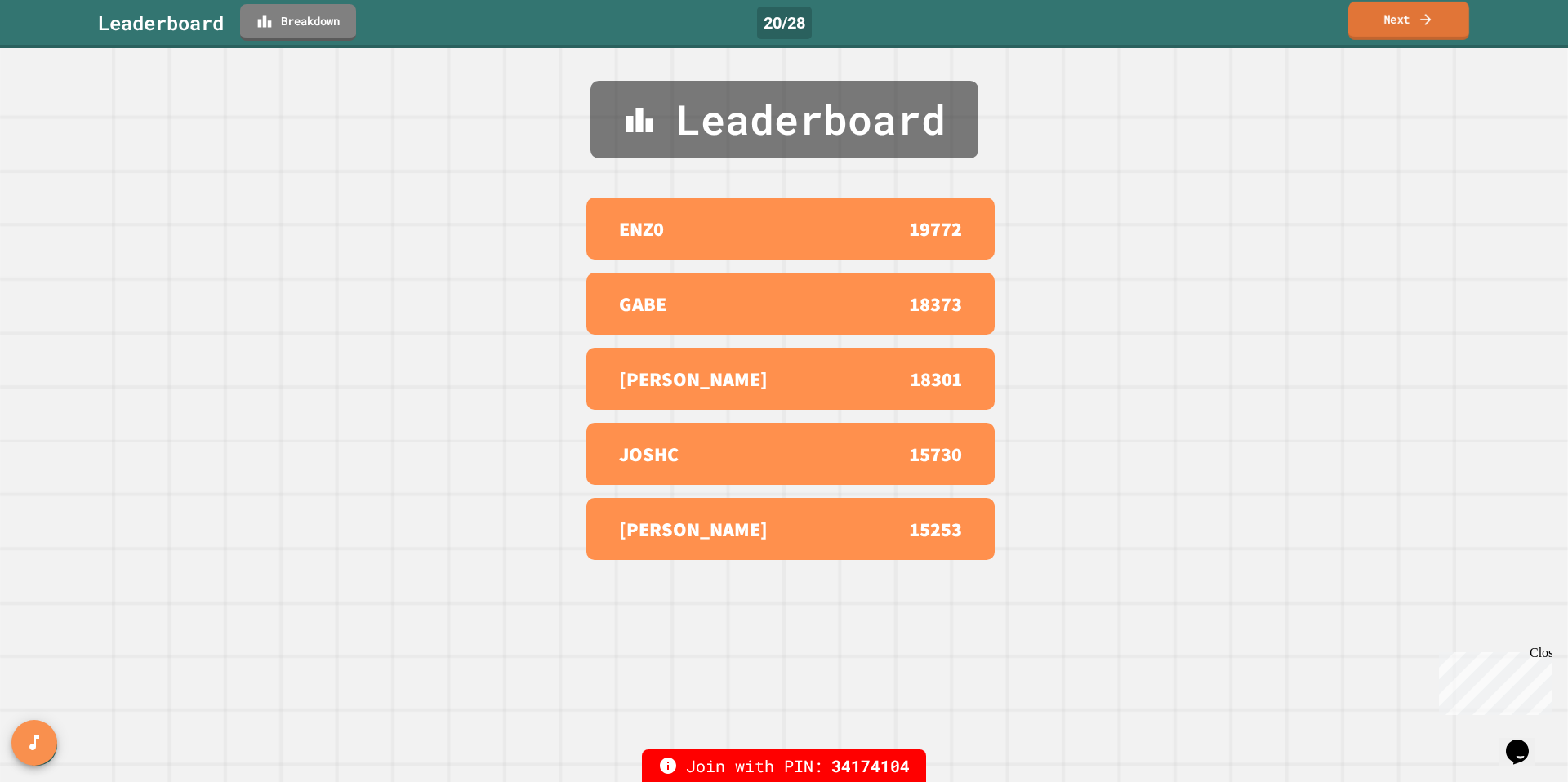
click at [1409, 23] on link "Next" at bounding box center [1409, 21] width 121 height 38
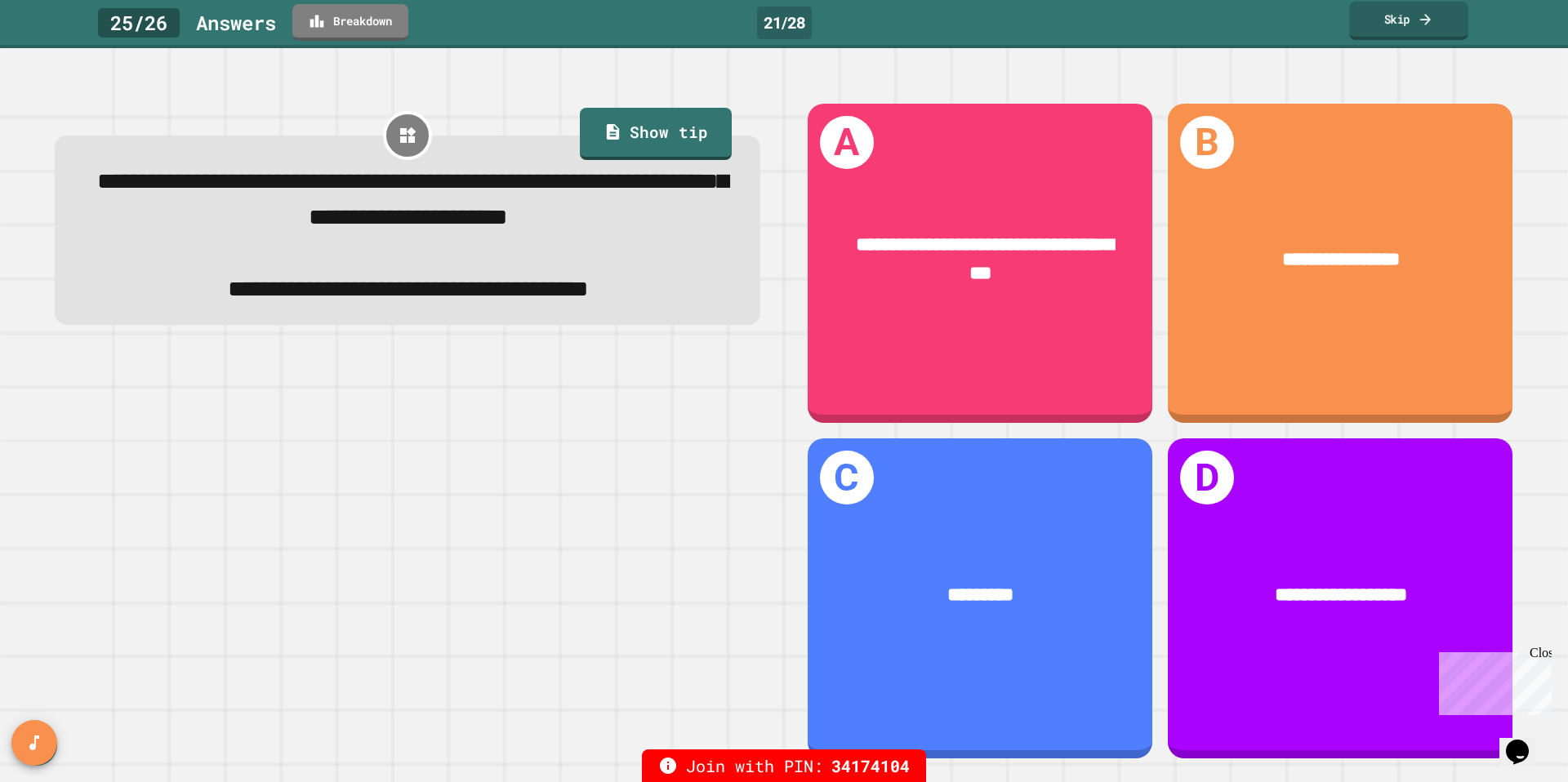
click at [1418, 27] on icon at bounding box center [1426, 19] width 15 height 17
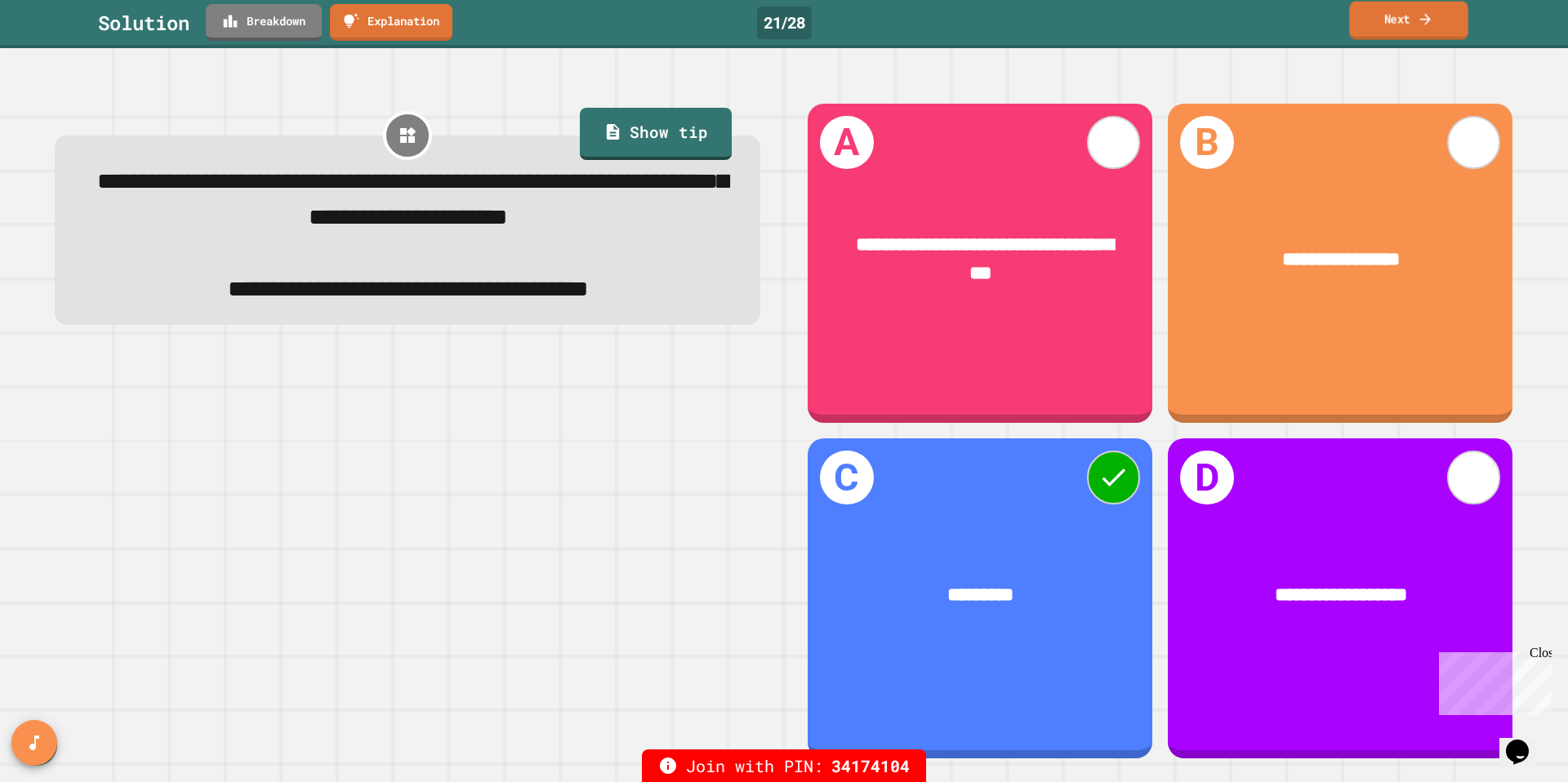
click at [1369, 20] on link "Next" at bounding box center [1408, 21] width 118 height 38
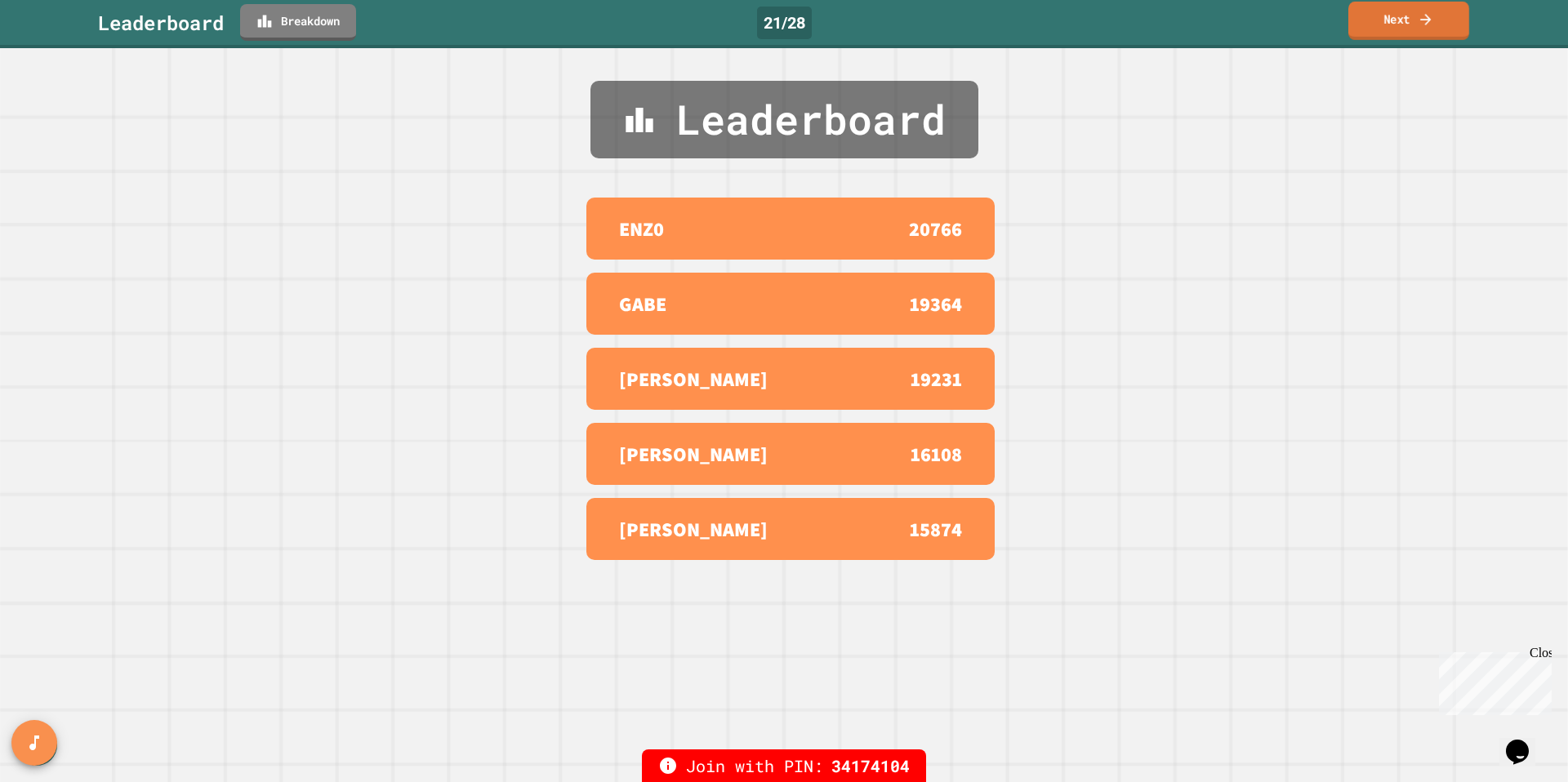
click at [1375, 25] on link "Next" at bounding box center [1409, 21] width 121 height 38
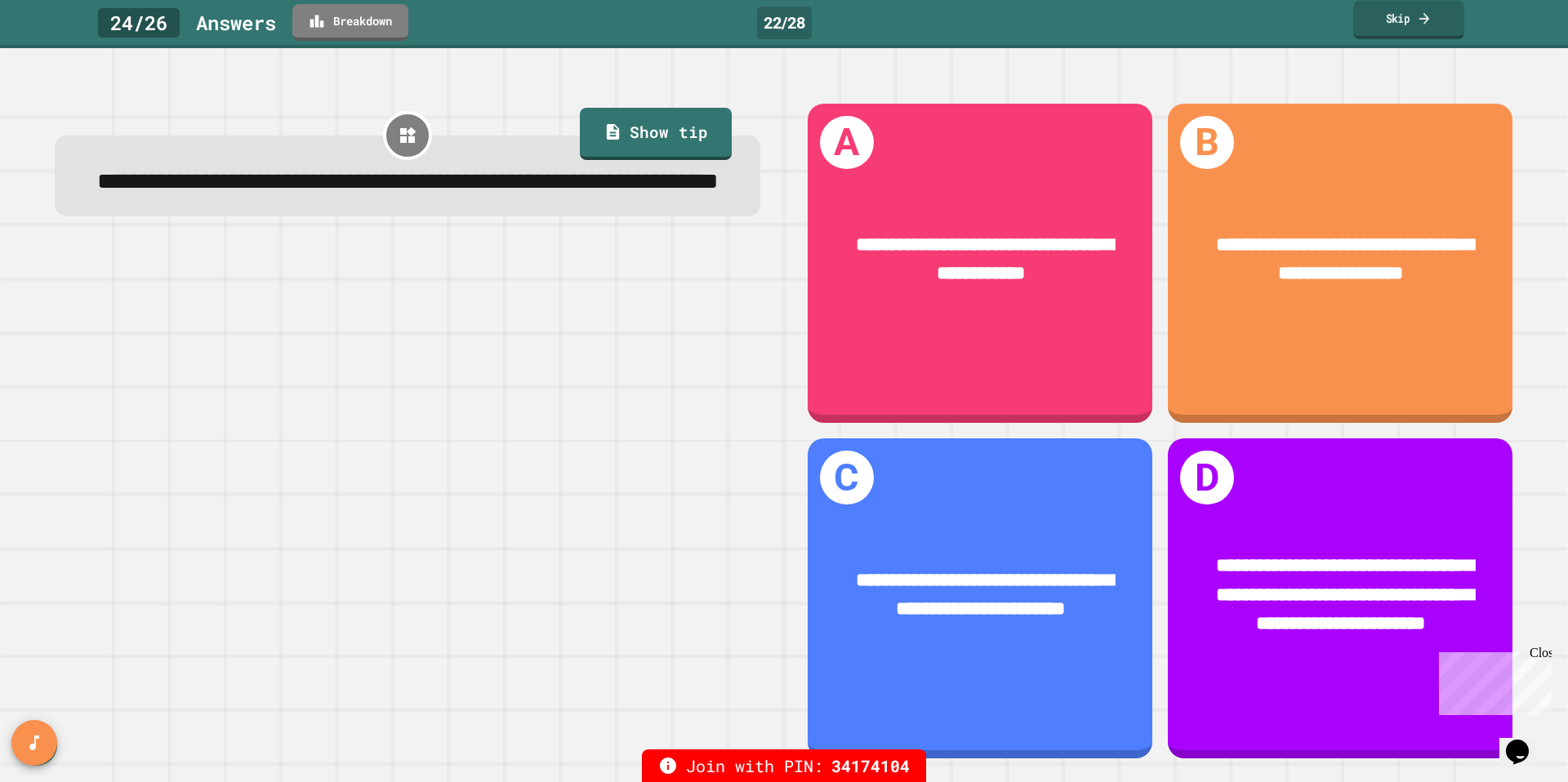
click at [1457, 14] on link "Skip" at bounding box center [1409, 20] width 111 height 38
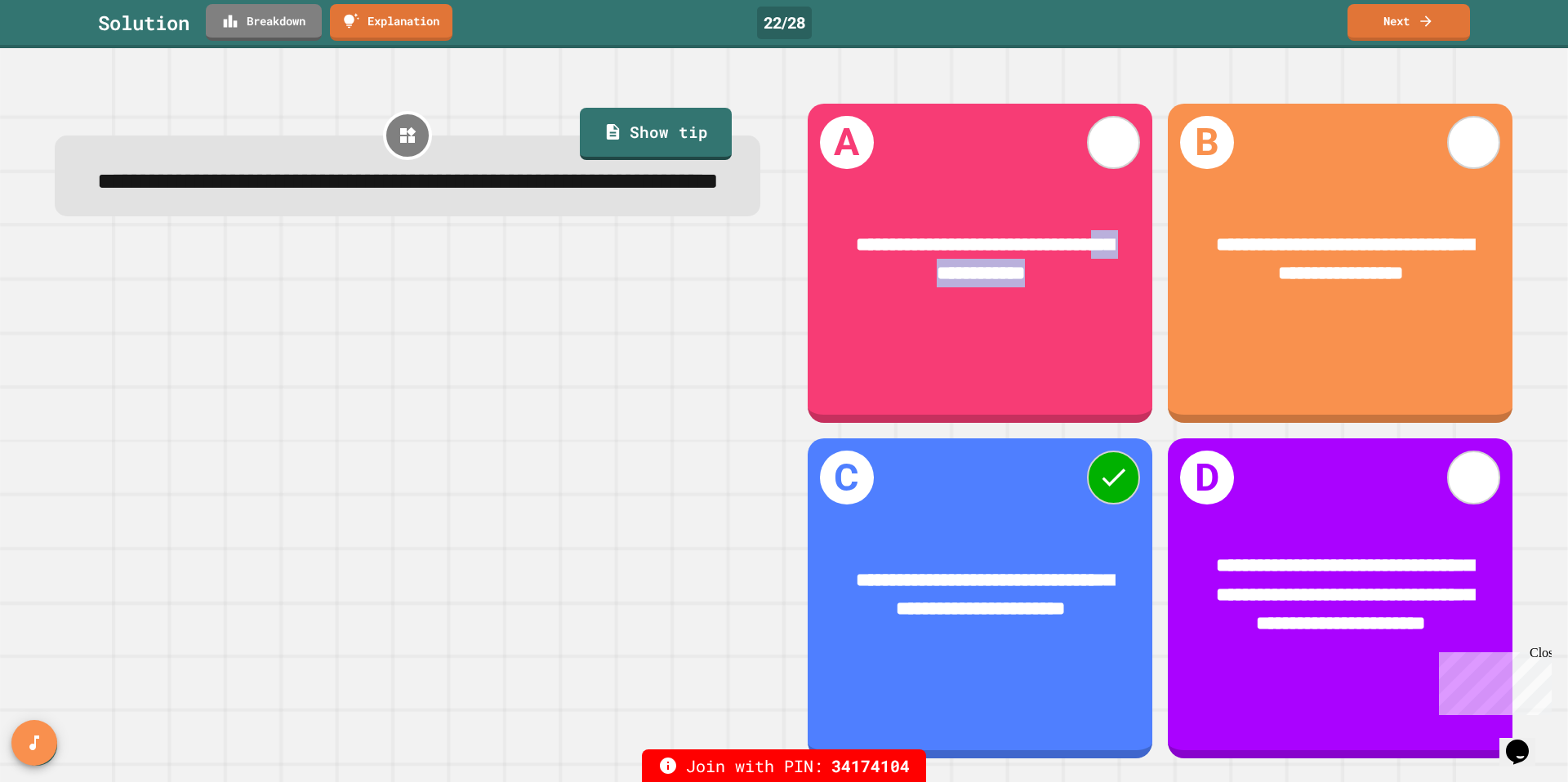
drag, startPoint x: 903, startPoint y: 268, endPoint x: 1053, endPoint y: 261, distance: 150.2
click at [1053, 261] on div "**********" at bounding box center [981, 259] width 267 height 58
click at [1409, 12] on link "Next" at bounding box center [1408, 21] width 120 height 38
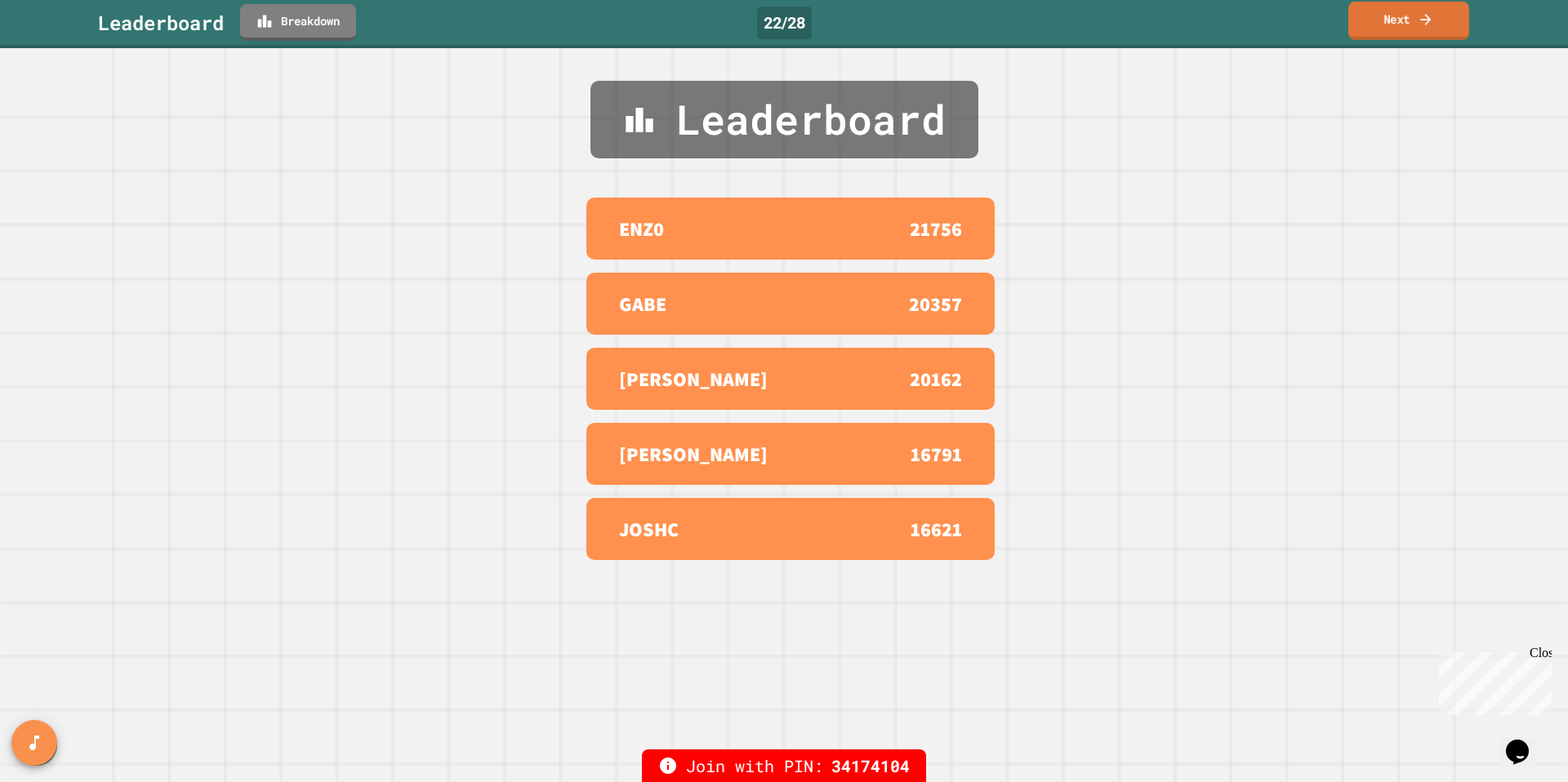
click at [1409, 13] on link "Next" at bounding box center [1409, 21] width 121 height 38
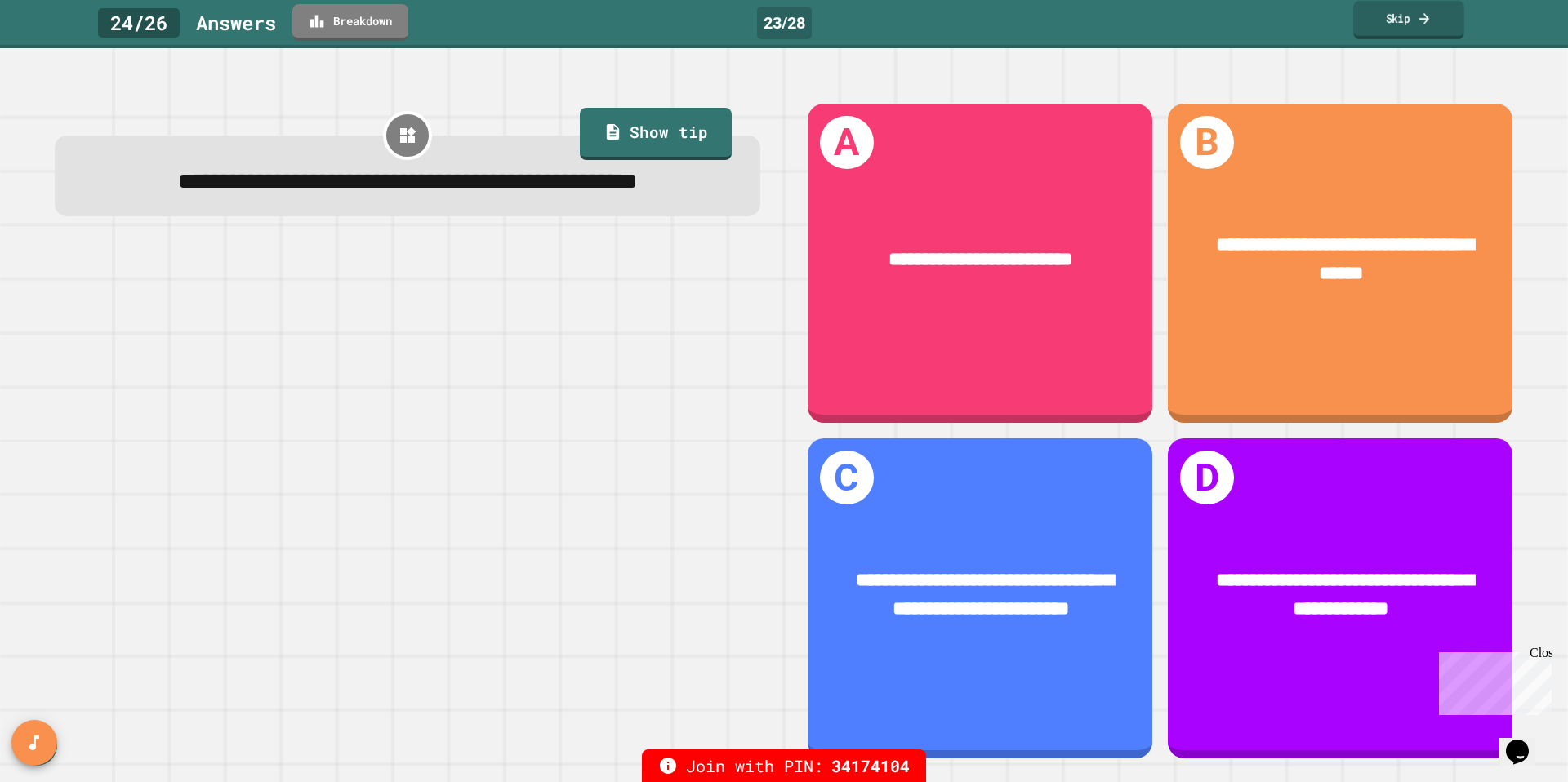
click at [1438, 19] on link "Skip" at bounding box center [1409, 20] width 111 height 38
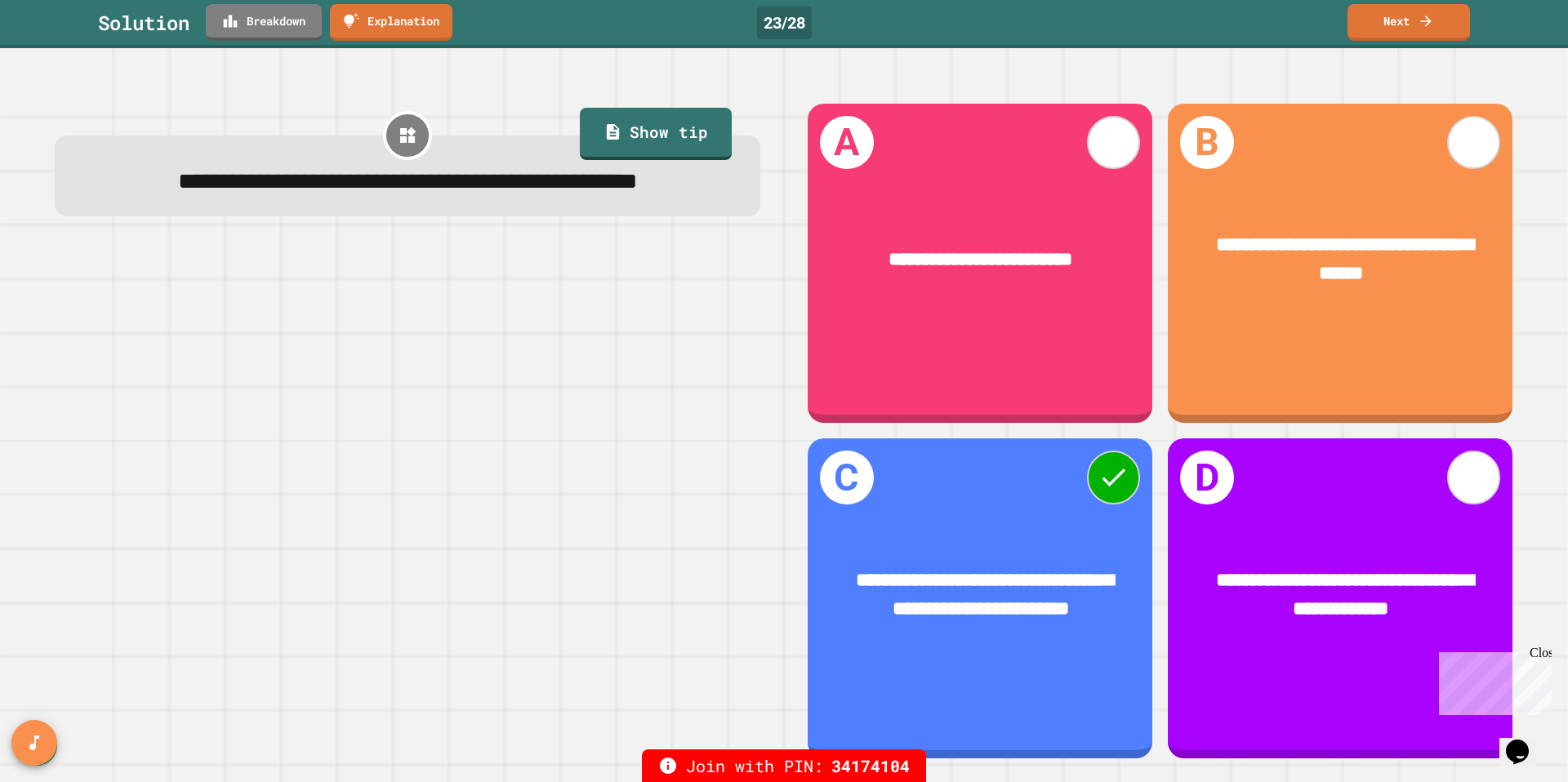
click at [545, 311] on div at bounding box center [407, 504] width 705 height 511
drag, startPoint x: 430, startPoint y: 218, endPoint x: 421, endPoint y: 225, distance: 11.4
click at [421, 193] on span "**********" at bounding box center [408, 181] width 460 height 23
click at [419, 193] on span "**********" at bounding box center [408, 181] width 460 height 23
click at [1379, 16] on link "Next" at bounding box center [1409, 21] width 119 height 38
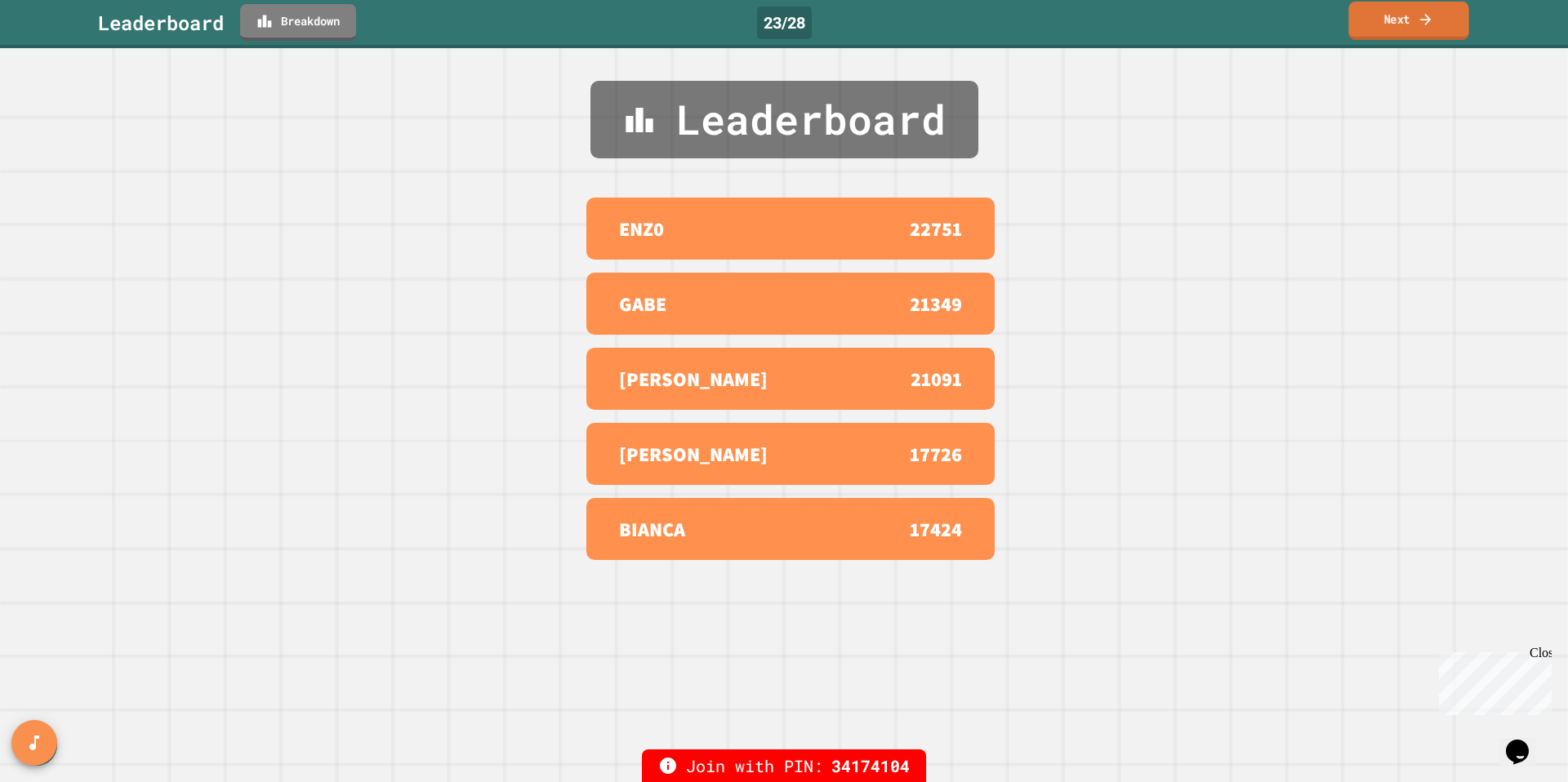
click at [1418, 23] on icon at bounding box center [1426, 19] width 16 height 17
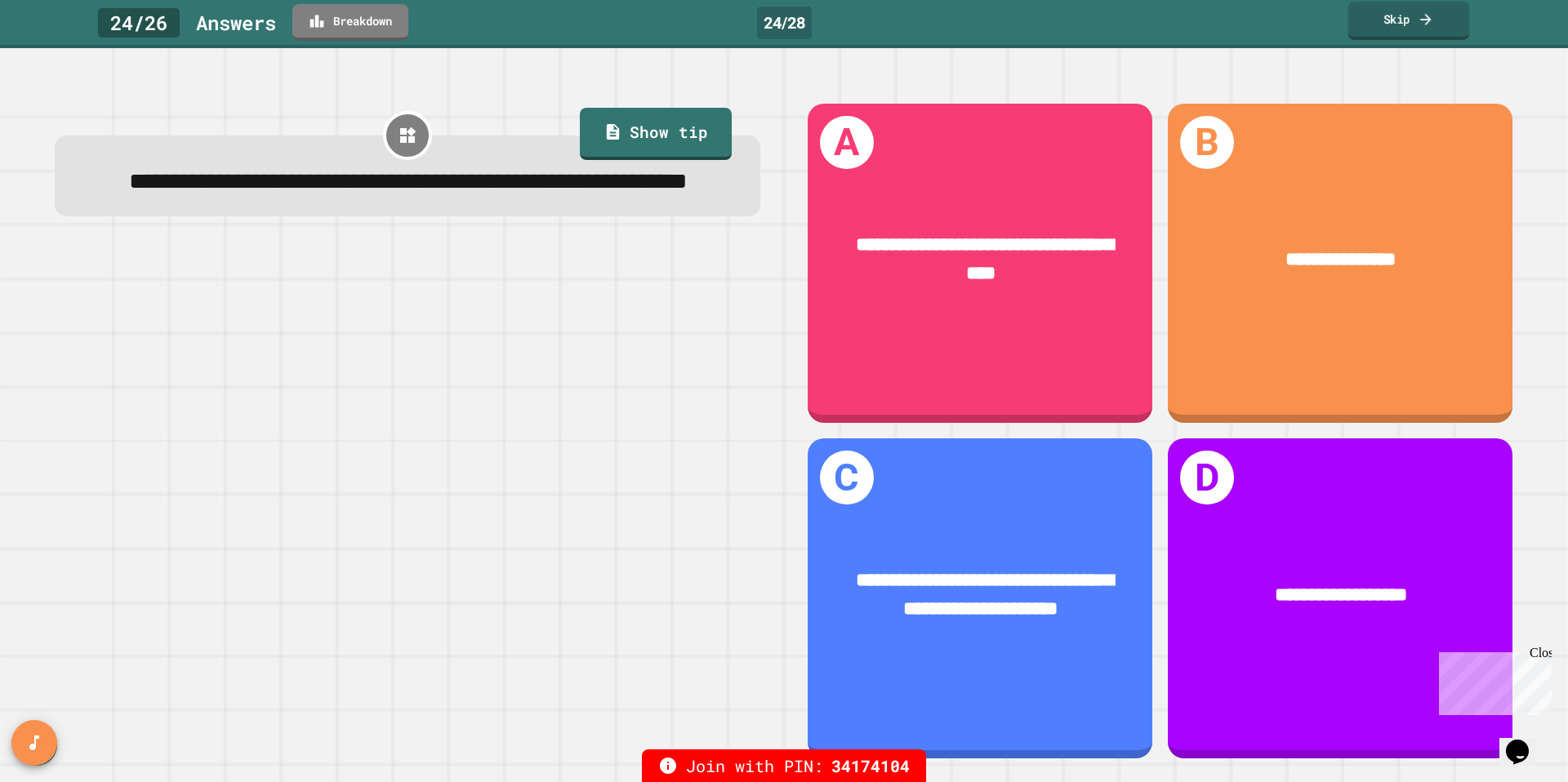
click at [1396, 20] on link "Skip" at bounding box center [1409, 21] width 122 height 38
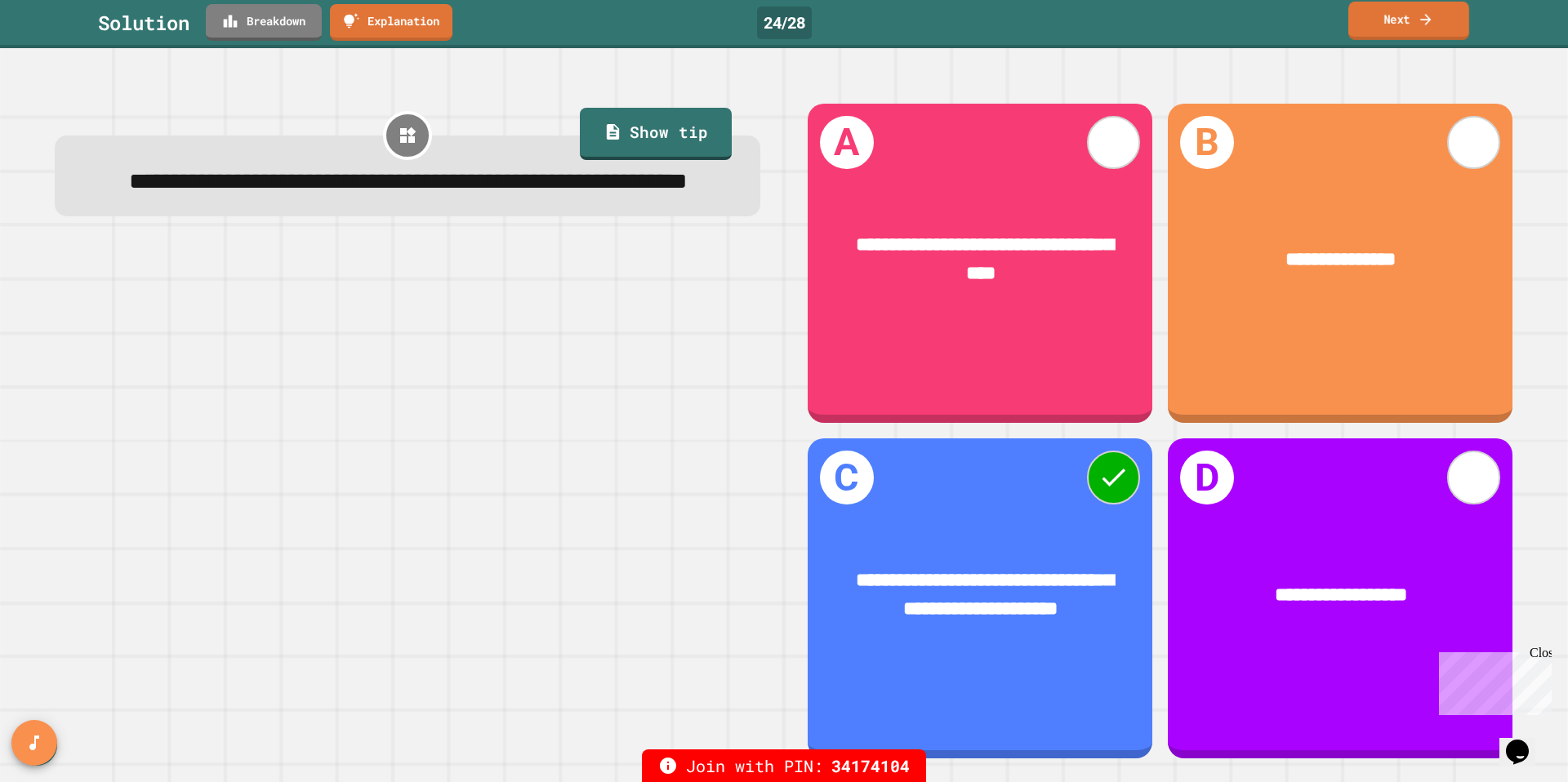
click at [1396, 20] on link "Next" at bounding box center [1409, 21] width 121 height 38
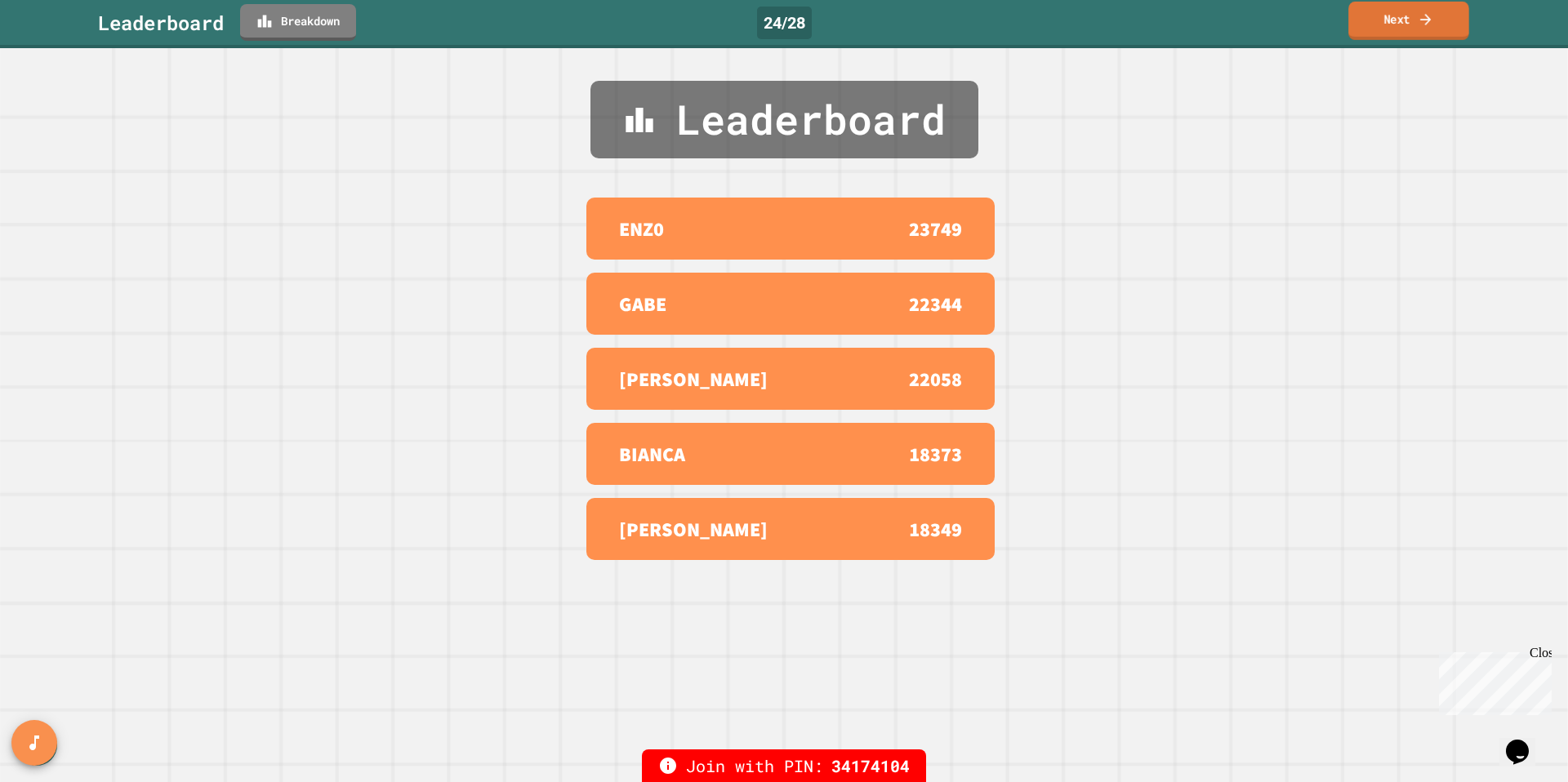
click at [1396, 20] on link "Next" at bounding box center [1409, 21] width 121 height 38
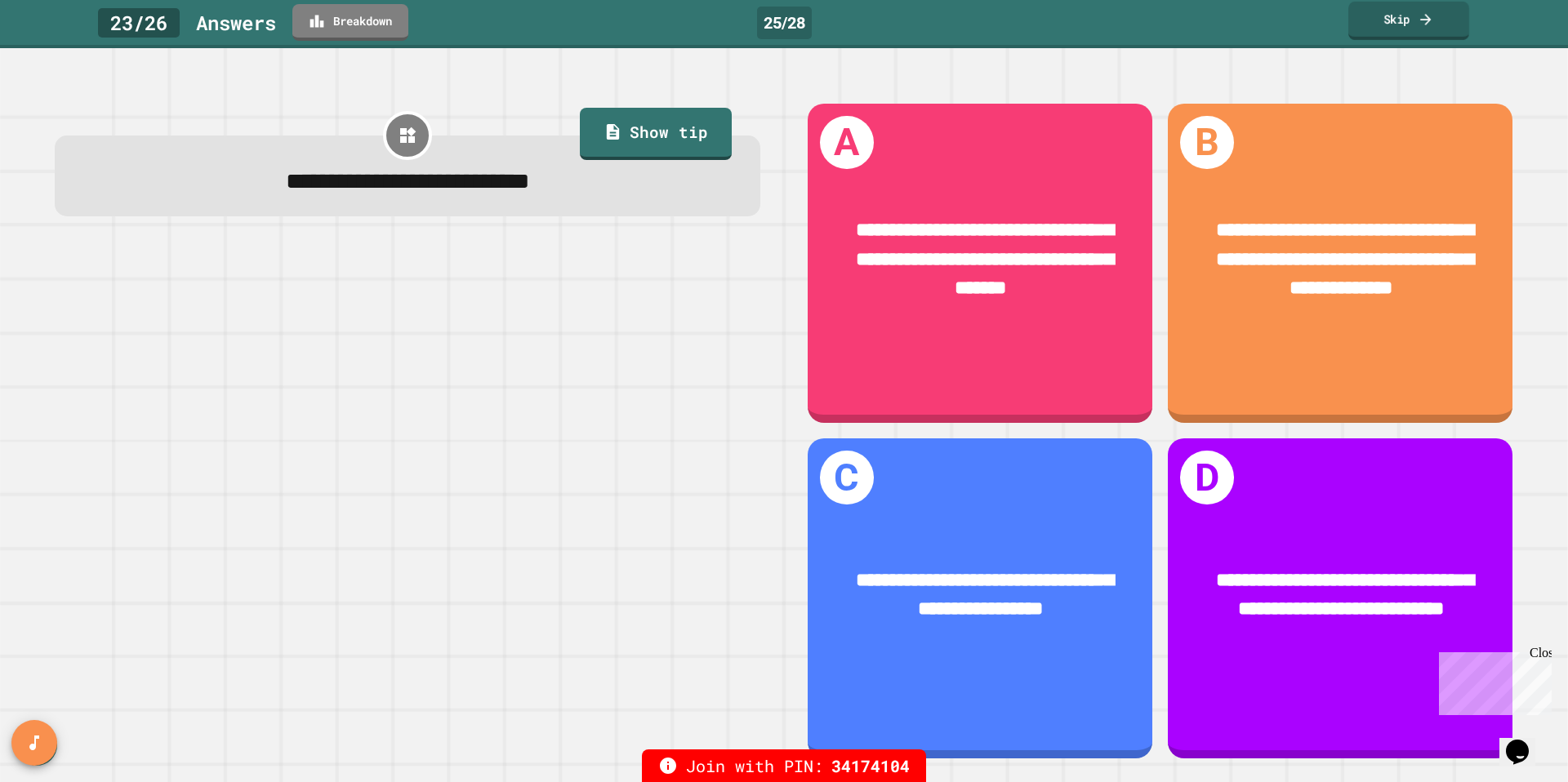
click at [1396, 20] on link "Skip" at bounding box center [1409, 21] width 121 height 38
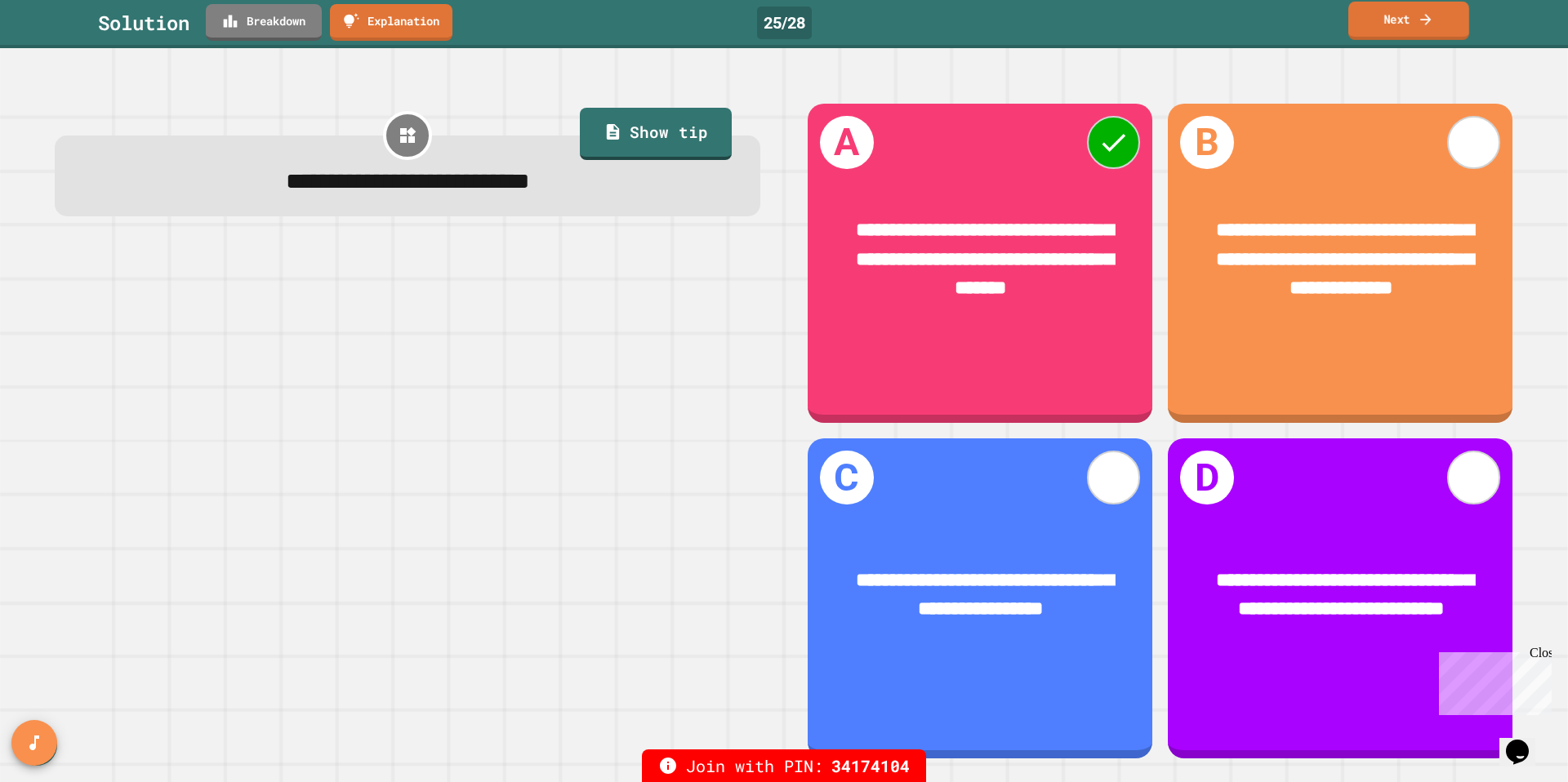
click at [1396, 20] on link "Next" at bounding box center [1409, 21] width 121 height 38
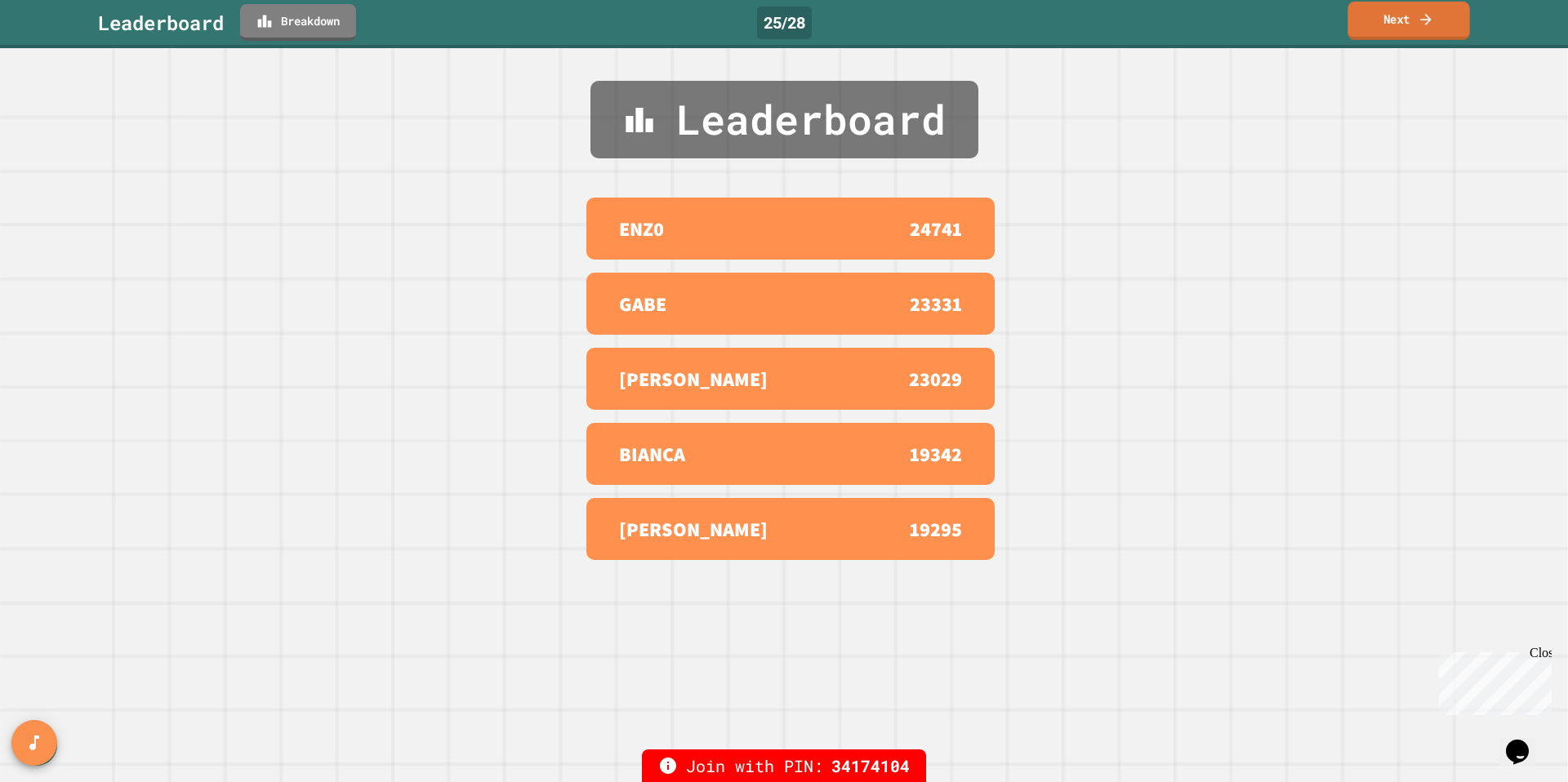
click at [1396, 20] on link "Next" at bounding box center [1408, 21] width 122 height 38
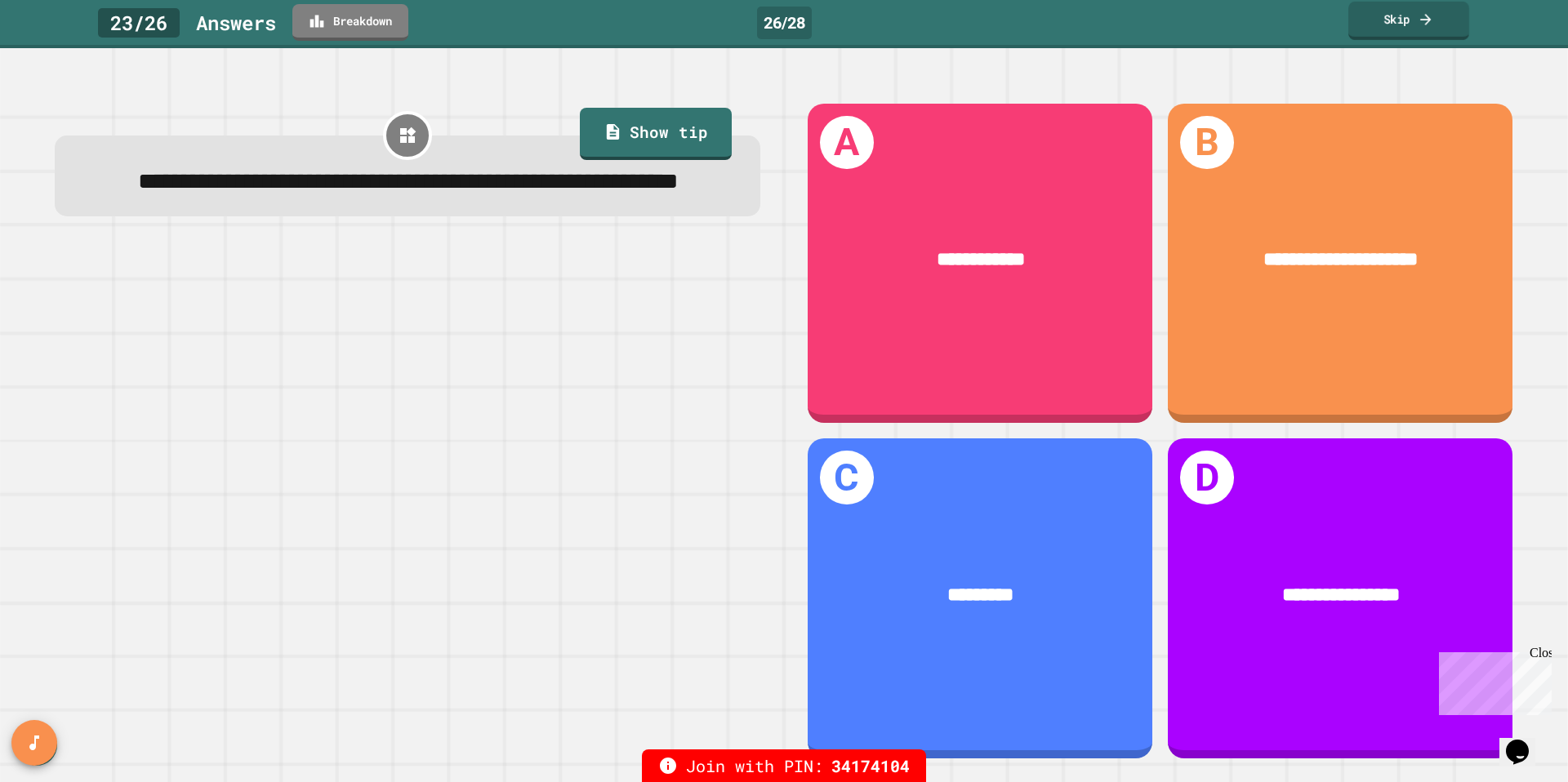
click at [1396, 20] on link "Skip" at bounding box center [1409, 21] width 121 height 38
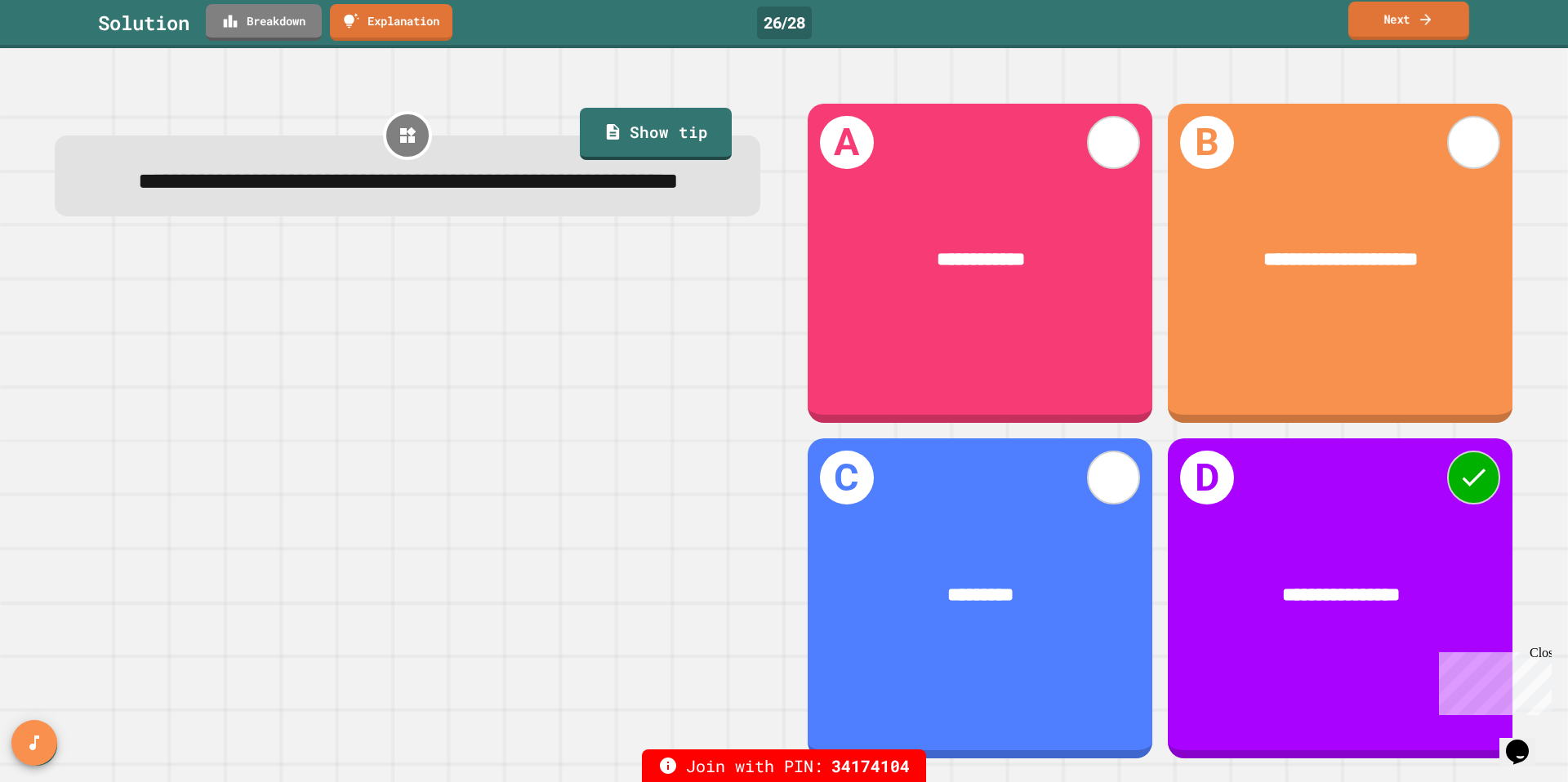
click at [1400, 23] on link "Next" at bounding box center [1409, 21] width 121 height 38
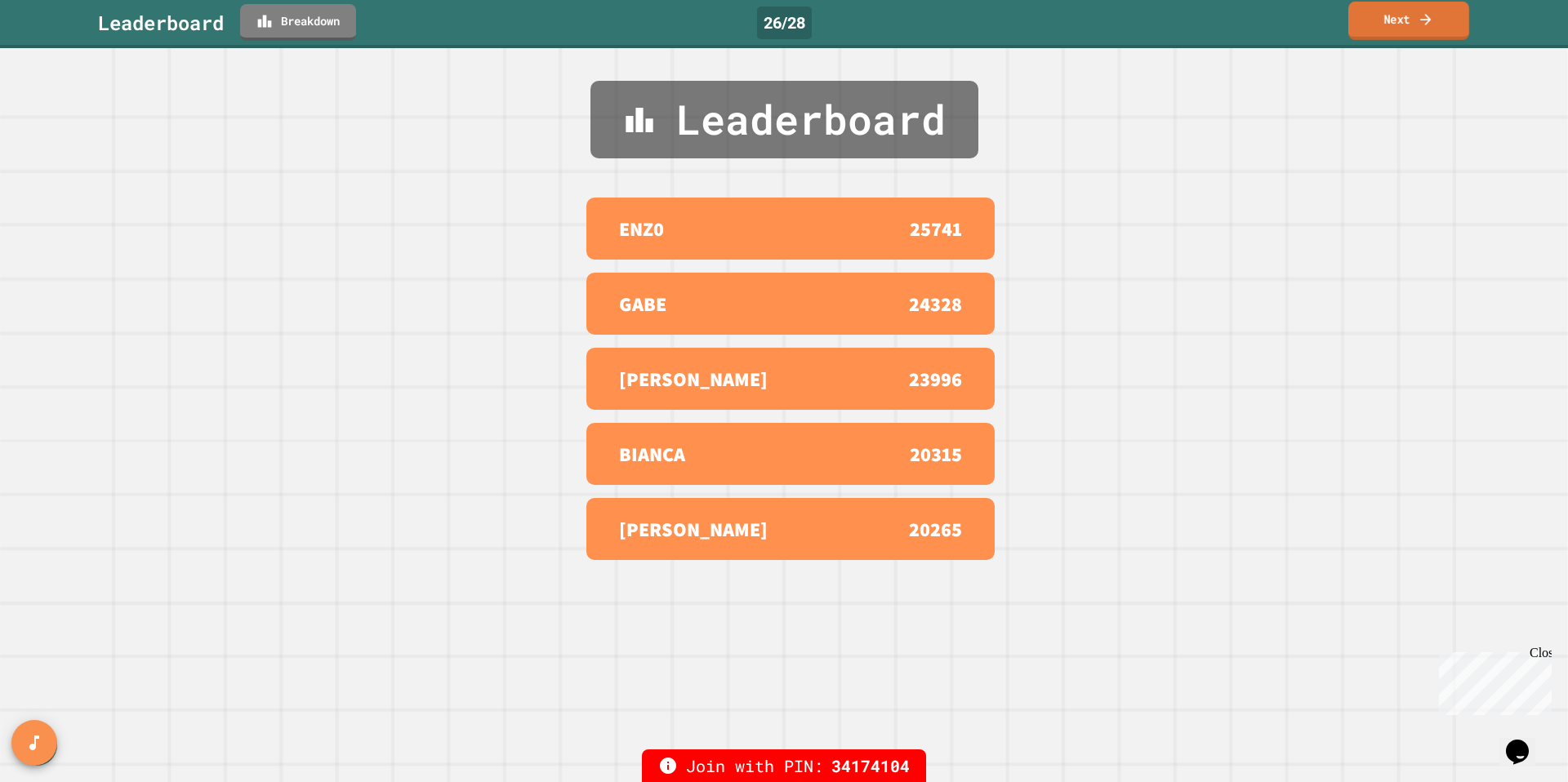
click at [1400, 23] on link "Next" at bounding box center [1409, 21] width 121 height 38
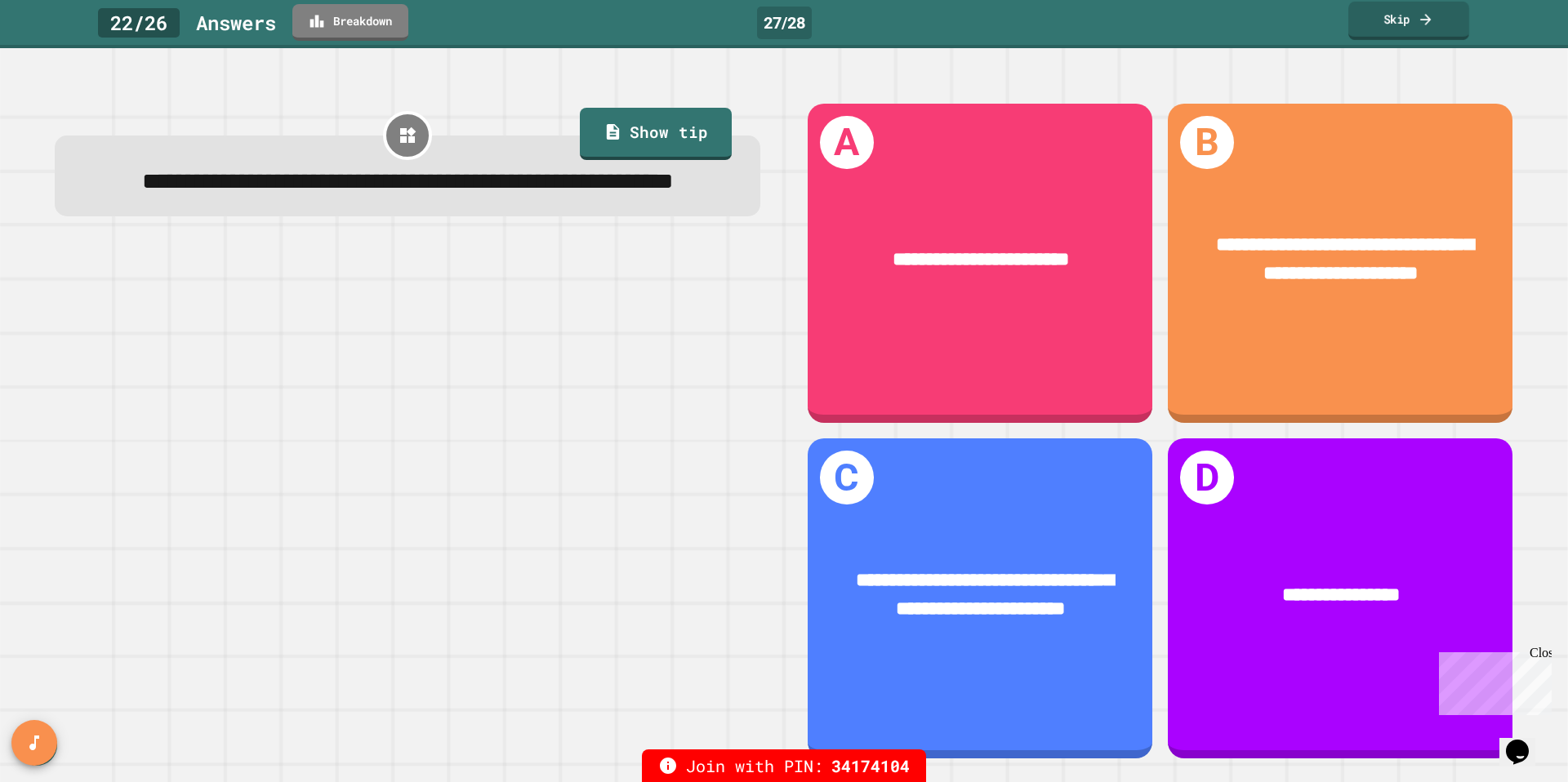
click at [1411, 27] on link "Skip" at bounding box center [1409, 21] width 121 height 38
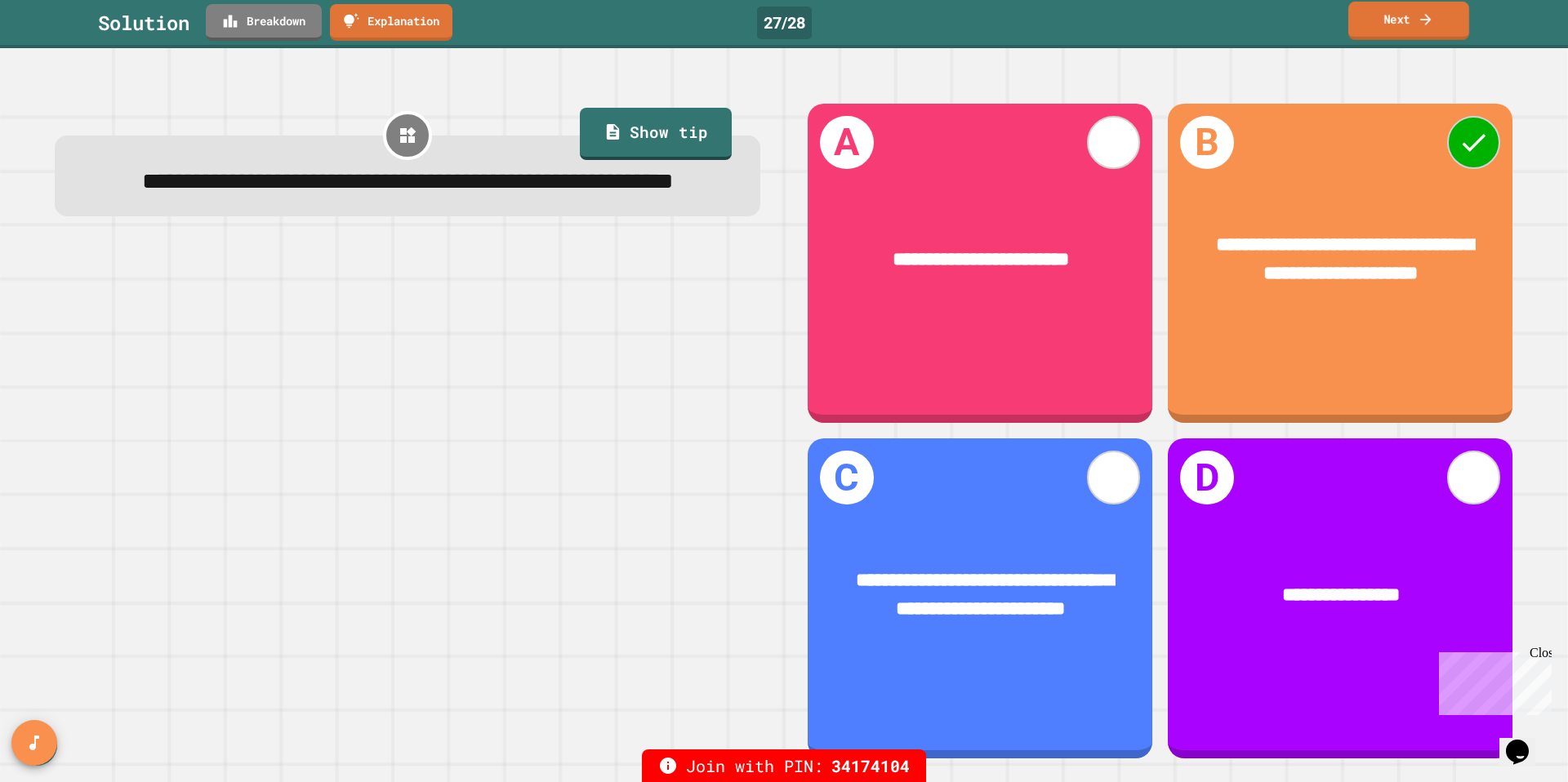
click at [1430, 38] on link "Next" at bounding box center [1409, 21] width 121 height 38
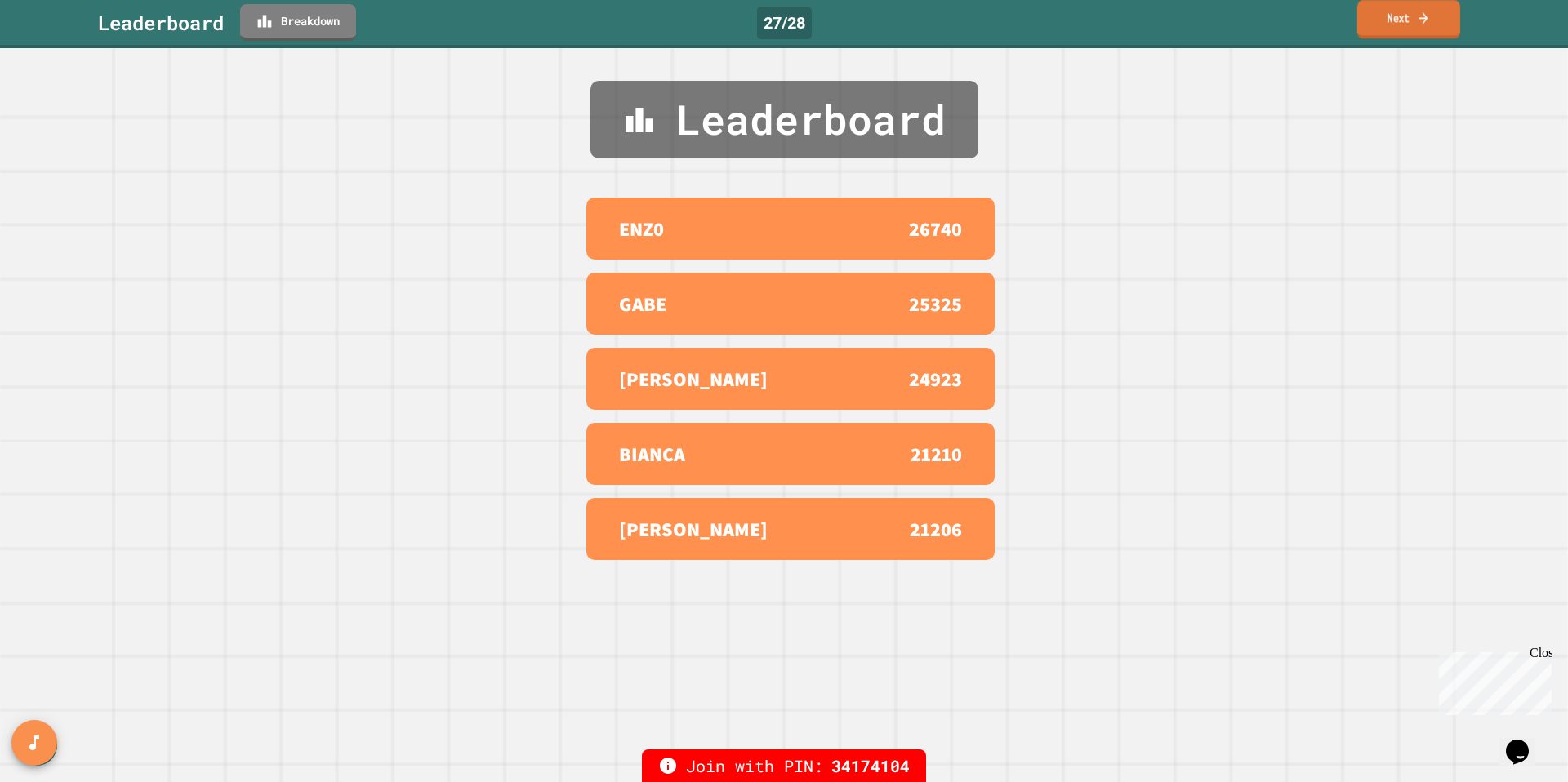
click at [1414, 25] on link "Next" at bounding box center [1409, 19] width 103 height 38
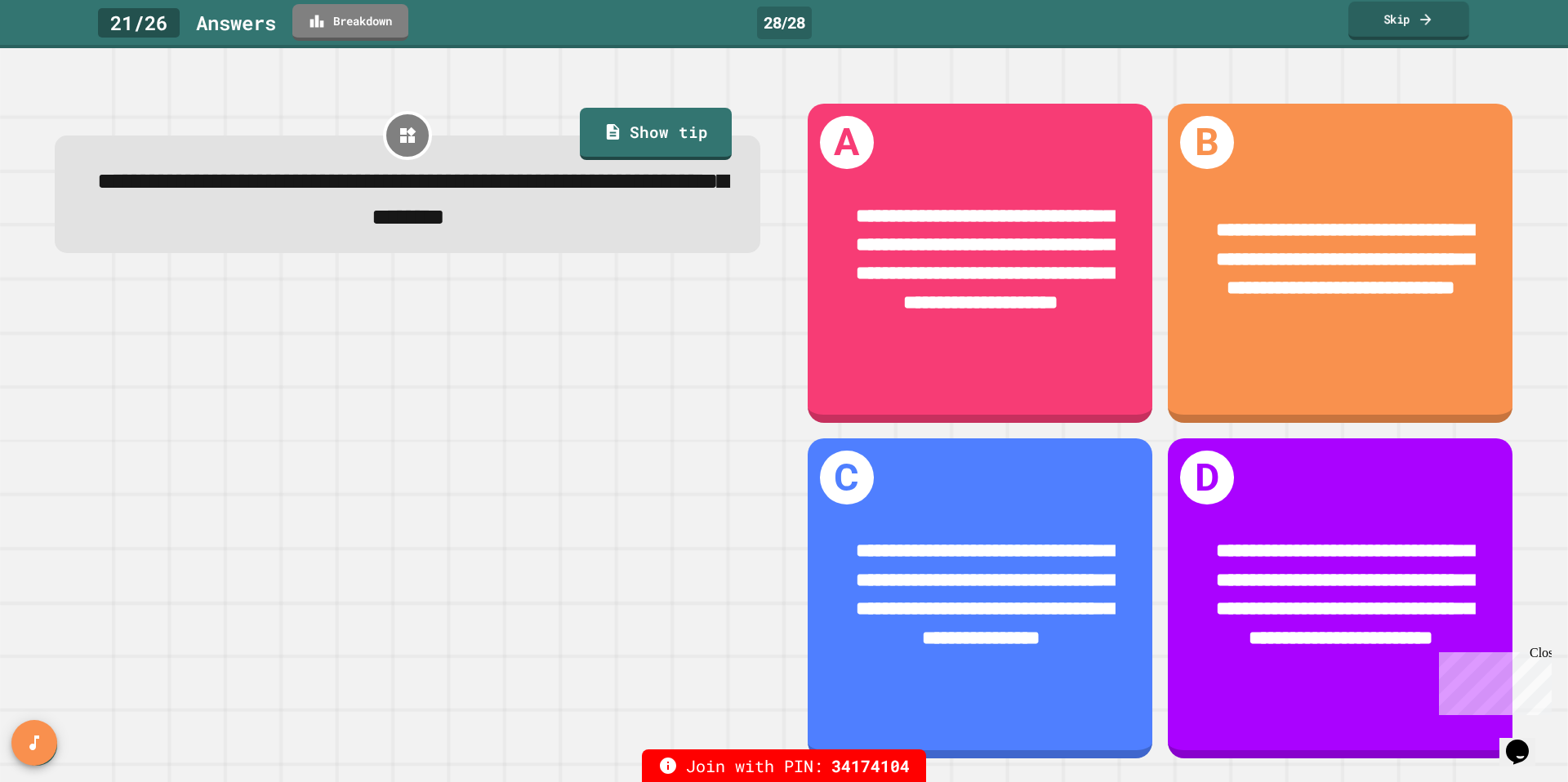
click at [1385, 26] on link "Skip" at bounding box center [1409, 21] width 121 height 38
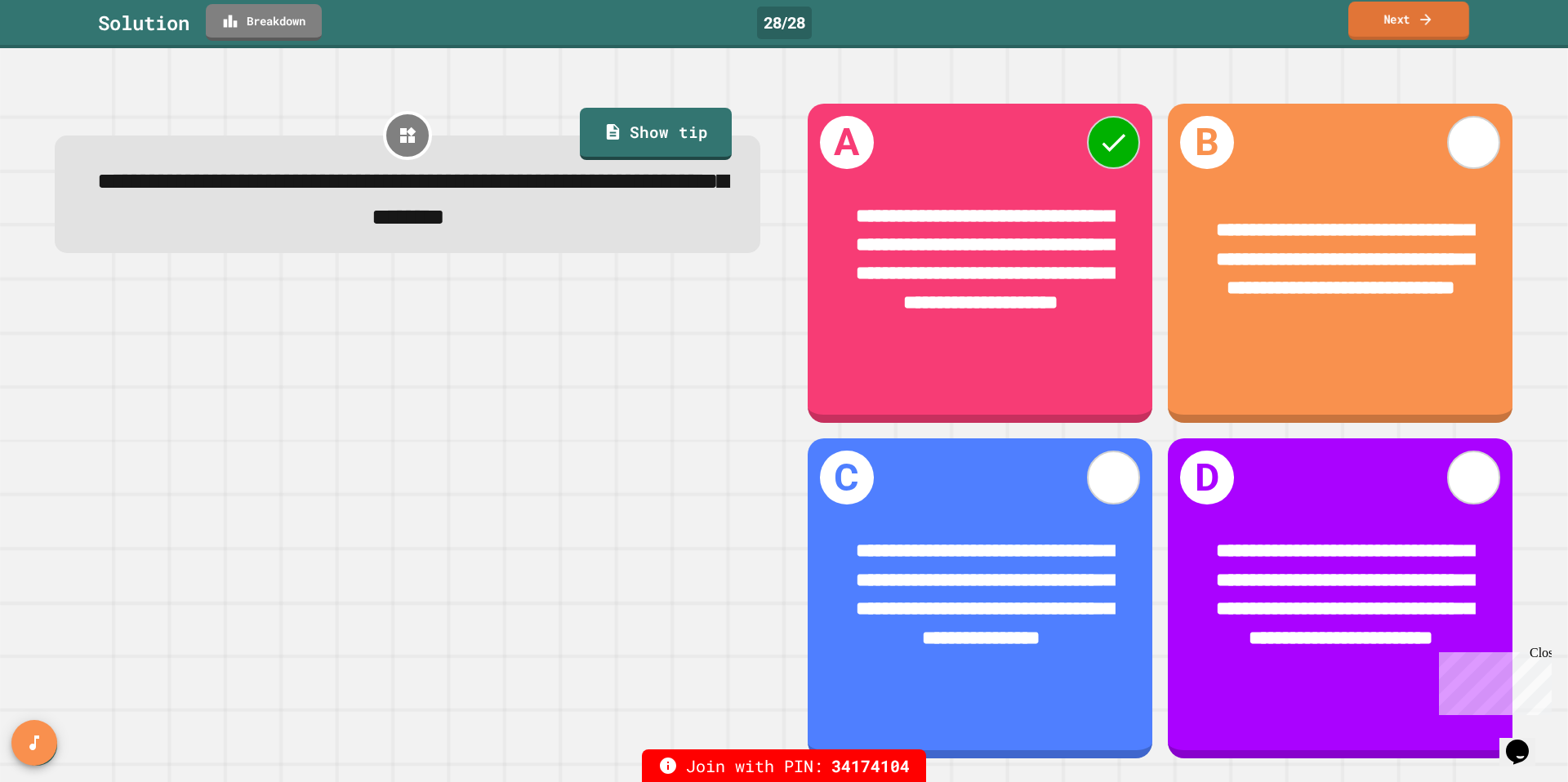
click at [1385, 26] on link "Next" at bounding box center [1409, 21] width 121 height 38
